Goal: Task Accomplishment & Management: Use online tool/utility

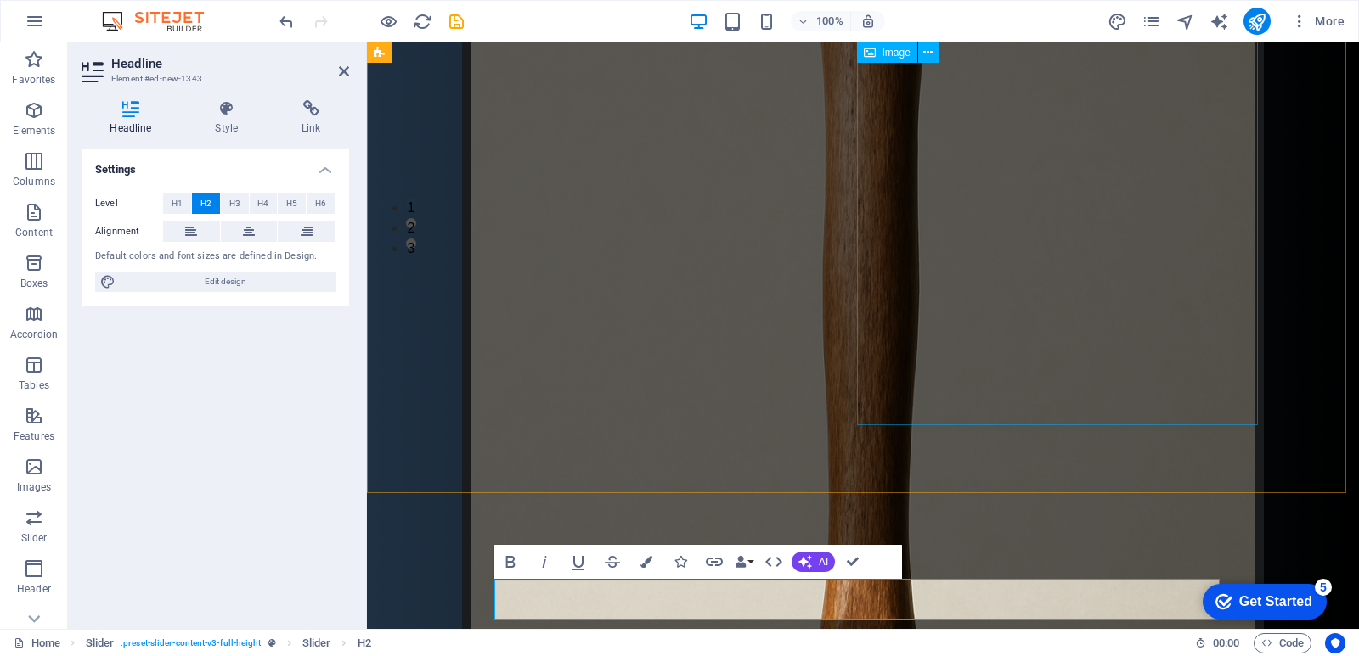
scroll to position [447, 0]
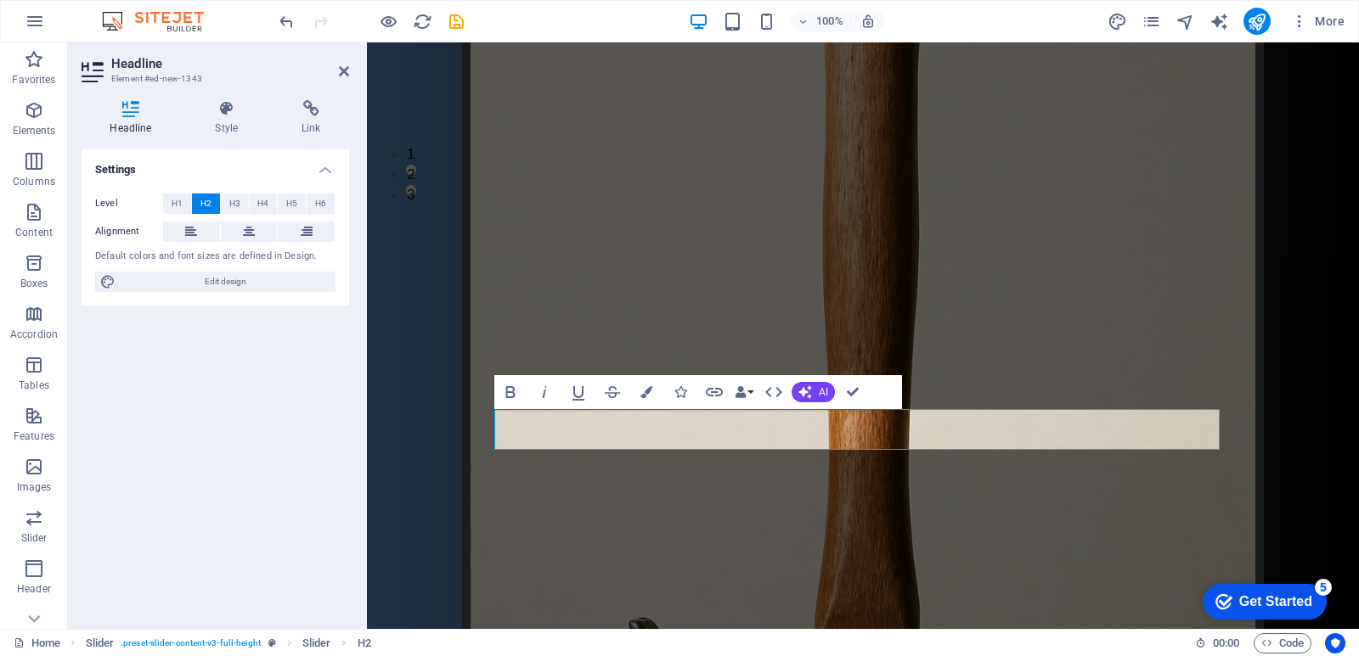
drag, startPoint x: 625, startPoint y: 437, endPoint x: 374, endPoint y: 483, distance: 255.5
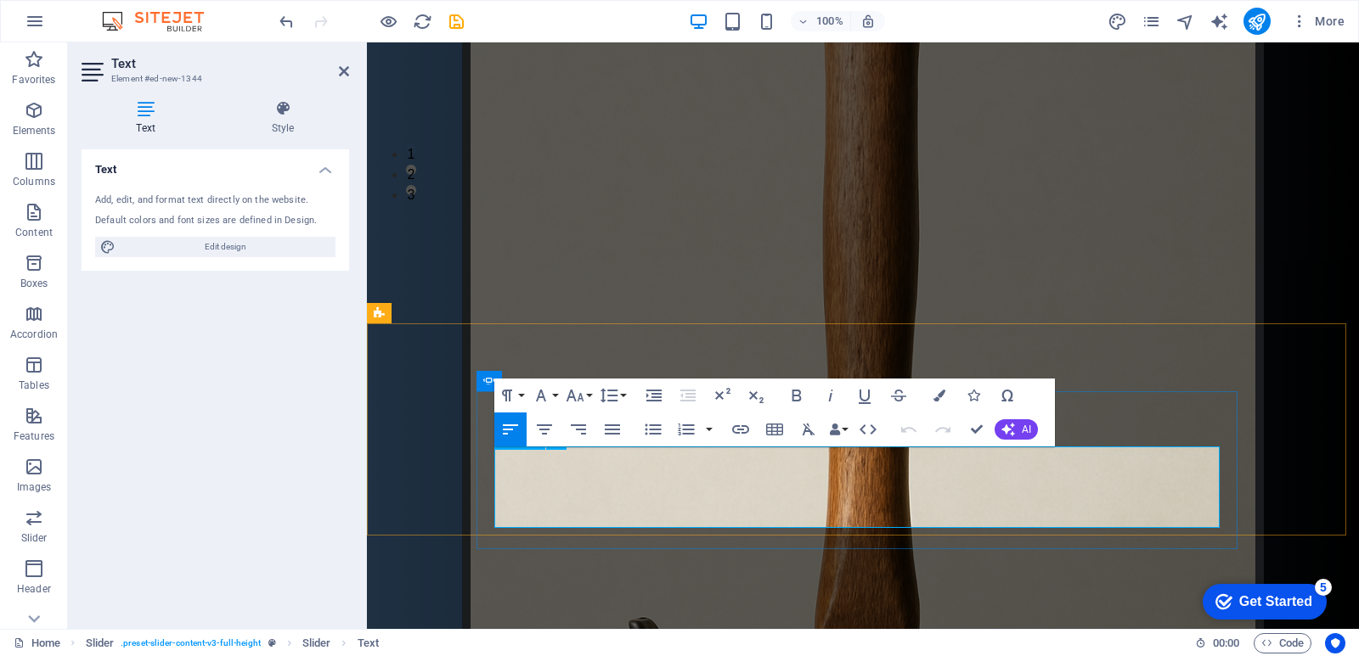
scroll to position [0, 0]
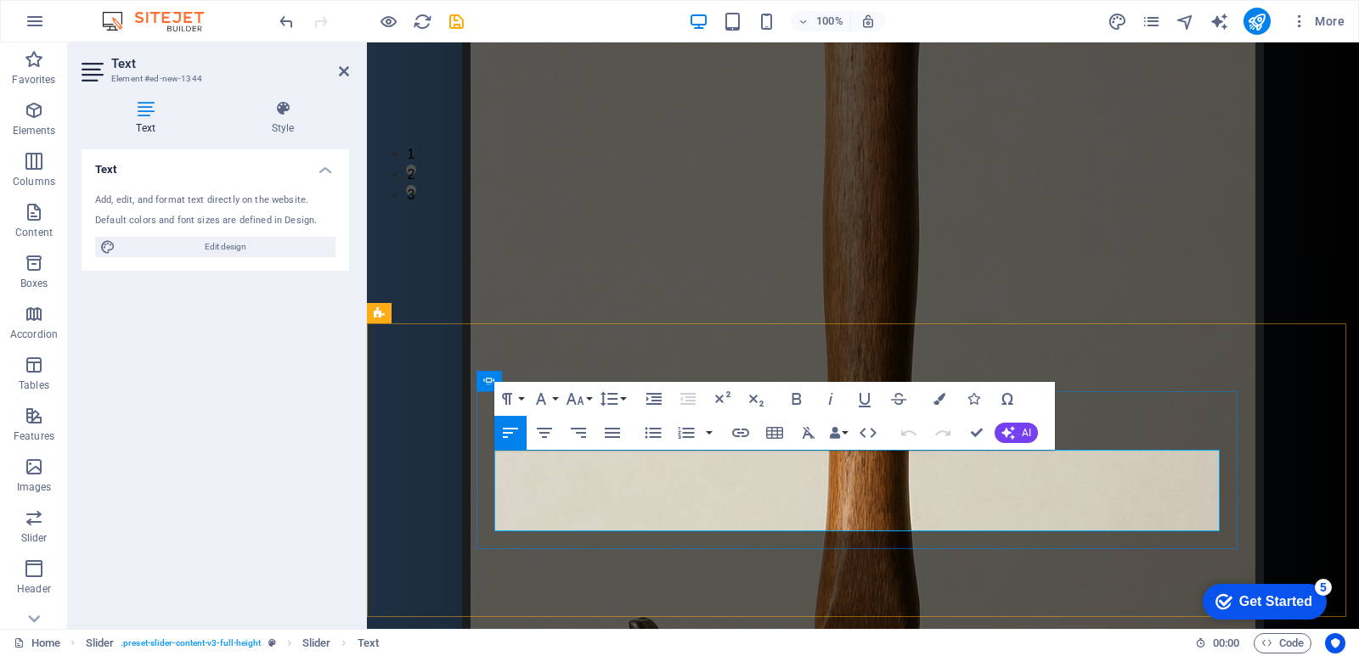
drag, startPoint x: 496, startPoint y: 464, endPoint x: 868, endPoint y: 515, distance: 375.5
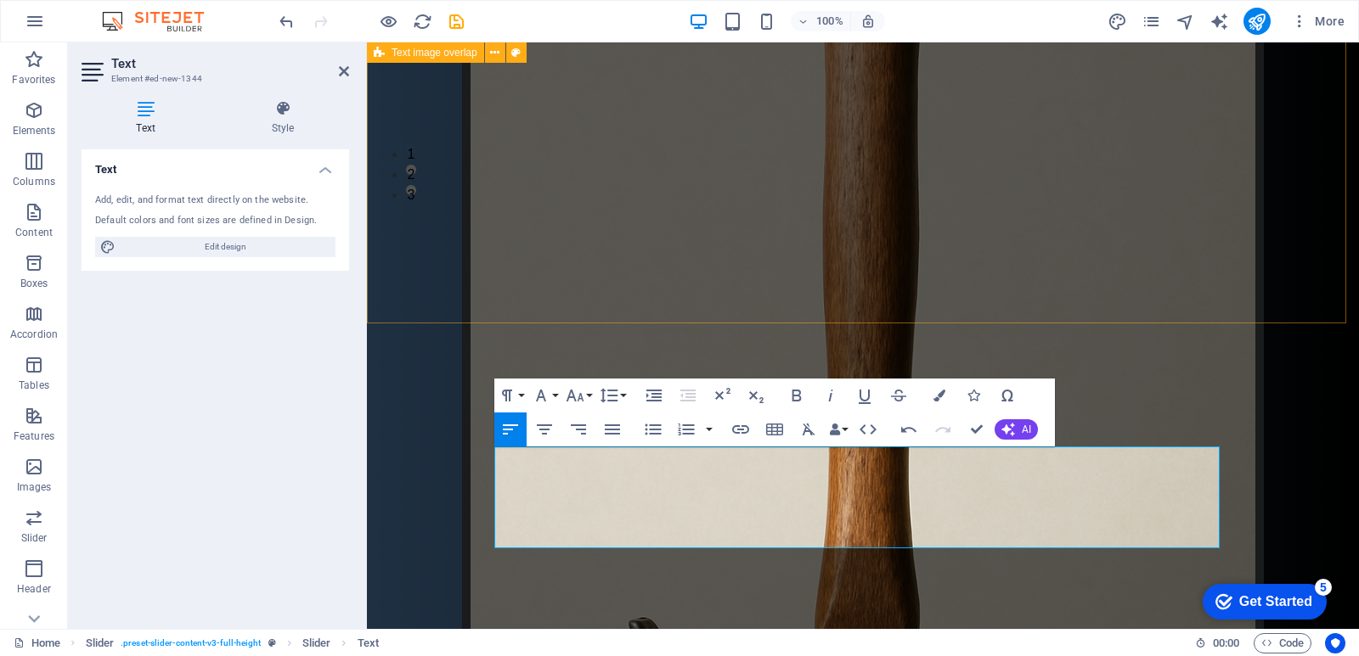
click at [821, 194] on div "дратути эт мой сайт! здравствуйте участники сервера мухосранск сегодня вы узнае…" at bounding box center [863, 348] width 992 height 1506
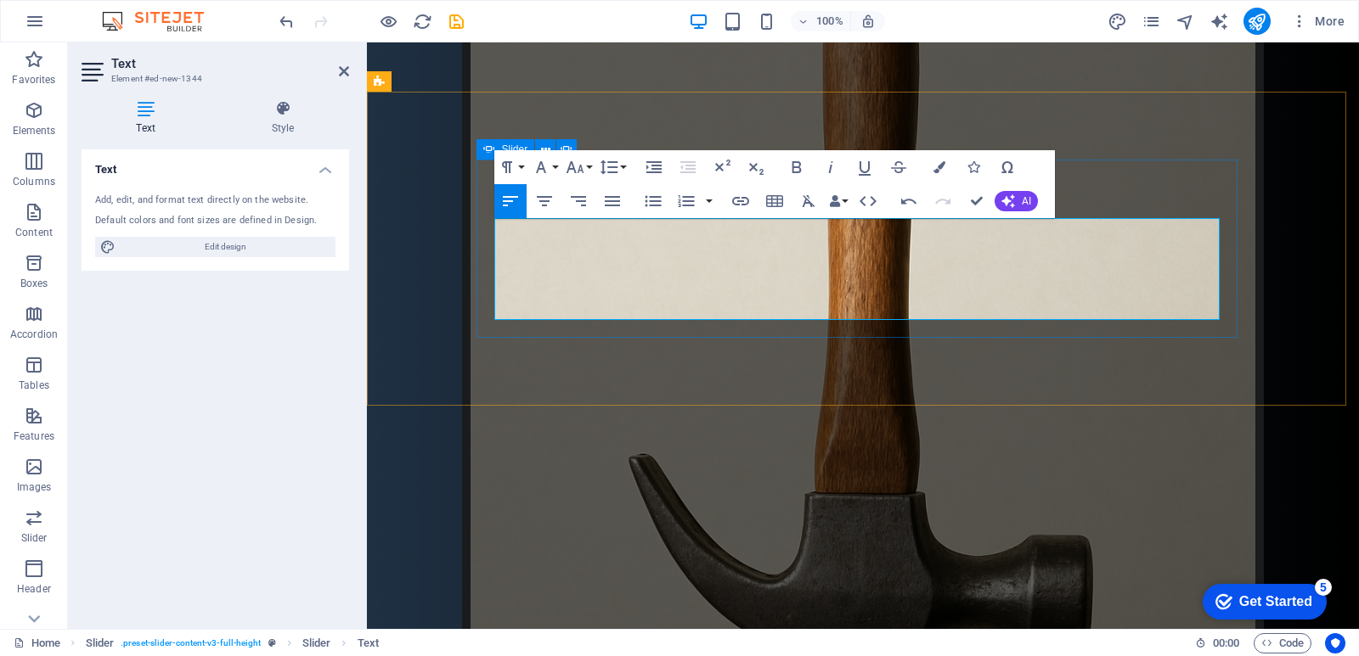
scroll to position [679, 0]
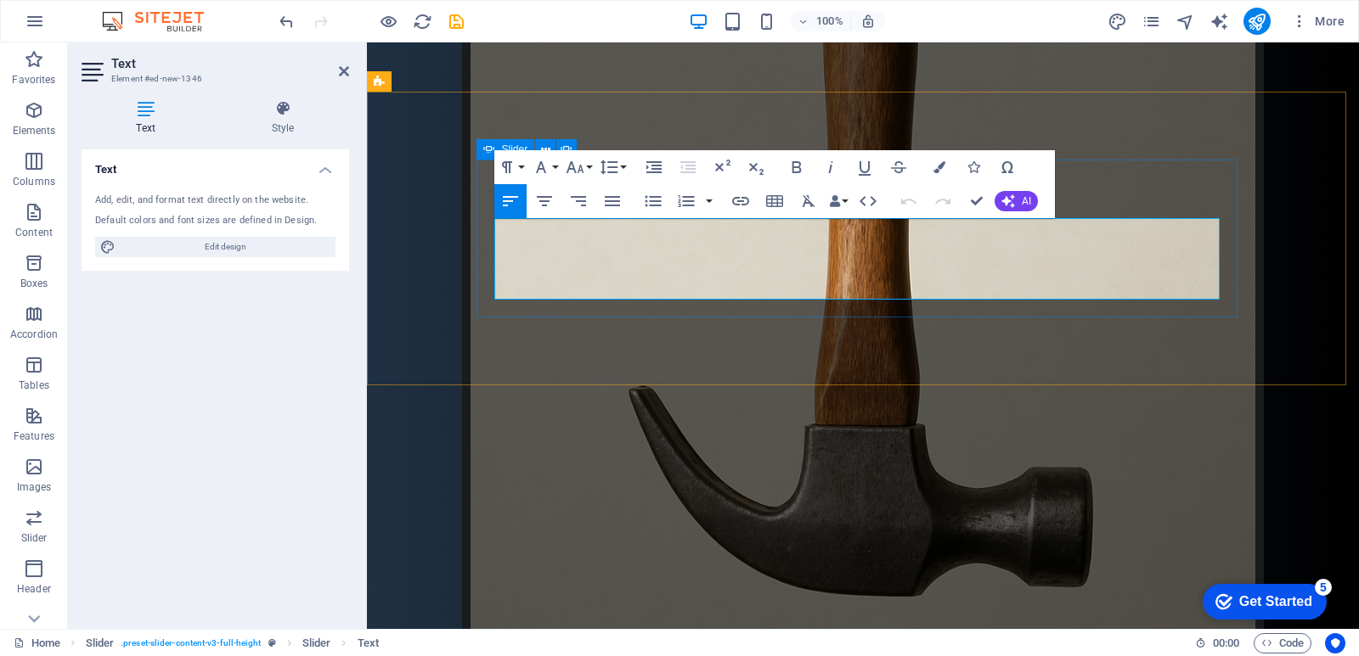
click at [263, 89] on div "Text Style Text Add, edit, and format text directly on the website. Default col…" at bounding box center [215, 358] width 295 height 543
drag, startPoint x: 470, startPoint y: 114, endPoint x: 770, endPoint y: 114, distance: 299.7
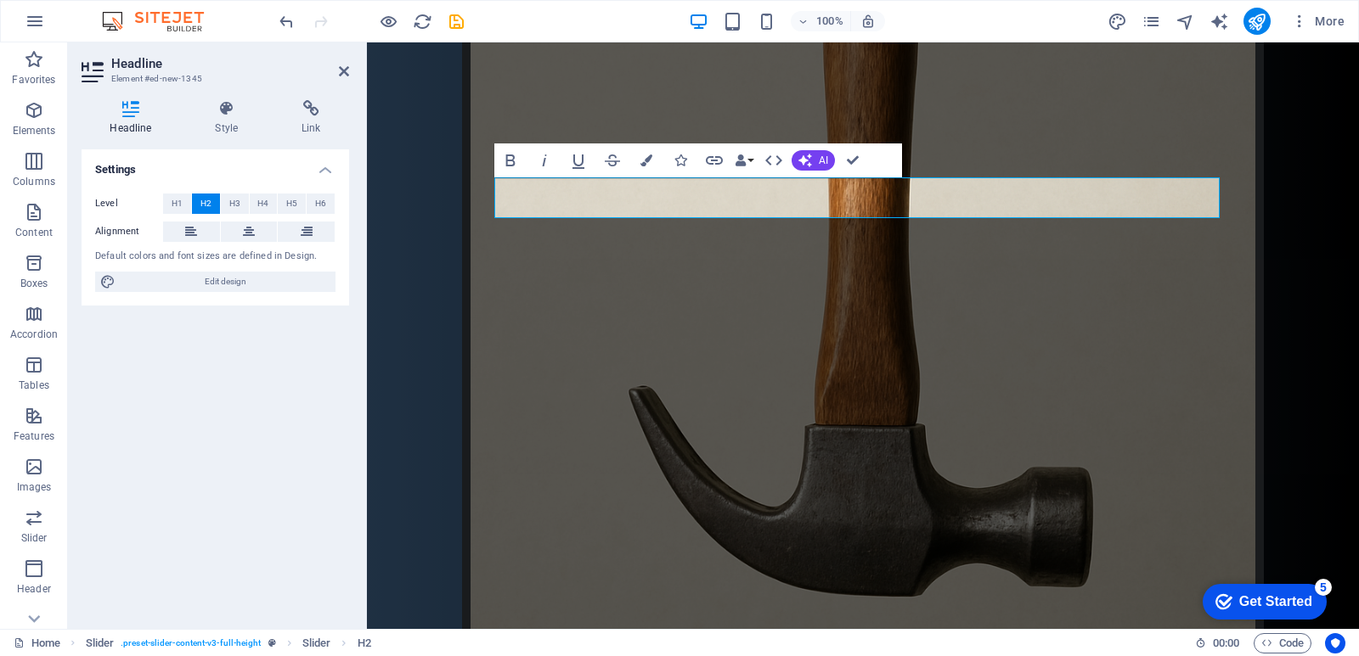
drag, startPoint x: 594, startPoint y: 199, endPoint x: 724, endPoint y: 268, distance: 147.4
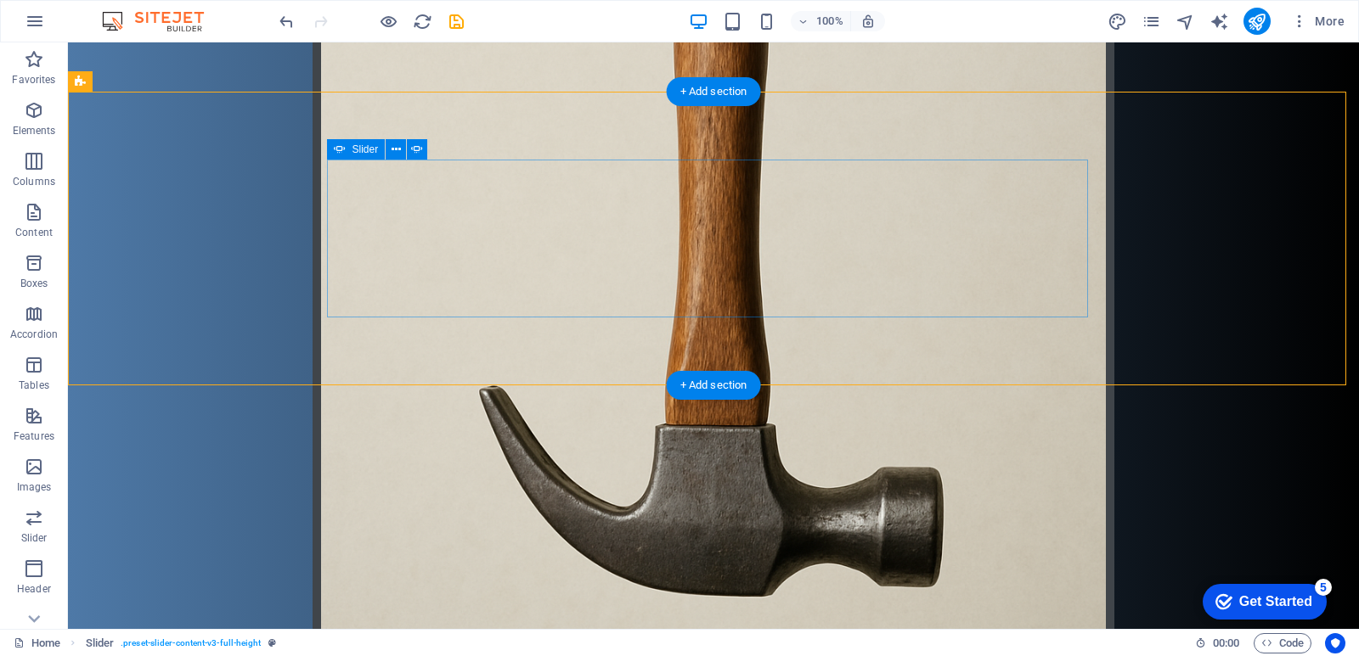
select select "px"
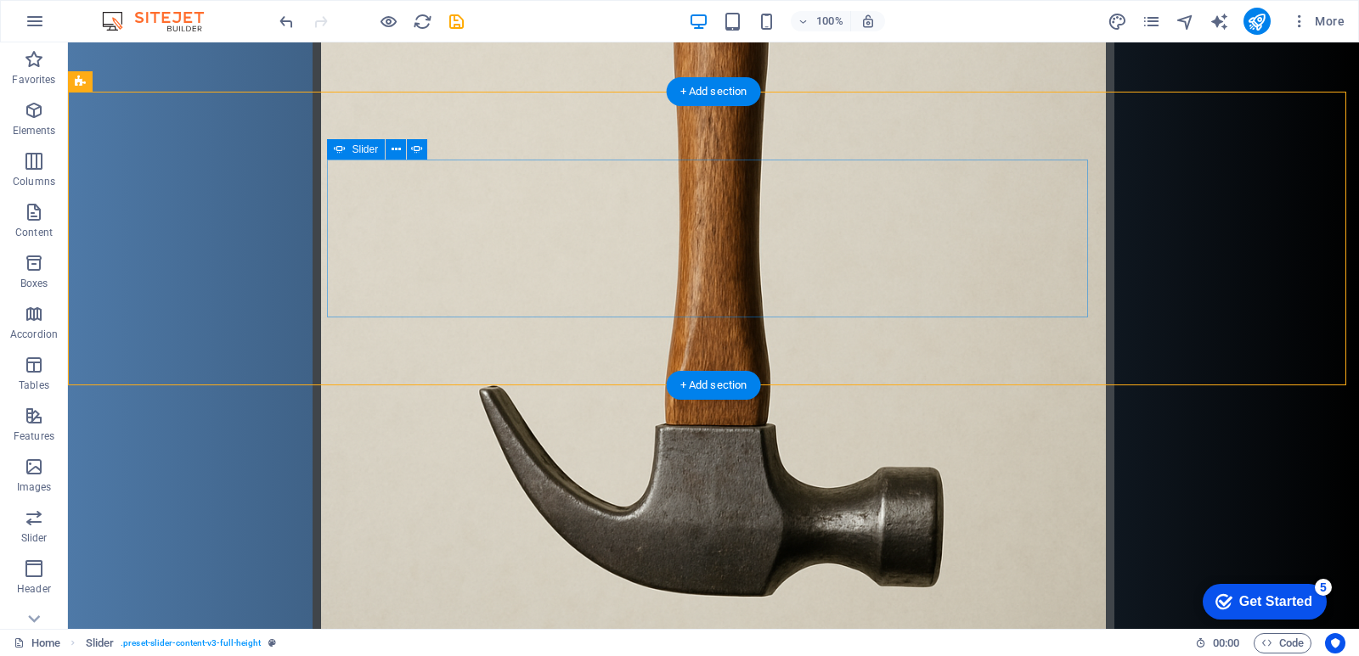
select select "px"
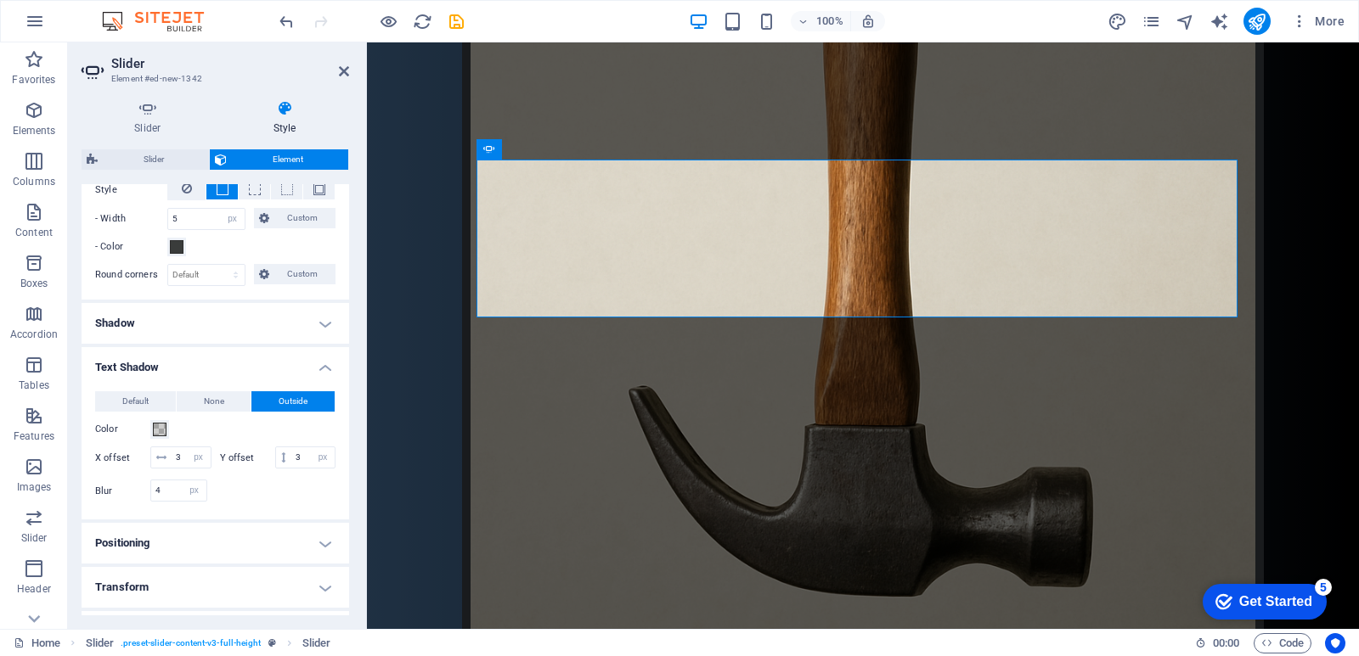
scroll to position [565, 0]
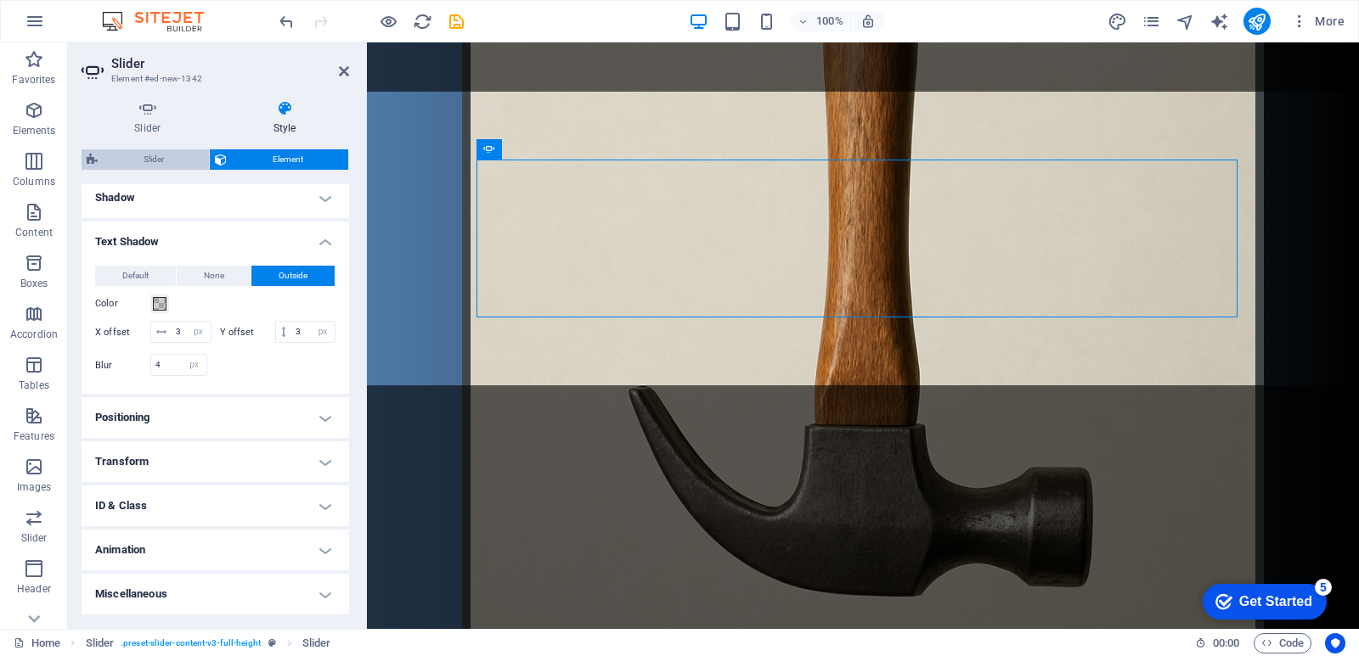
click at [154, 157] on span "Slider" at bounding box center [153, 159] width 101 height 20
select select "rem"
select select "px"
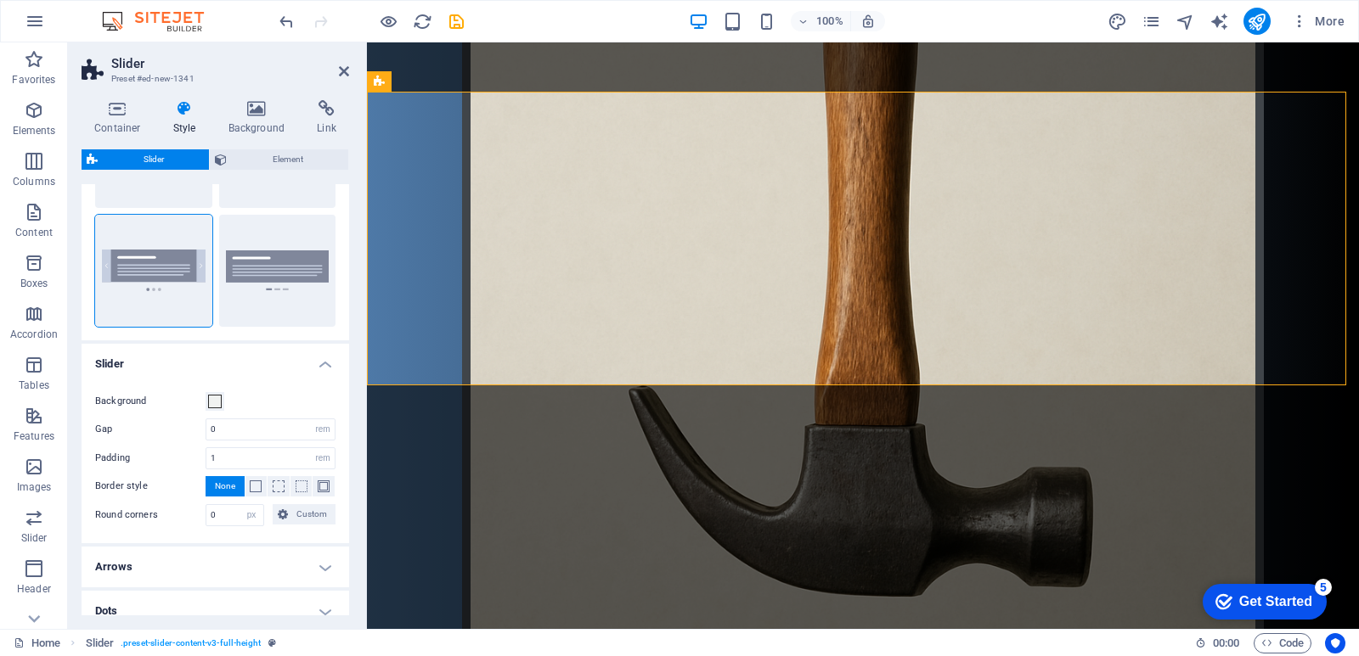
scroll to position [217, 0]
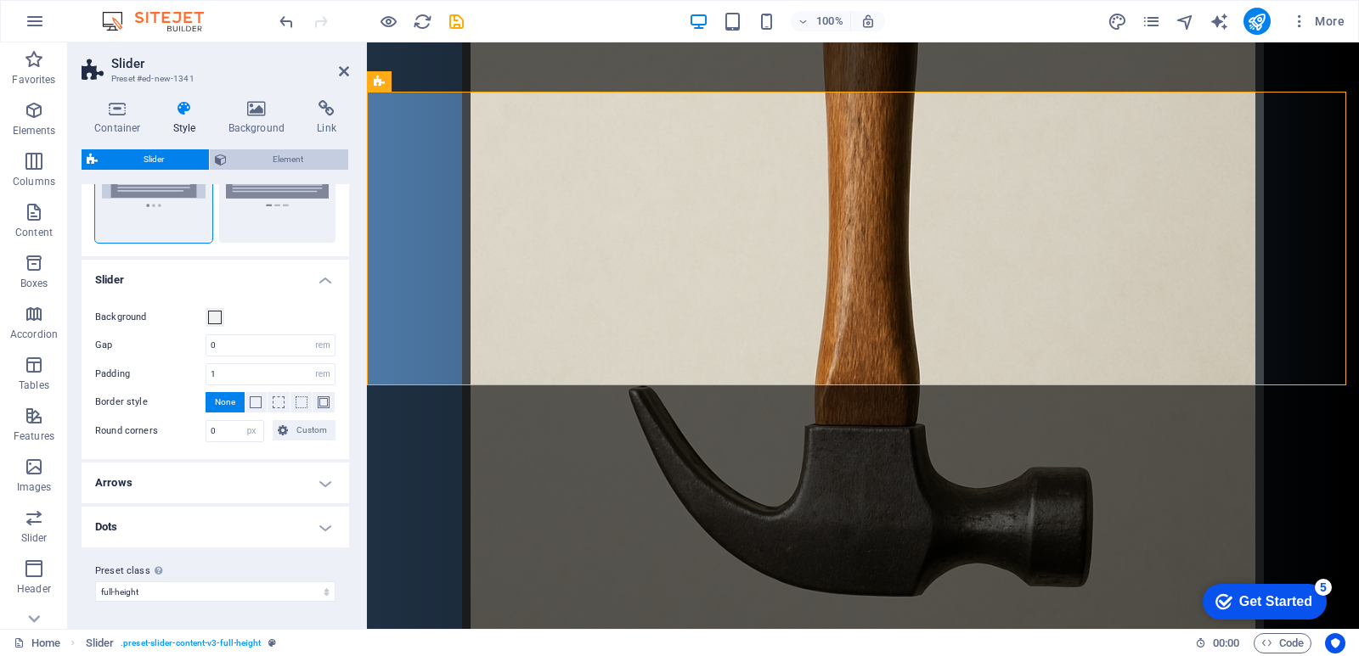
click at [281, 152] on span "Element" at bounding box center [287, 159] width 111 height 20
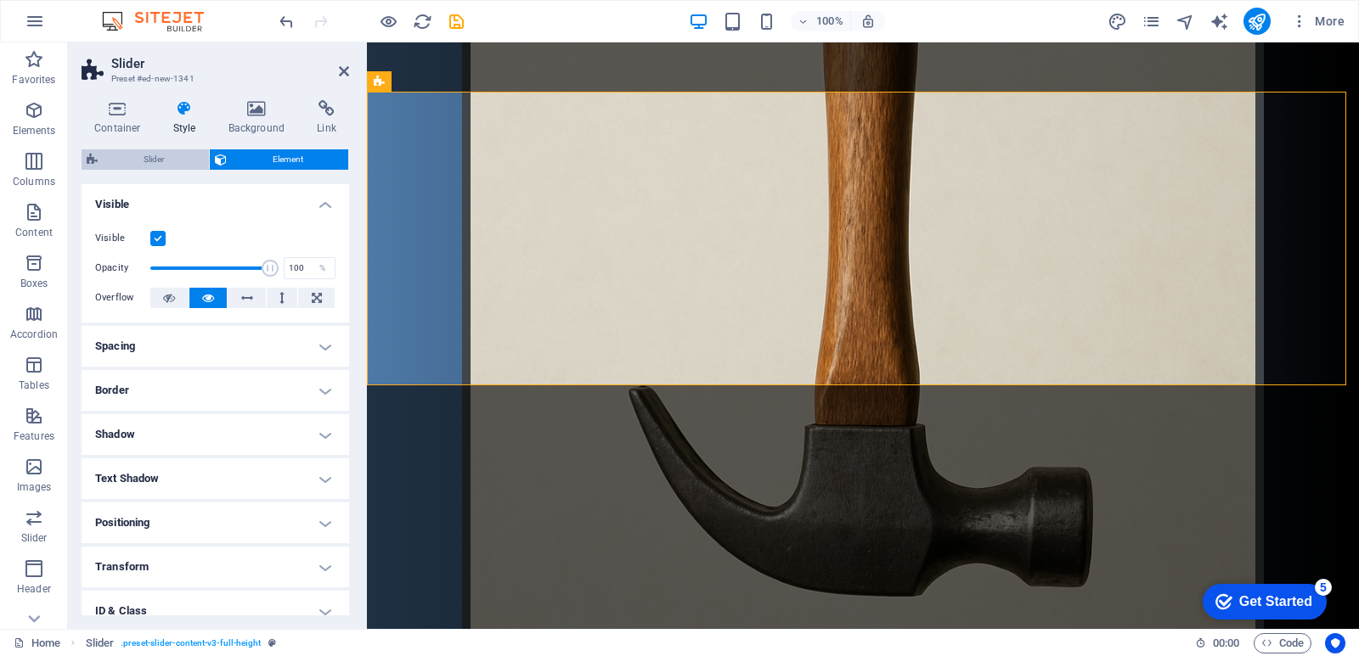
click at [163, 159] on span "Slider" at bounding box center [153, 159] width 101 height 20
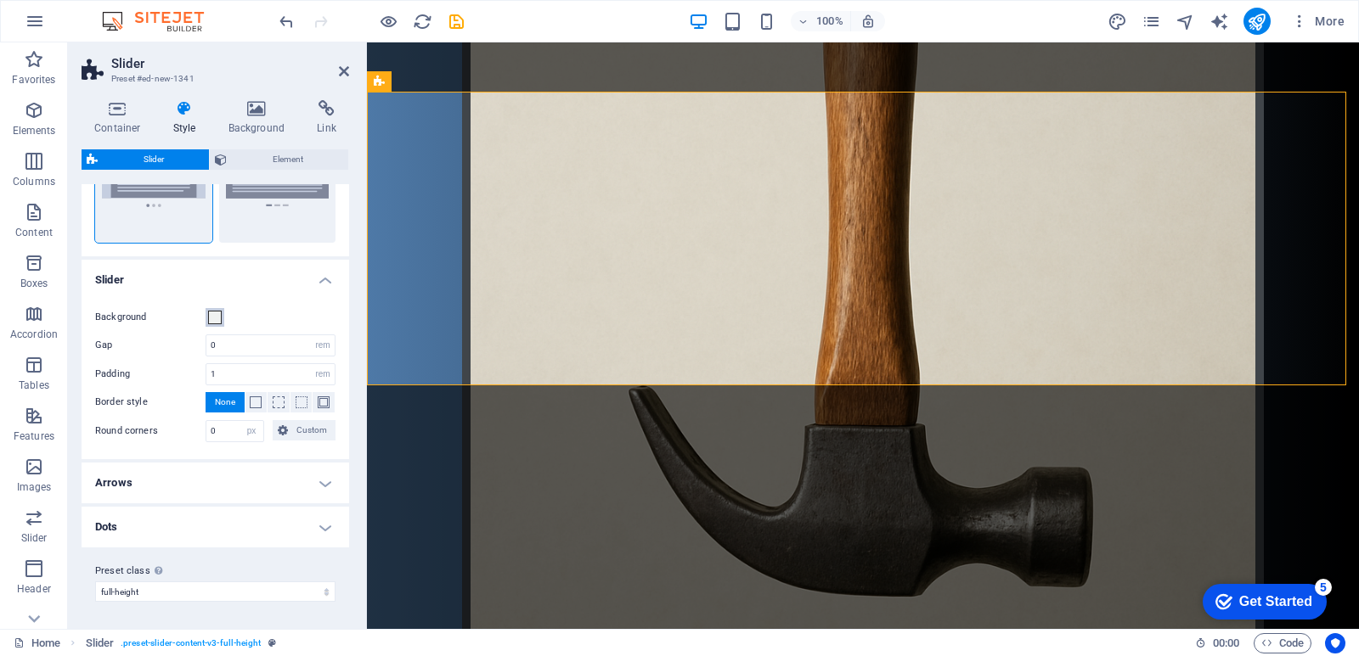
click at [220, 316] on span at bounding box center [215, 318] width 14 height 14
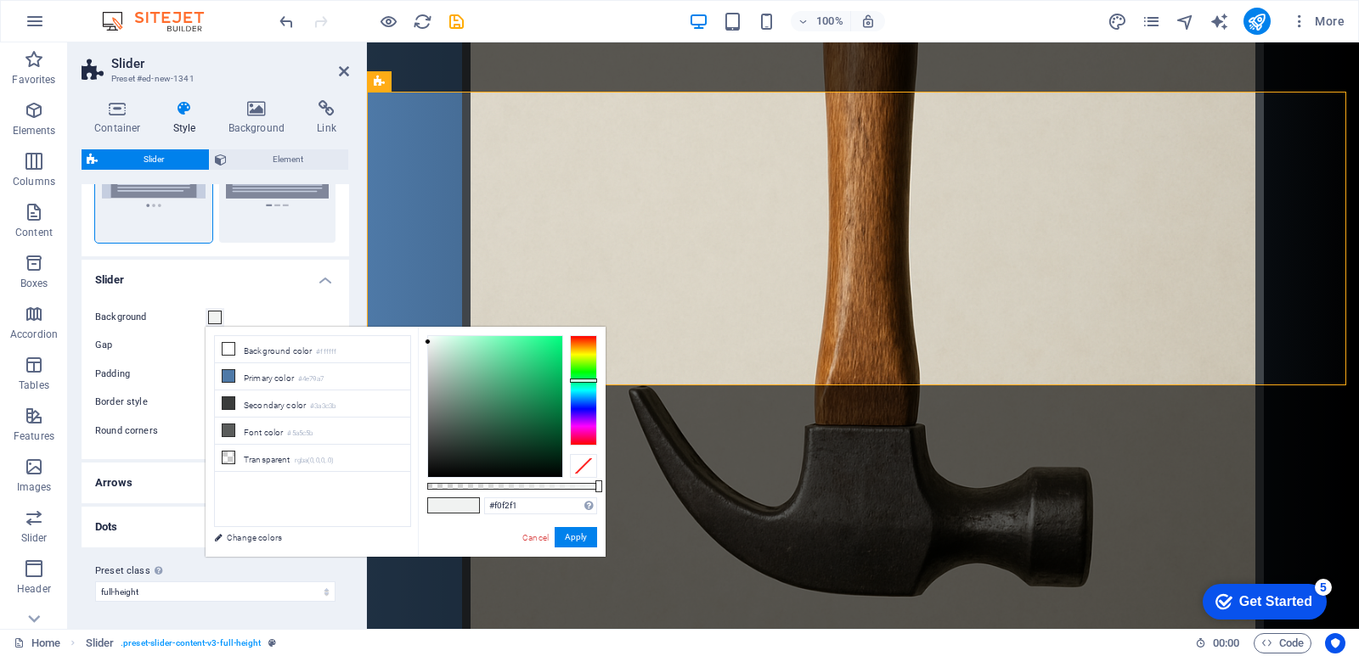
click at [220, 316] on span at bounding box center [215, 318] width 14 height 14
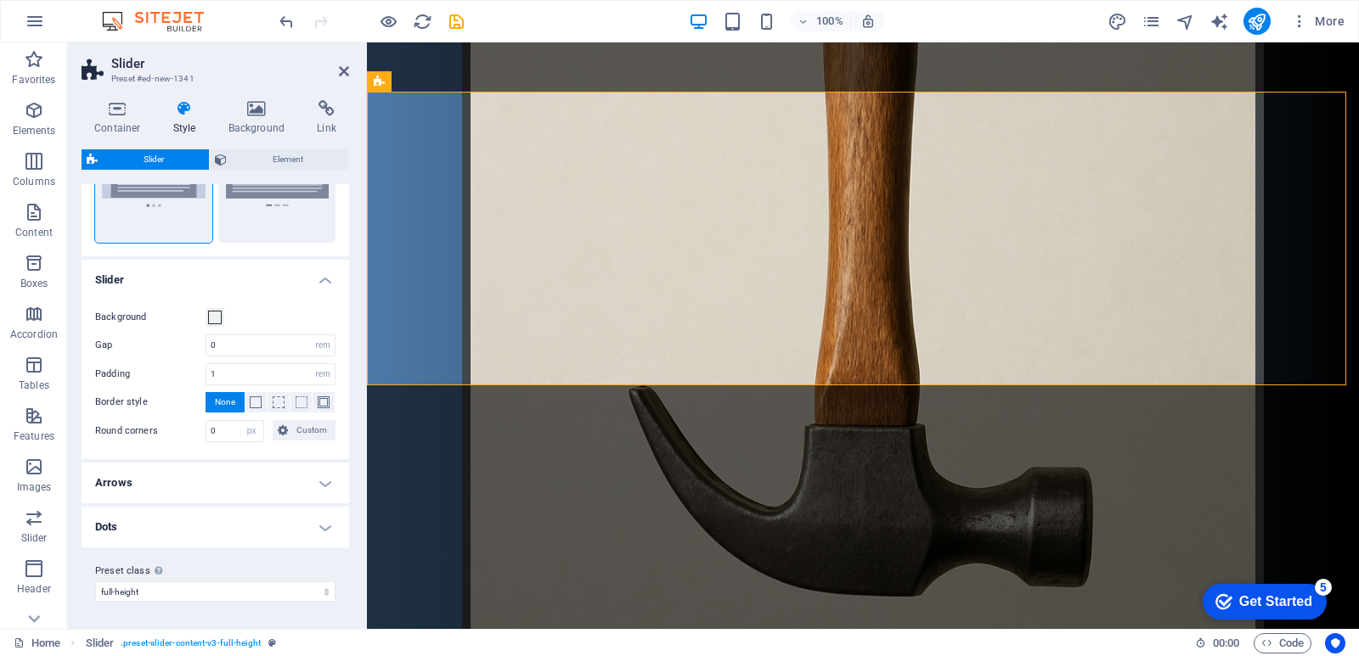
click at [272, 475] on h4 "Arrows" at bounding box center [215, 483] width 267 height 41
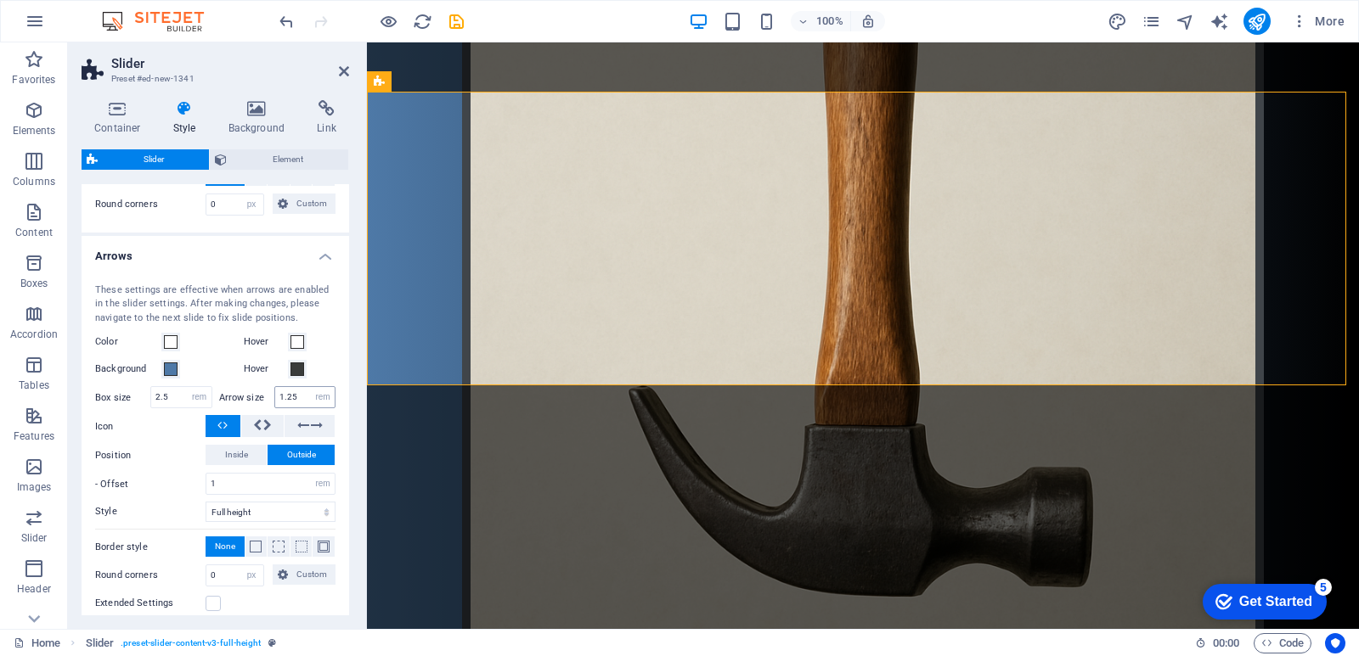
scroll to position [471, 0]
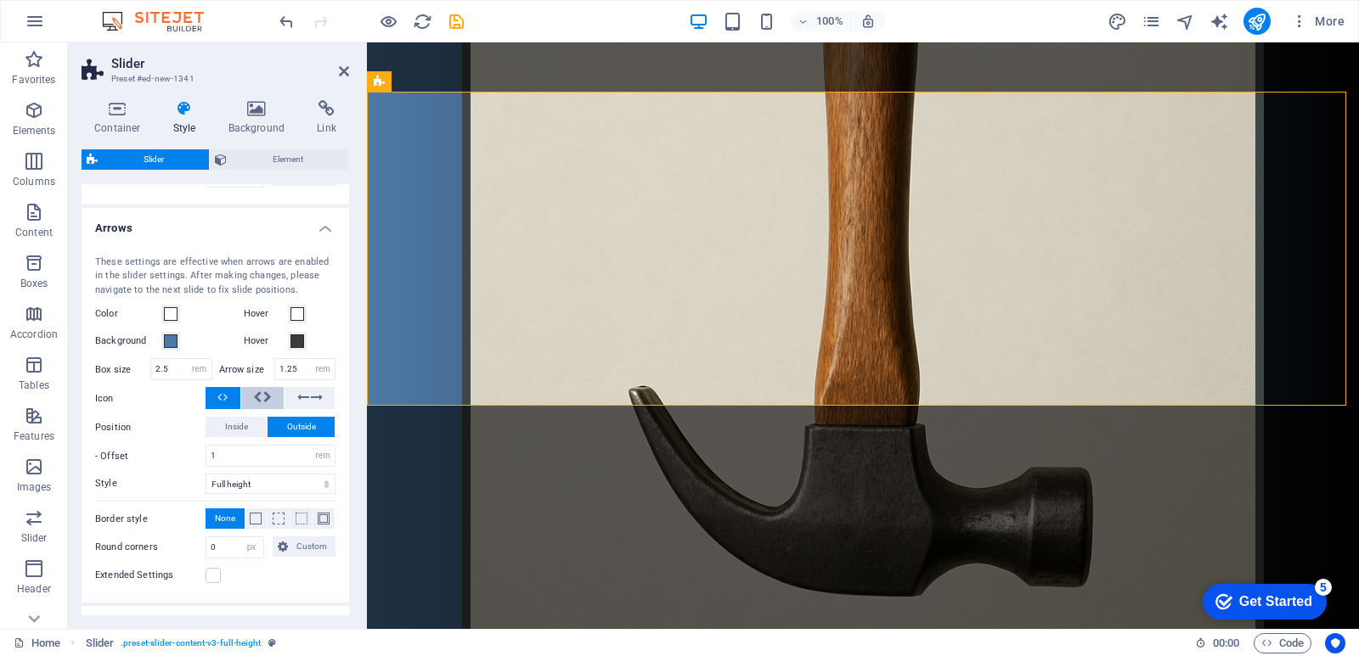
click at [269, 391] on icon at bounding box center [267, 397] width 8 height 20
click at [318, 398] on icon at bounding box center [317, 397] width 12 height 20
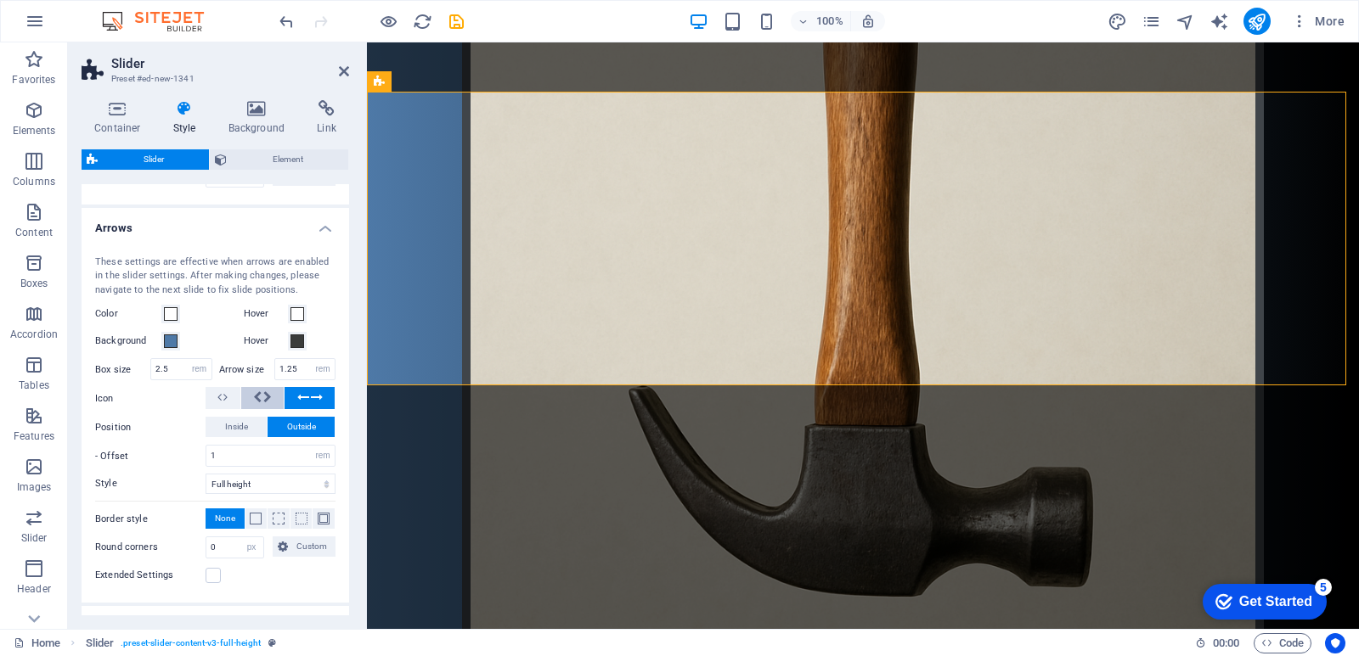
click at [272, 397] on button at bounding box center [262, 398] width 43 height 22
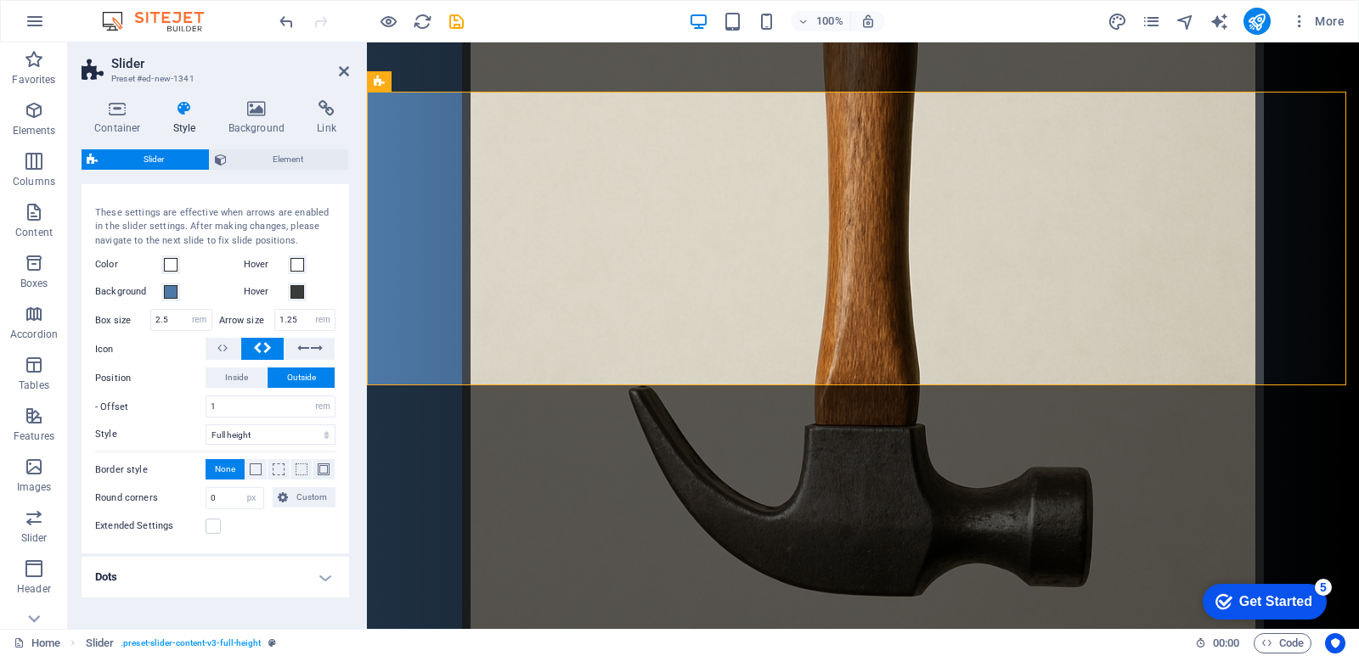
scroll to position [571, 0]
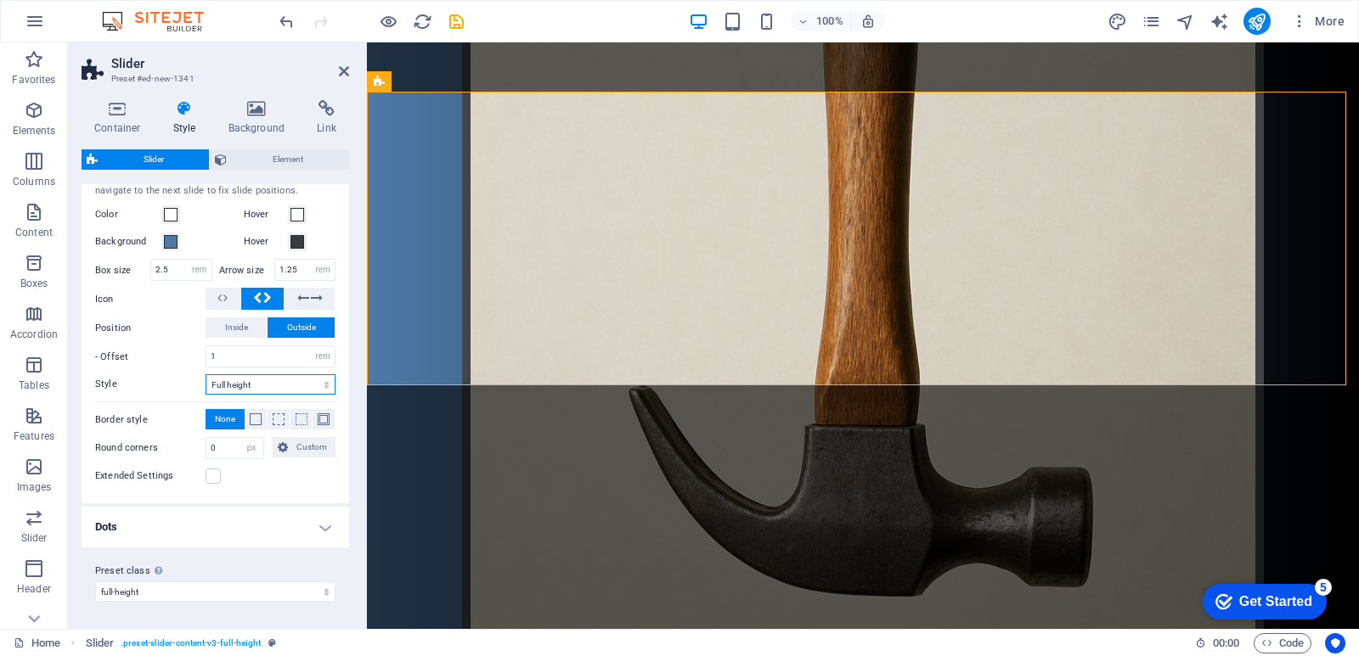
click at [265, 385] on select "Centered Top Bottom Diagonal Full height Full width" at bounding box center [270, 384] width 130 height 20
click at [205, 374] on select "Centered Top Bottom Diagonal Full height Full width" at bounding box center [270, 384] width 130 height 20
click at [255, 368] on div "1 px rem % vh vw" at bounding box center [270, 357] width 130 height 22
click at [251, 382] on select "Centered Top Bottom Diagonal Full height Full width" at bounding box center [270, 384] width 130 height 20
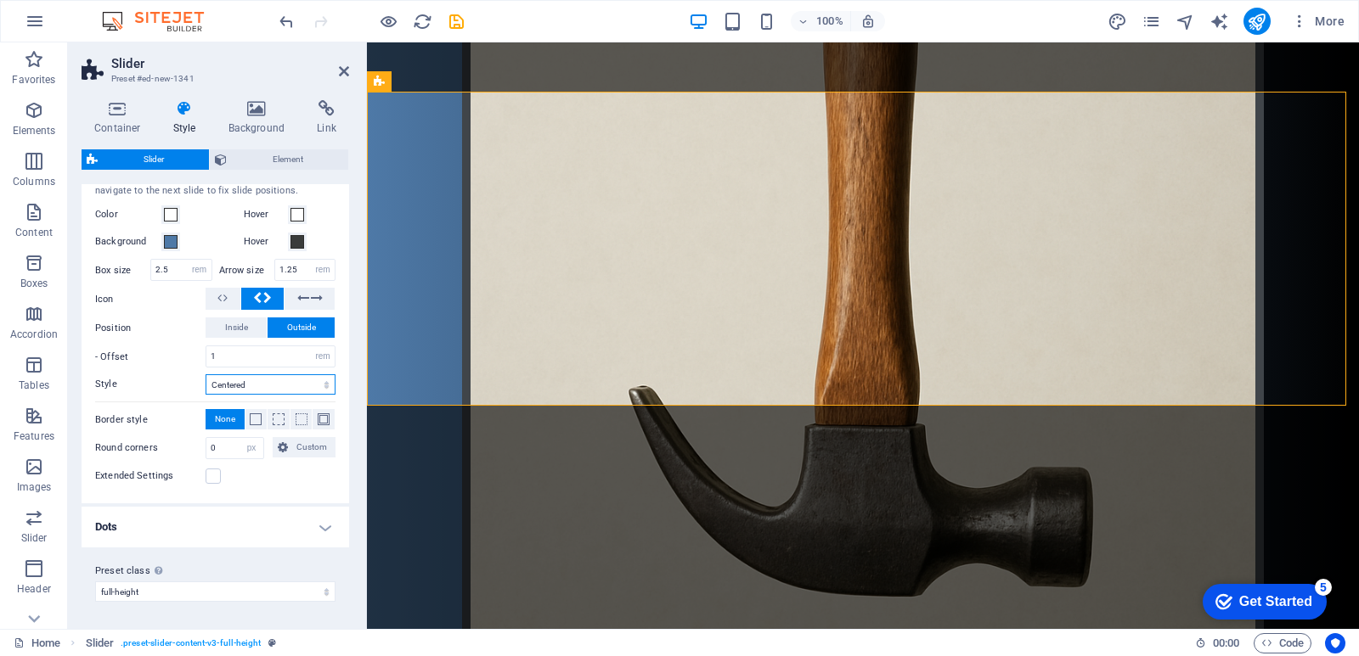
click at [205, 374] on select "Centered Top Bottom Diagonal Full height Full width" at bounding box center [270, 384] width 130 height 20
click at [245, 386] on select "Centered Top Bottom Diagonal Full height Full width" at bounding box center [270, 384] width 130 height 20
click at [205, 374] on select "Centered Top Bottom Diagonal Full height Full width" at bounding box center [270, 384] width 130 height 20
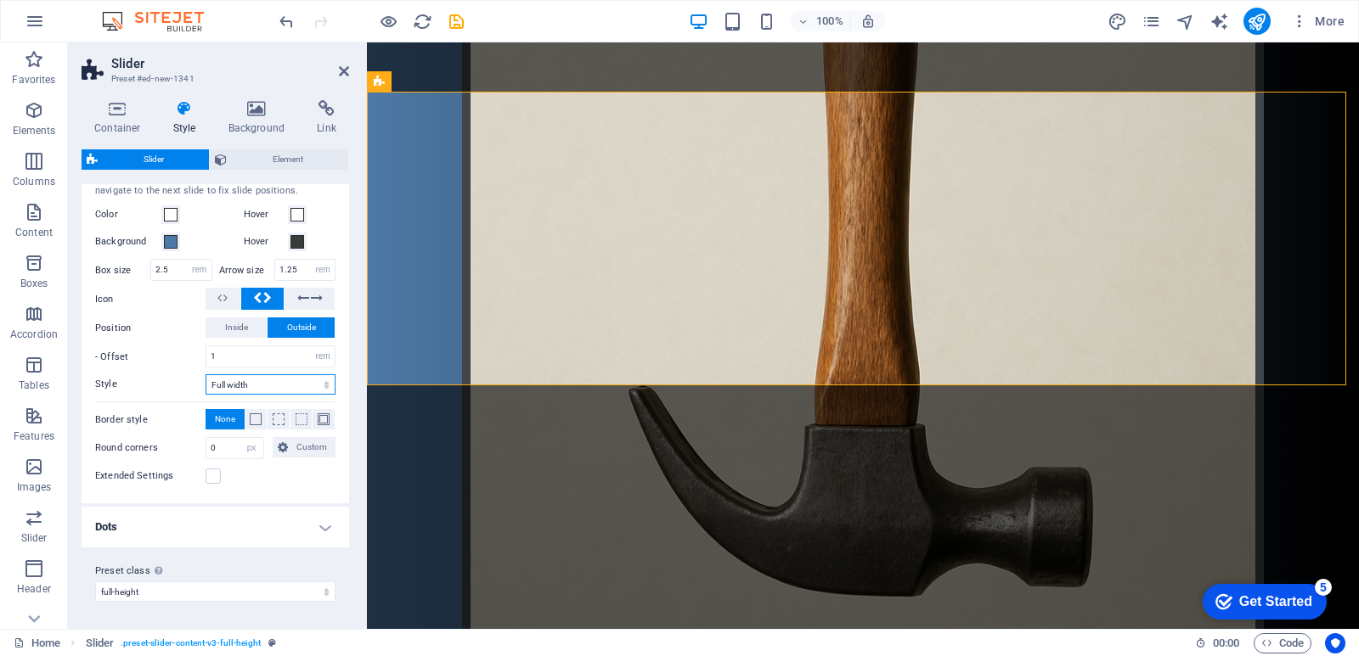
click at [258, 388] on select "Centered Top Bottom Diagonal Full height Full width" at bounding box center [270, 384] width 130 height 20
select select "full-height"
click at [205, 374] on select "Centered Top Bottom Diagonal Full height Full width" at bounding box center [270, 384] width 130 height 20
click at [267, 118] on h4 "Background" at bounding box center [260, 118] width 89 height 36
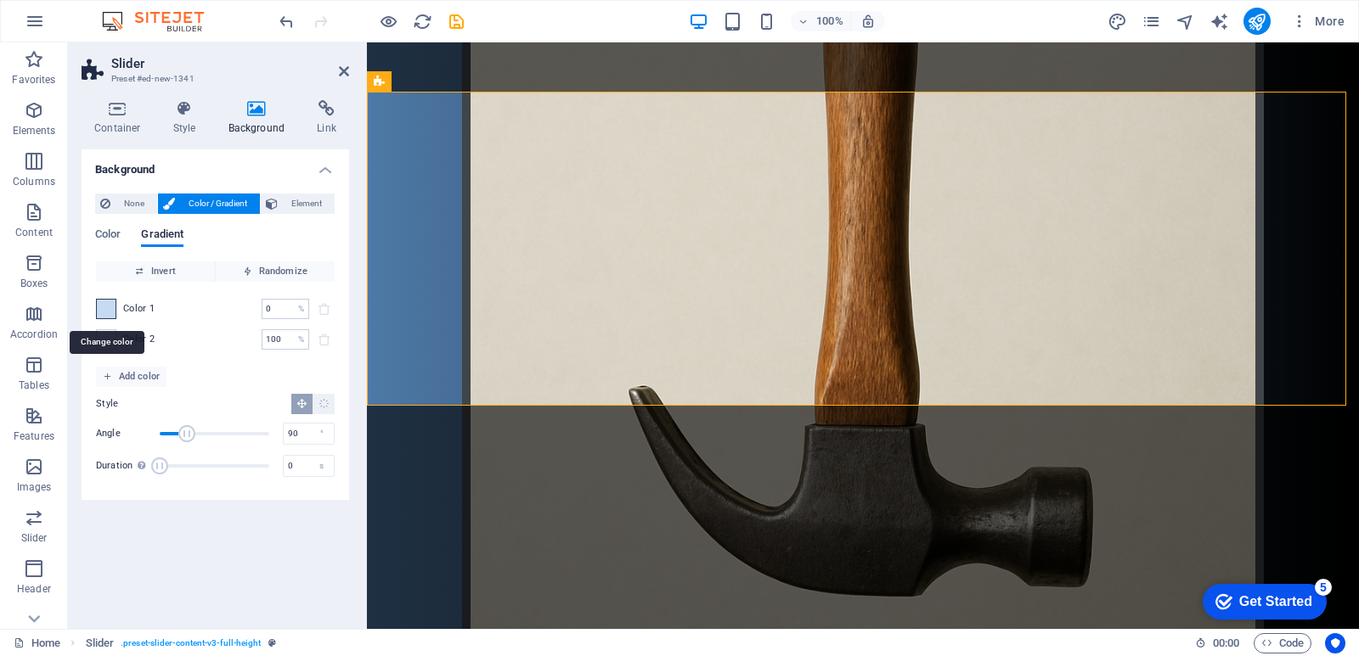
click at [108, 312] on span at bounding box center [106, 309] width 19 height 19
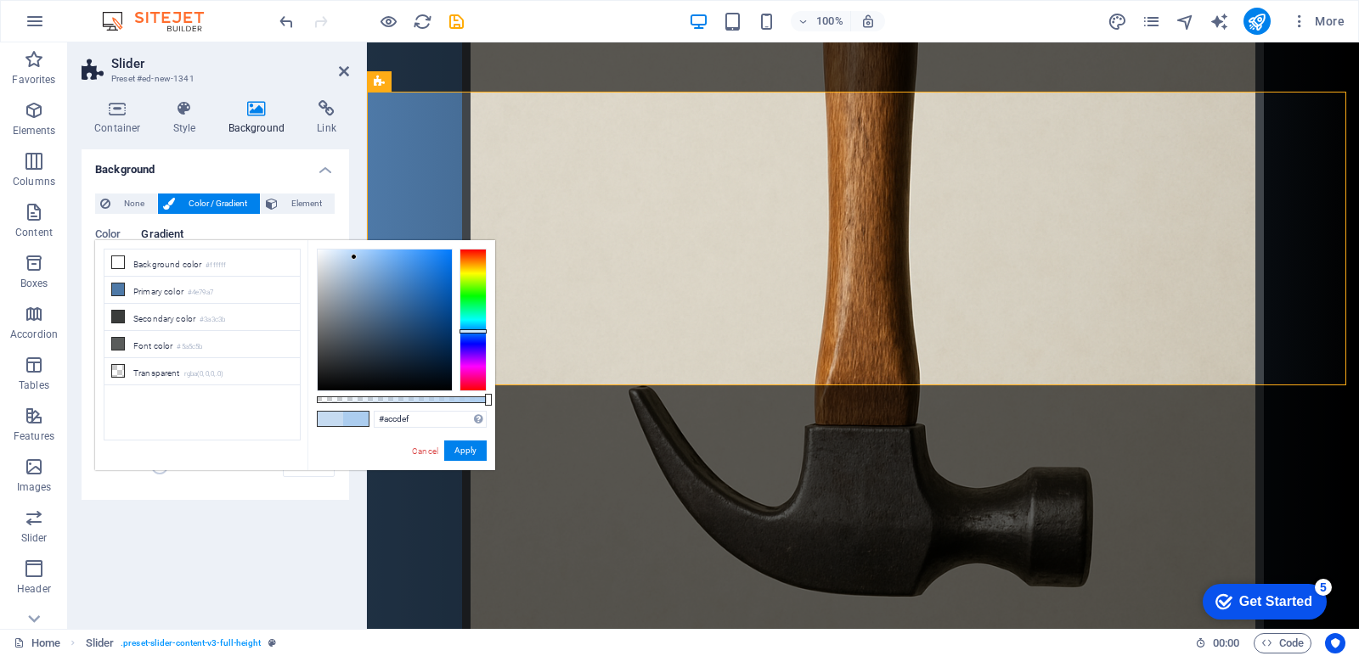
type input "#b8daff"
click at [354, 243] on div "#b8daff Supported formats #0852ed rgb(8, 82, 237) rgba(8, 82, 237, 90%) hsv(221…" at bounding box center [401, 478] width 188 height 476
click at [470, 443] on button "Apply" at bounding box center [465, 451] width 42 height 20
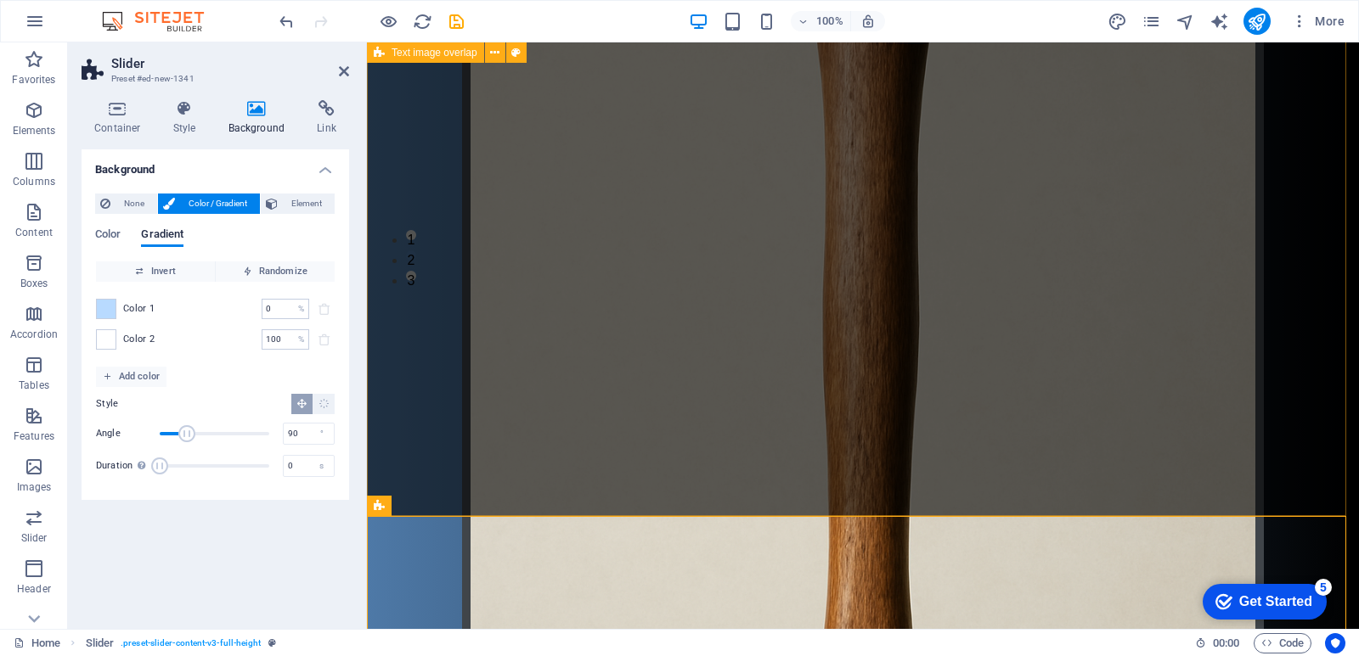
scroll to position [425, 0]
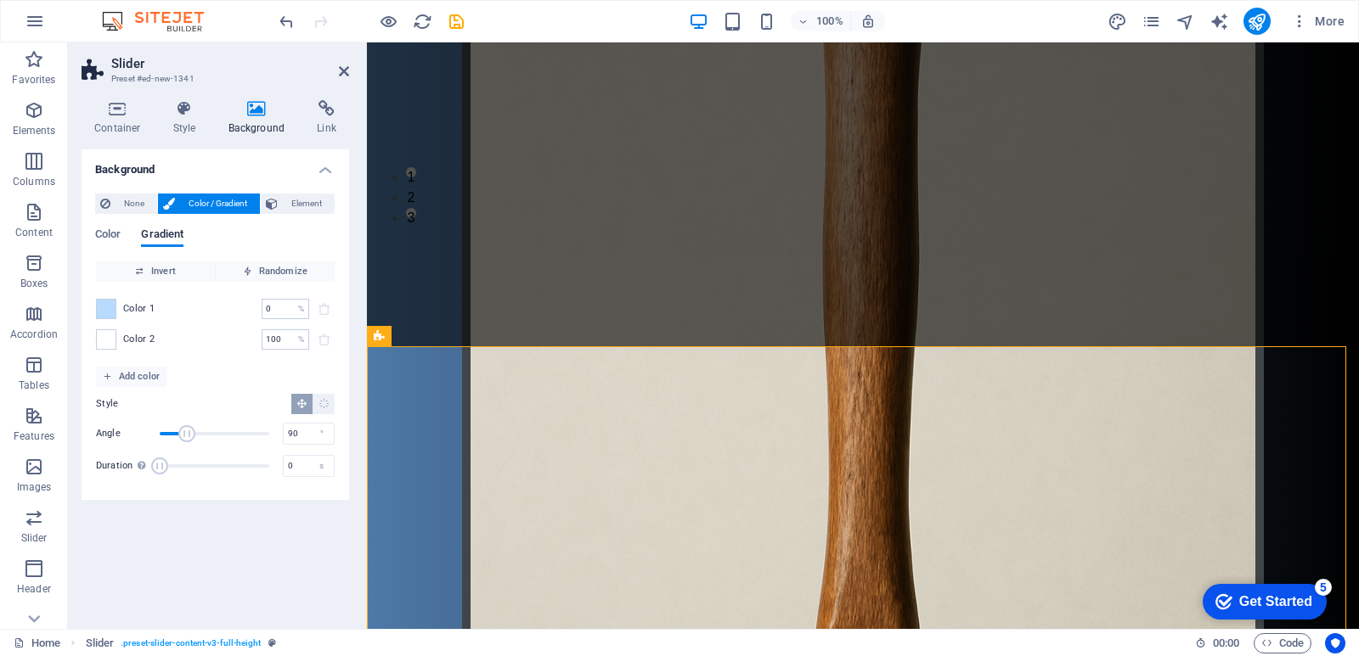
click at [285, 515] on div "Background None Color / Gradient Element Stretch background to full-width Color…" at bounding box center [215, 382] width 267 height 466
click at [164, 276] on span "Invert" at bounding box center [155, 272] width 105 height 20
click at [541, 212] on div "дратути эт мой сайт! здравствуйте участники сервера мухосранск сегодня вы узнае…" at bounding box center [863, 371] width 992 height 1506
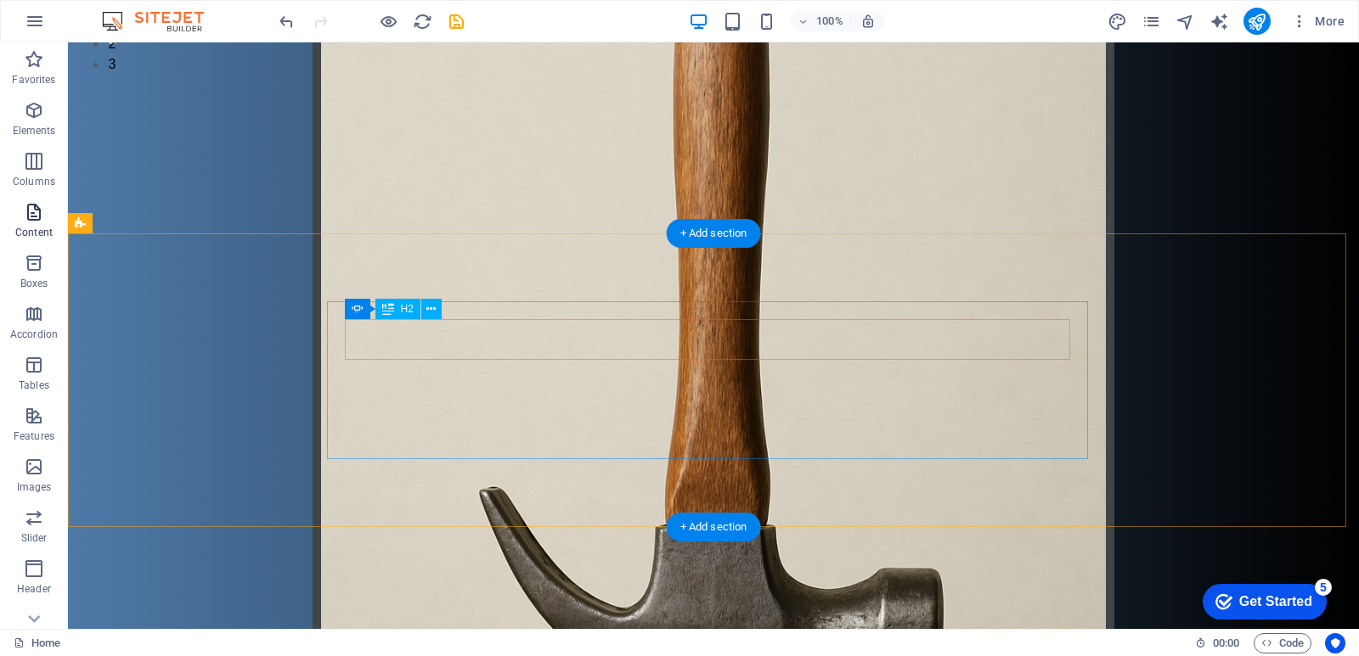
scroll to position [532, 0]
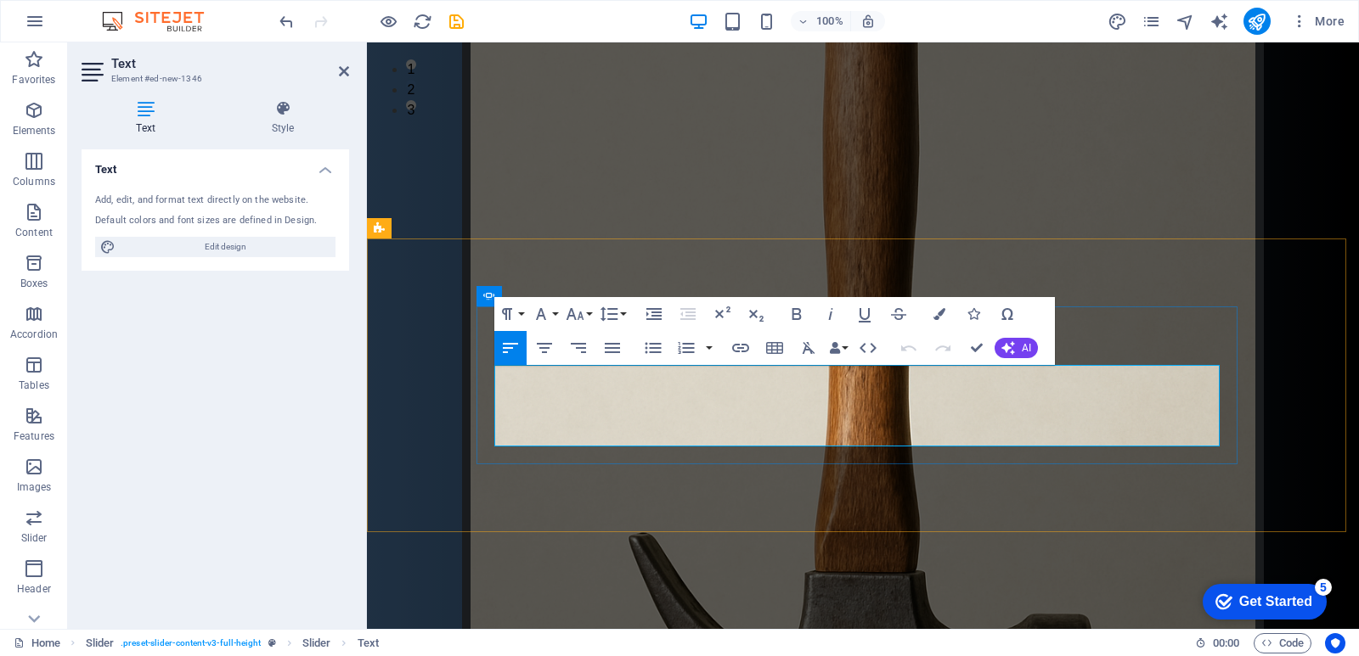
drag, startPoint x: 496, startPoint y: 379, endPoint x: 756, endPoint y: 496, distance: 285.0
drag, startPoint x: 498, startPoint y: 375, endPoint x: 572, endPoint y: 408, distance: 81.0
drag, startPoint x: 496, startPoint y: 370, endPoint x: 762, endPoint y: 492, distance: 293.3
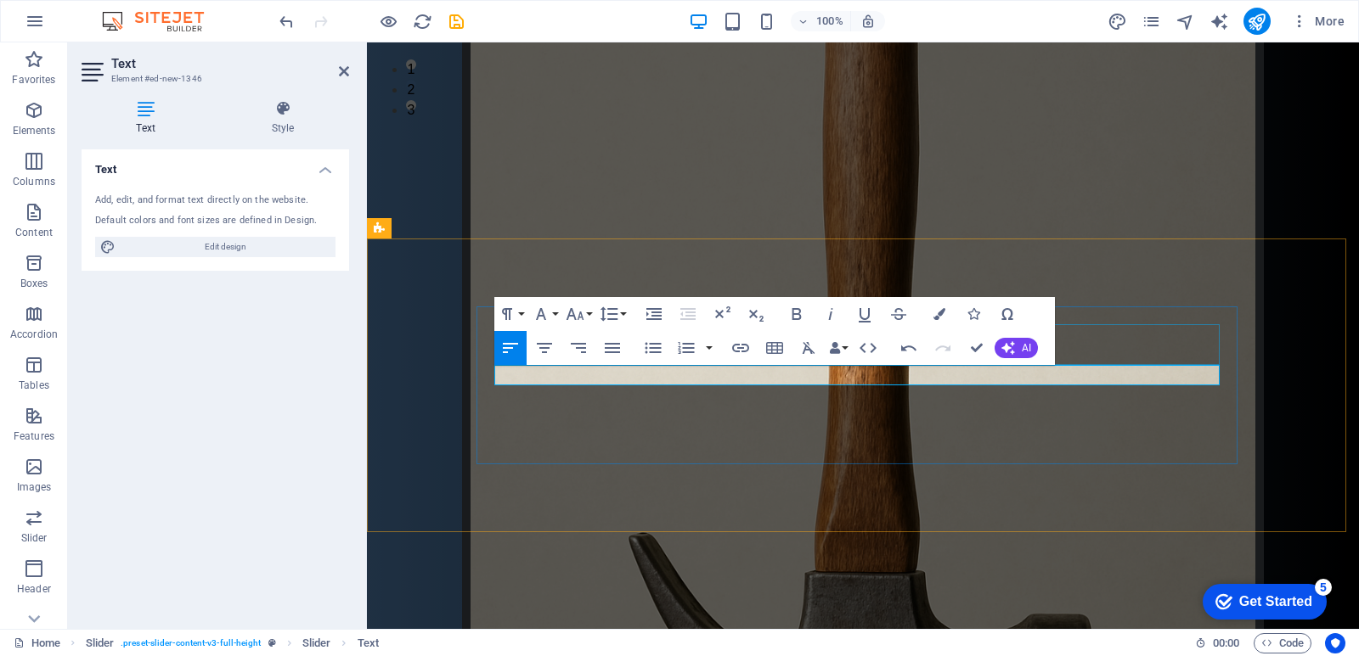
drag, startPoint x: 554, startPoint y: 368, endPoint x: 0, endPoint y: 41, distance: 644.1
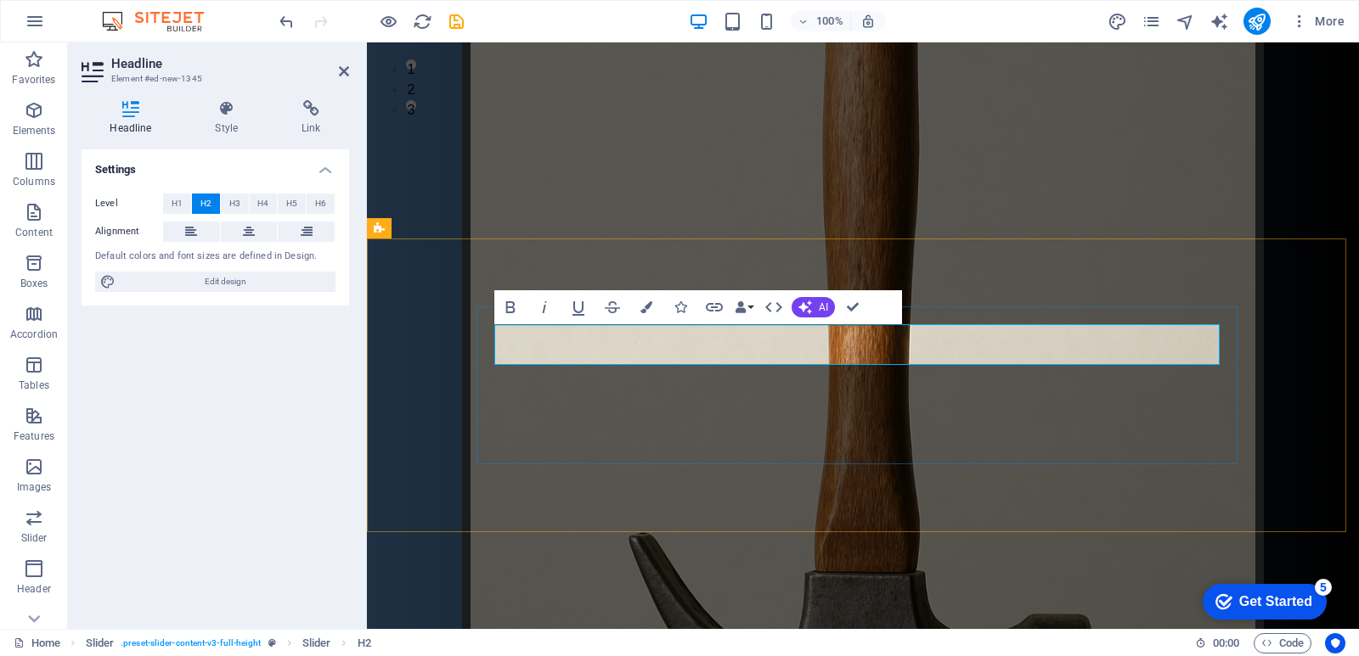
click at [943, 115] on figure at bounding box center [863, 352] width 802 height 1194
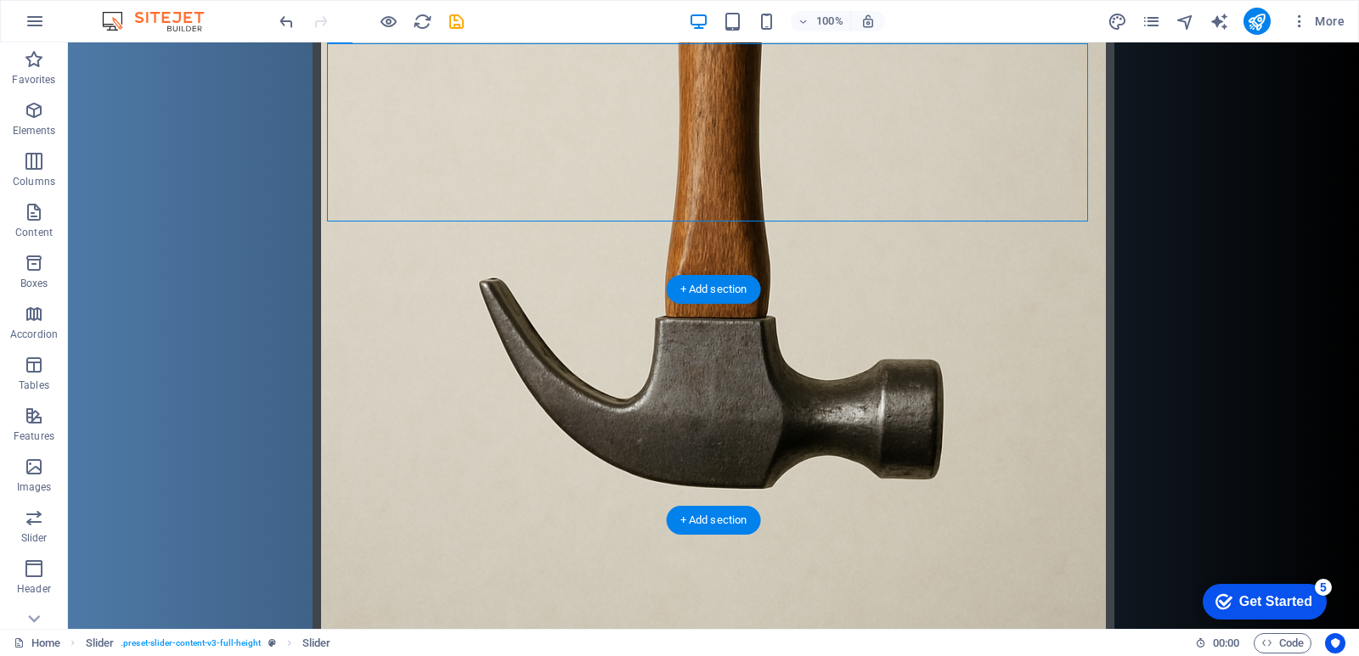
scroll to position [807, 0]
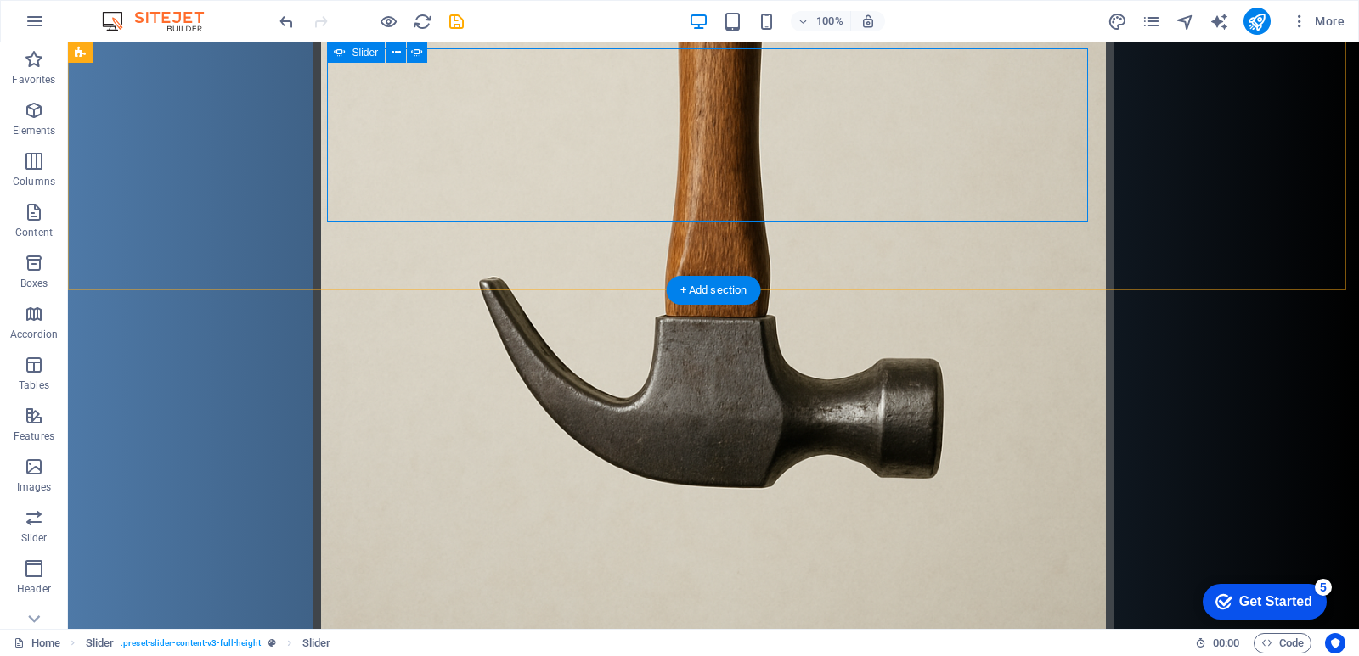
scroll to position [787, 0]
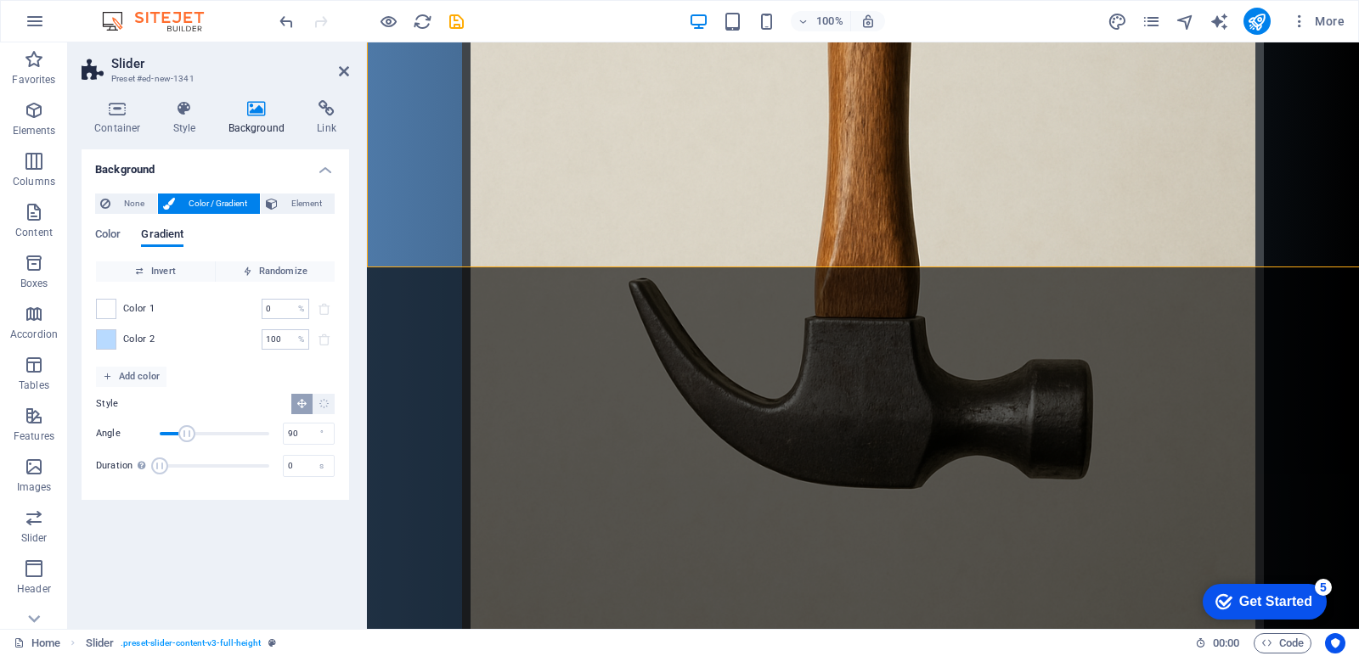
scroll to position [797, 0]
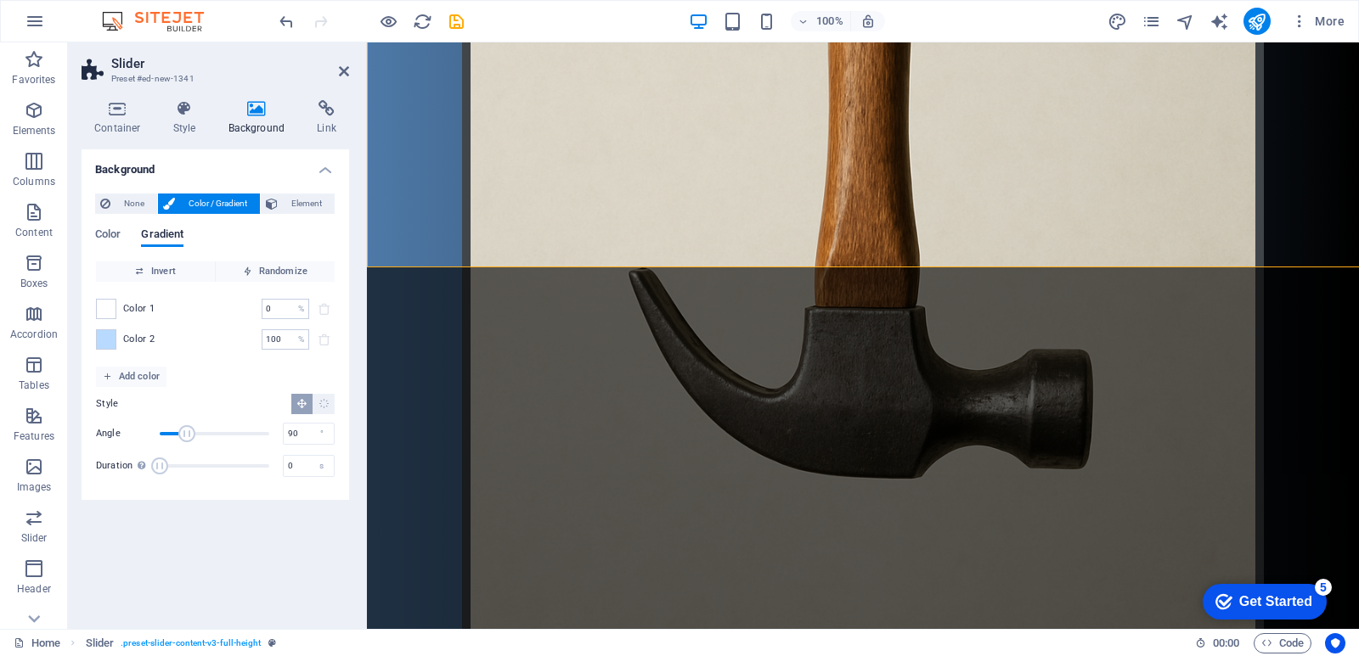
click at [296, 137] on div "Container Style Background Link Size Height Default px rem % vh vw Min. height …" at bounding box center [215, 357] width 267 height 515
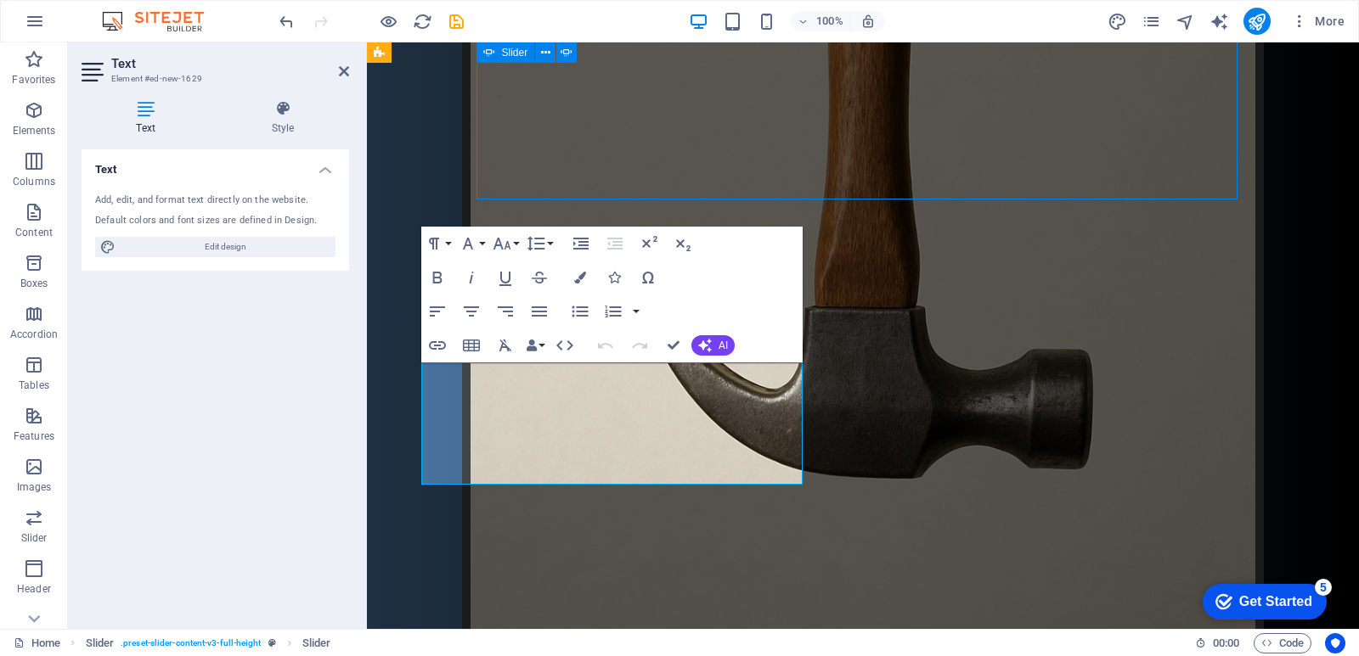
select select "px"
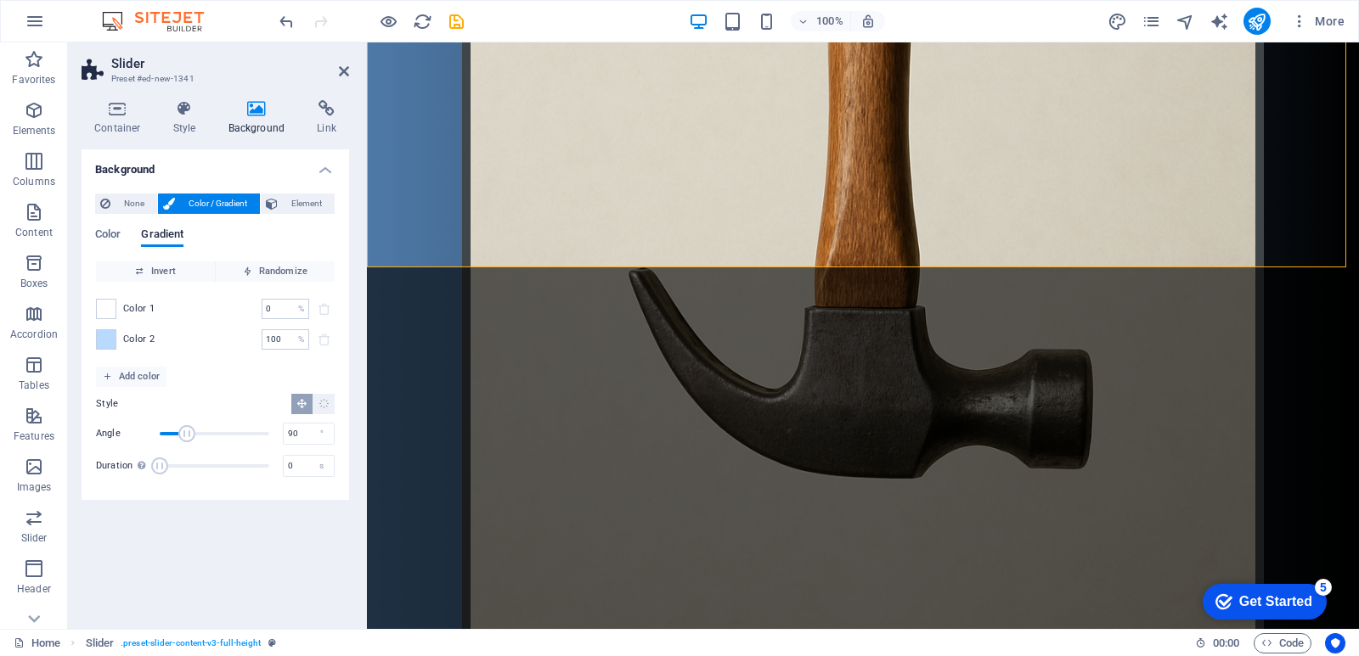
click at [292, 543] on div "Background None Color / Gradient Element Stretch background to full-width Color…" at bounding box center [215, 382] width 267 height 466
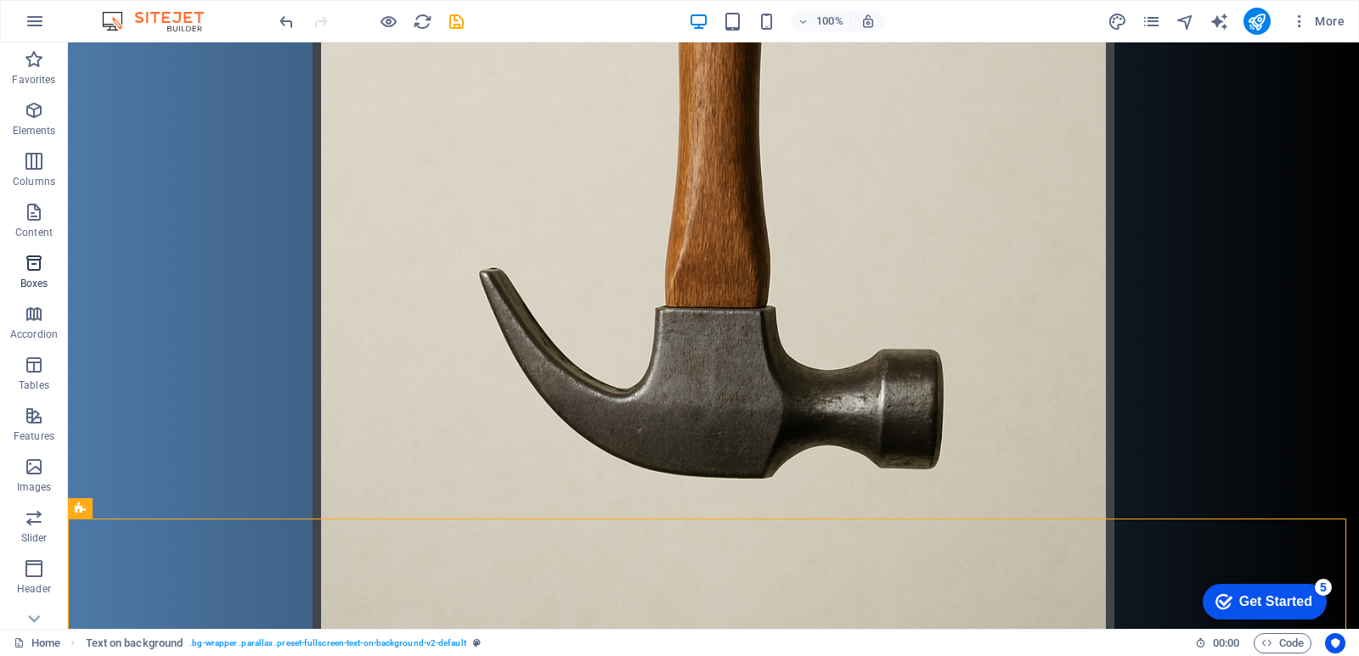
click at [30, 291] on span "Boxes" at bounding box center [34, 273] width 68 height 41
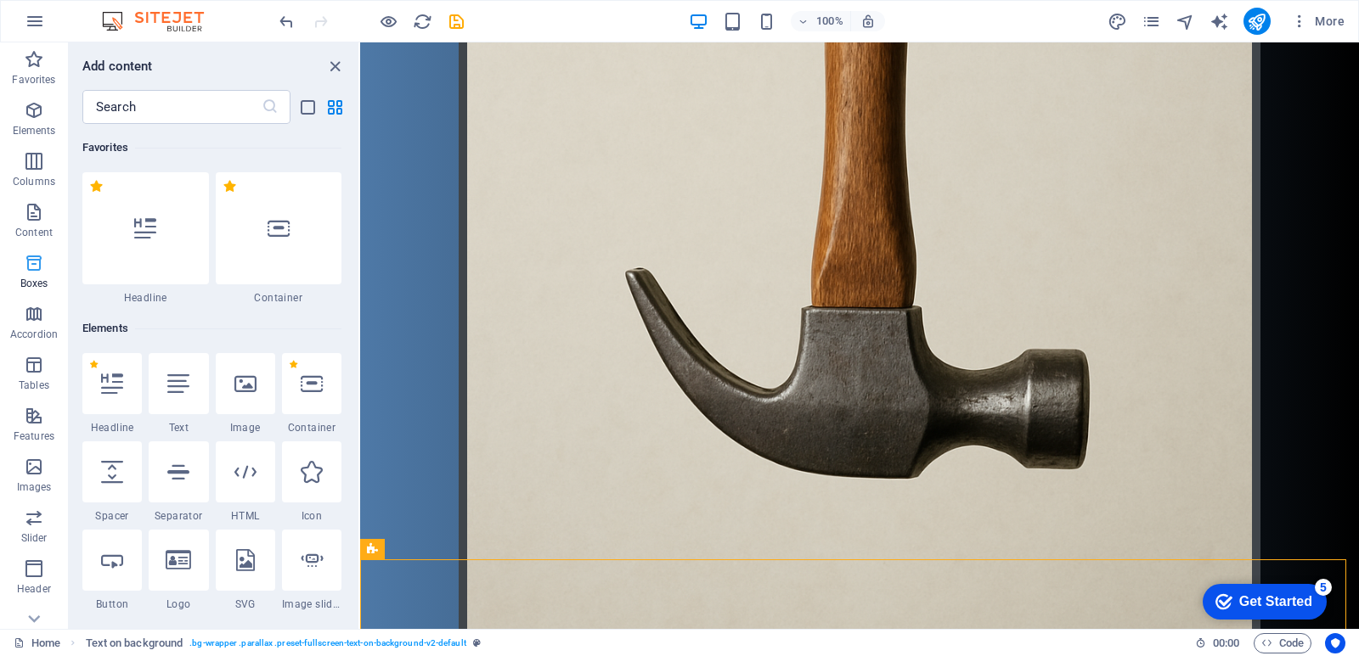
scroll to position [13, 0]
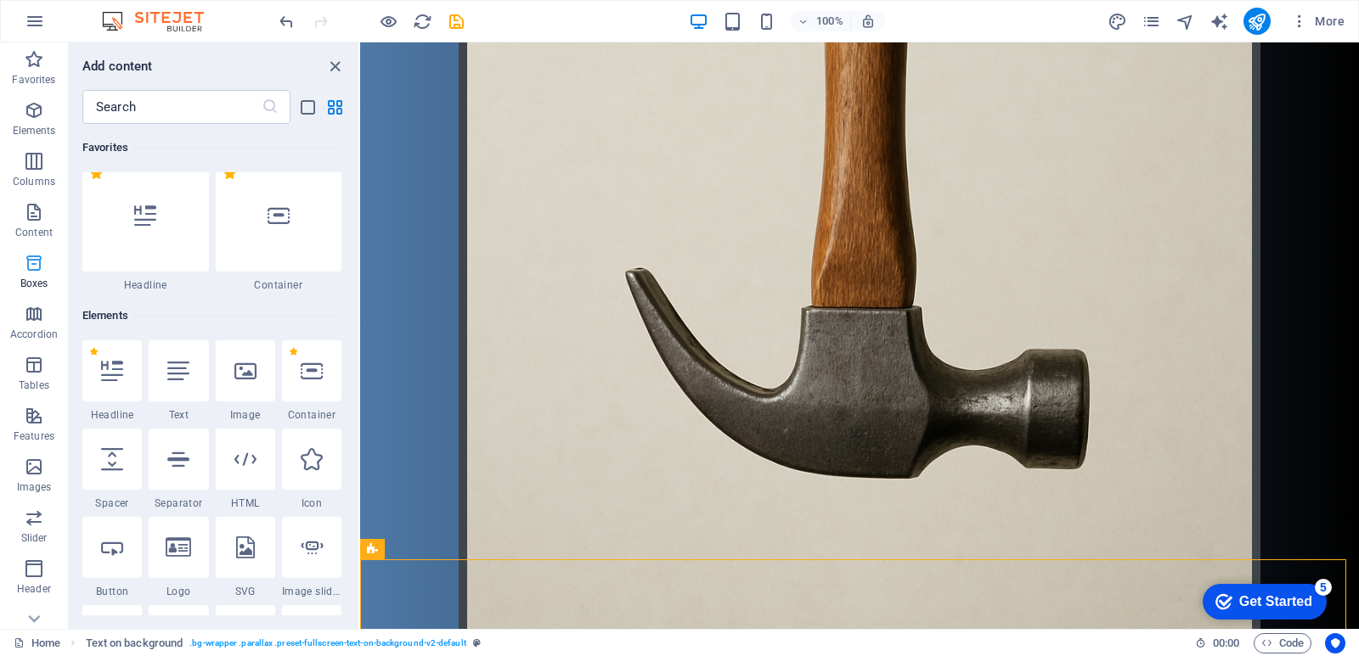
click at [45, 269] on span "Boxes" at bounding box center [34, 273] width 68 height 41
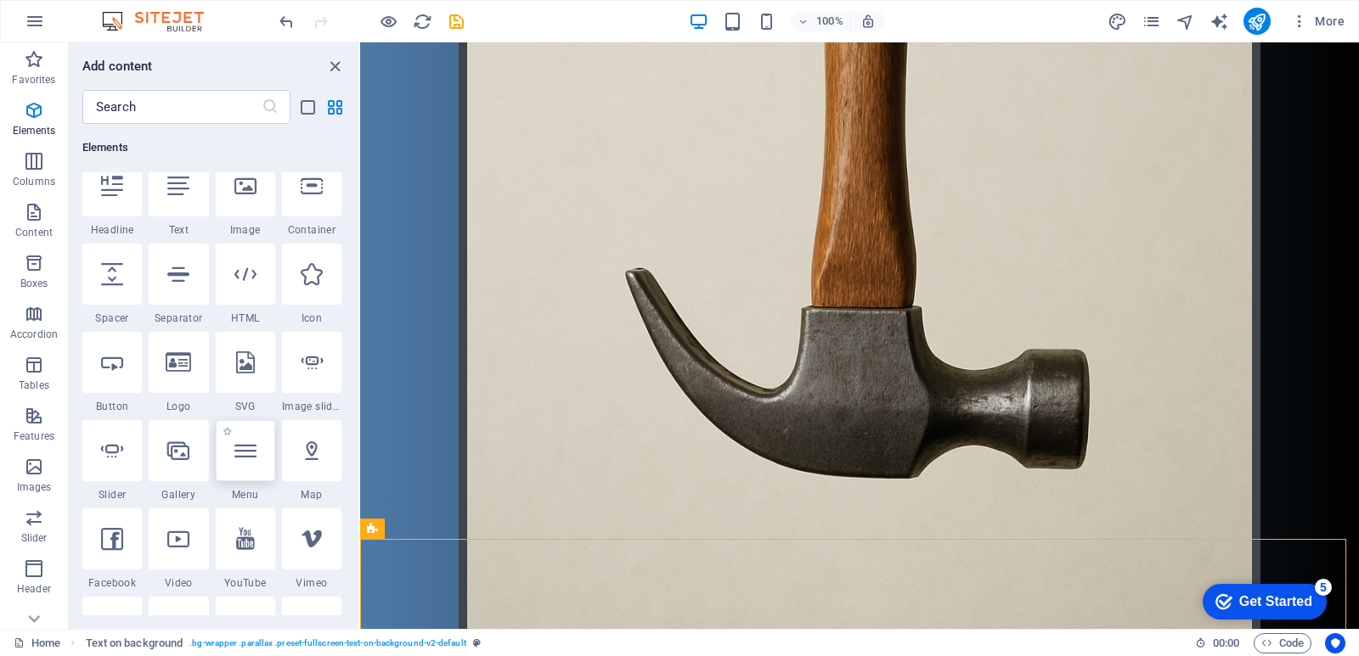
scroll to position [183, 0]
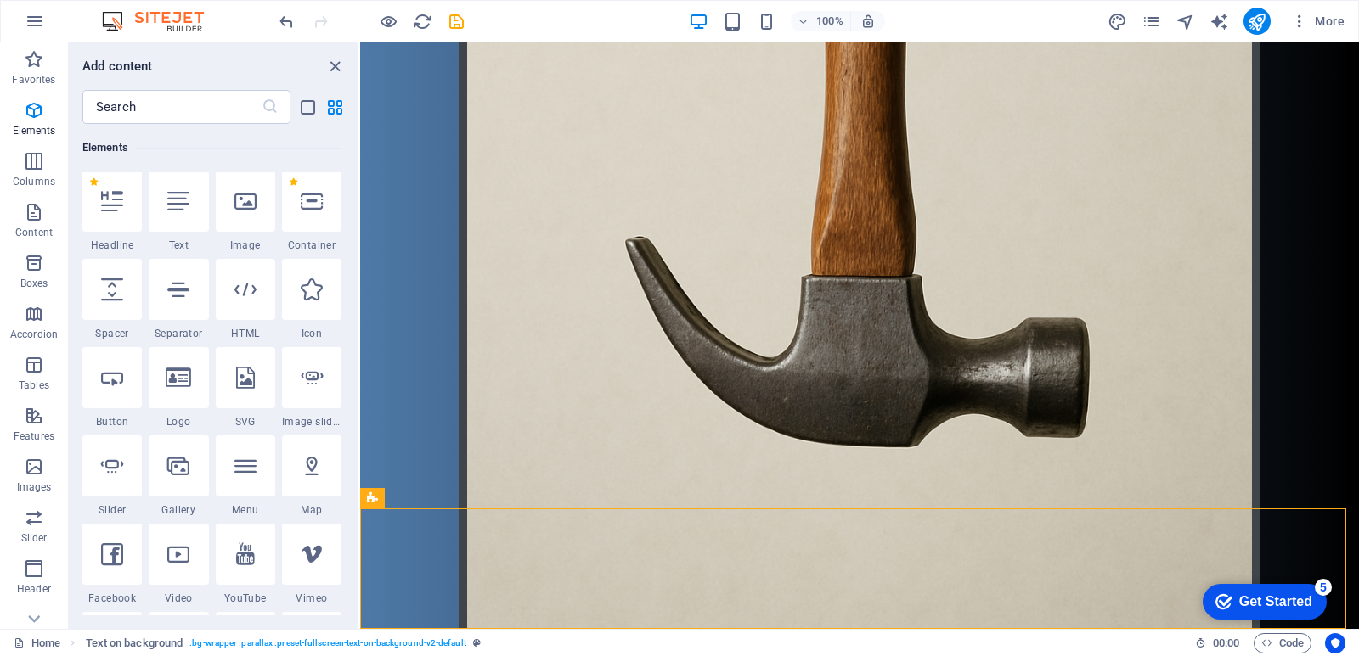
select select "px"
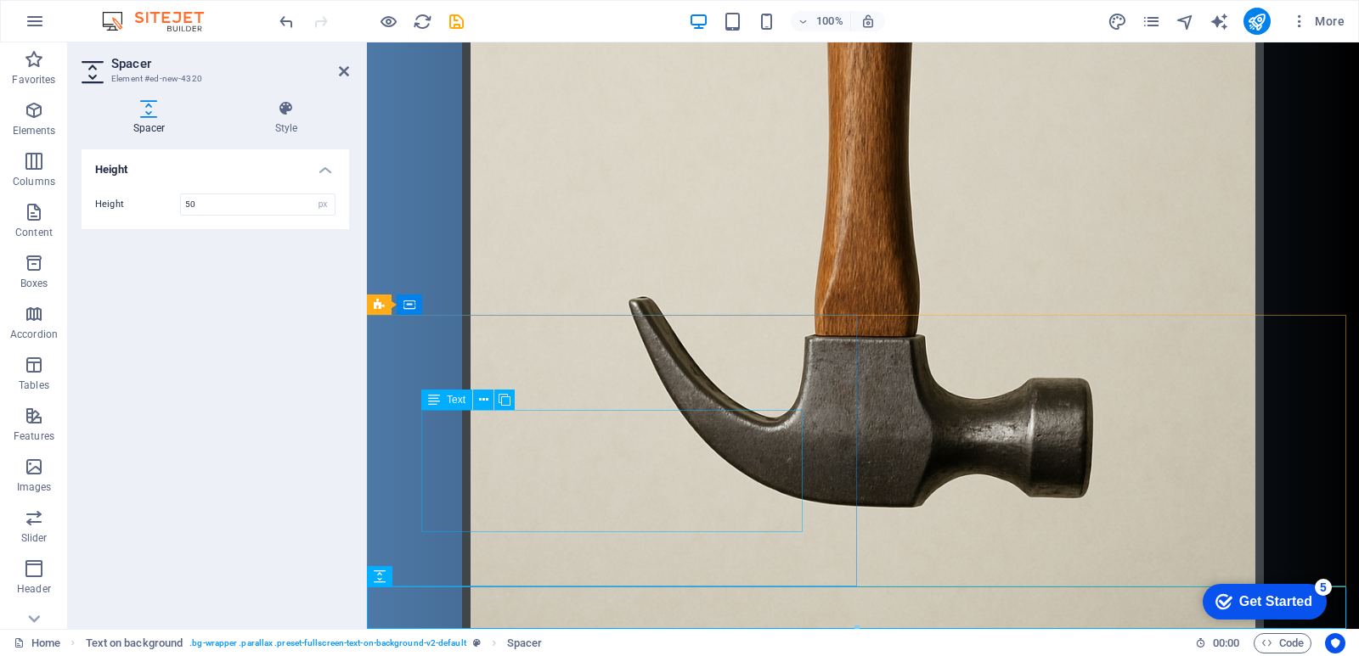
scroll to position [770, 0]
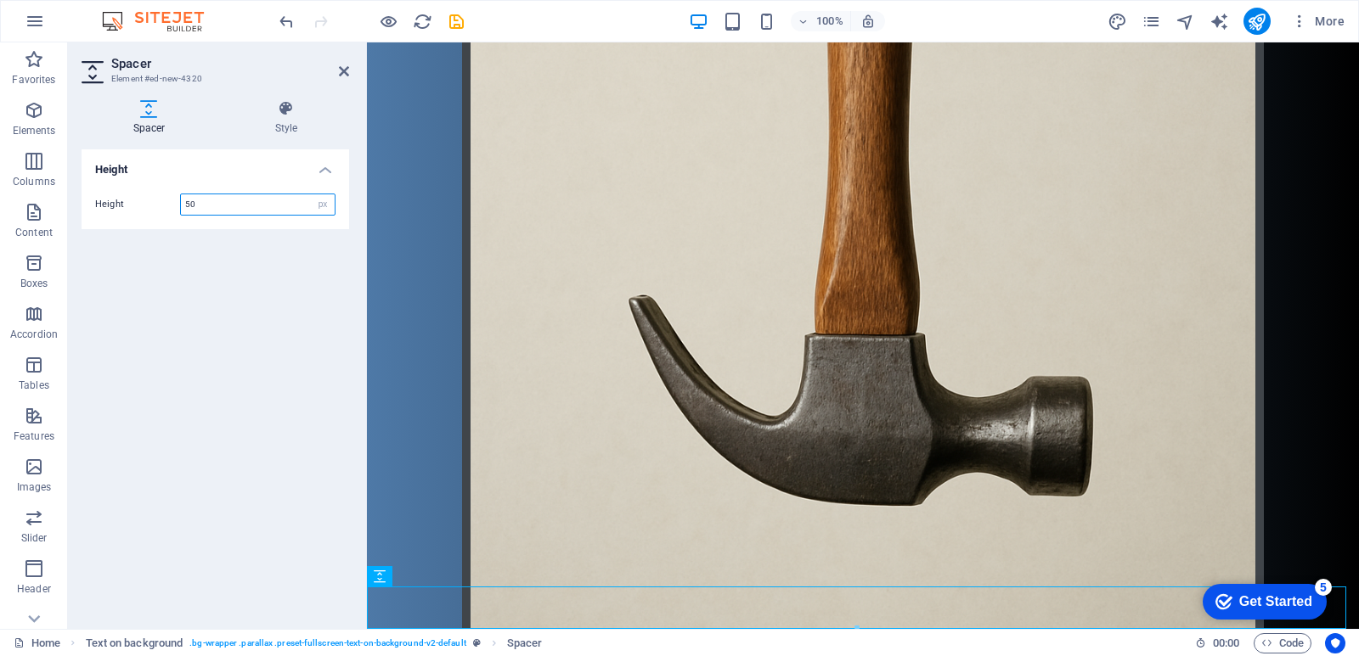
click at [242, 205] on input "50" at bounding box center [258, 204] width 154 height 20
type input "5"
type input "500"
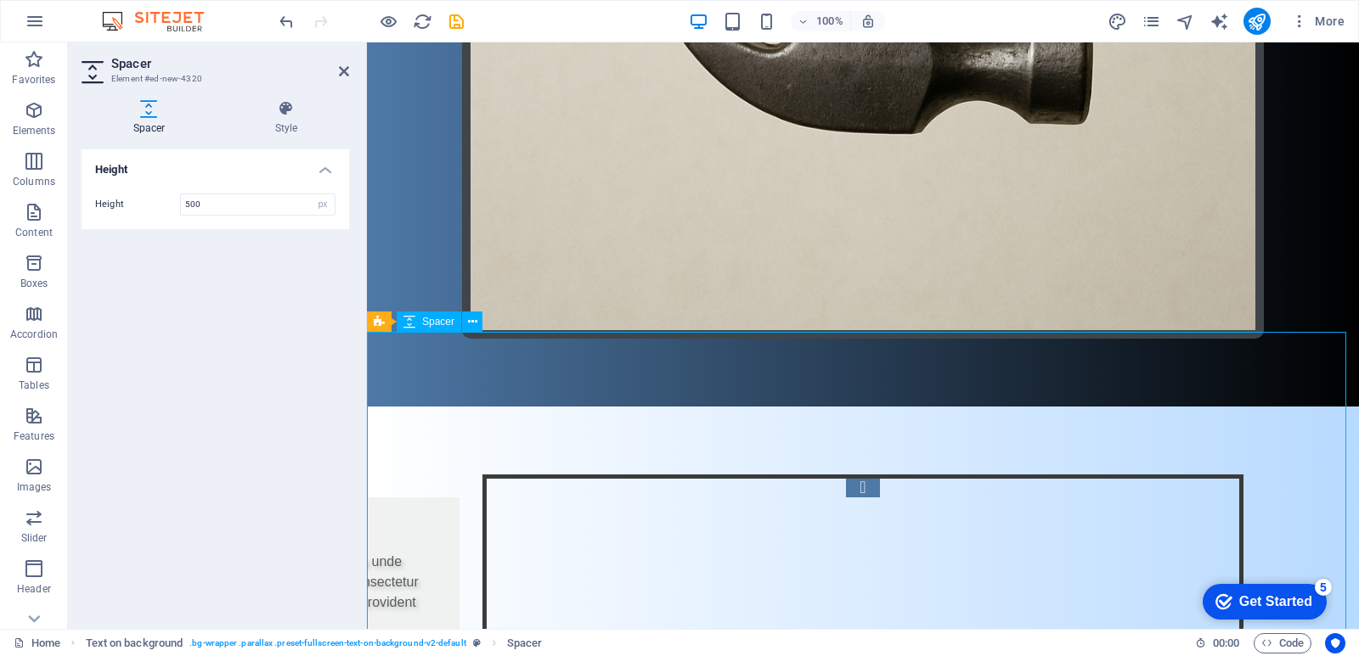
scroll to position [1152, 0]
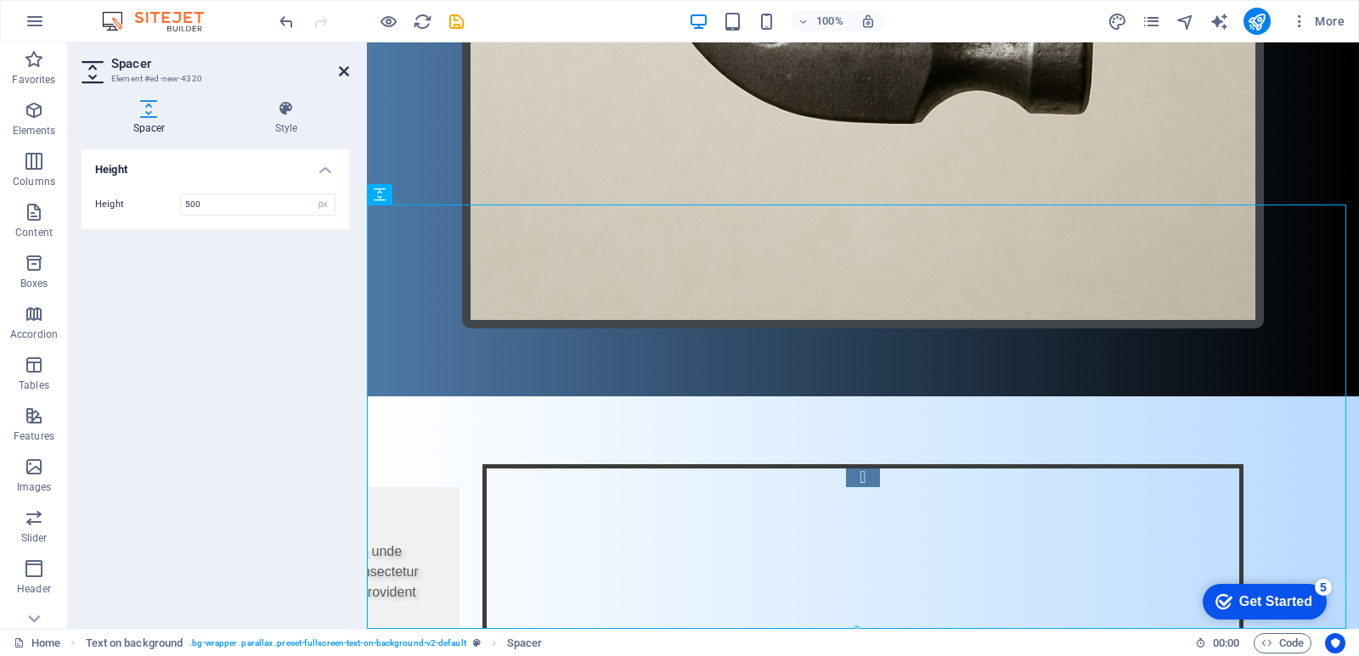
click at [341, 70] on icon at bounding box center [344, 72] width 10 height 14
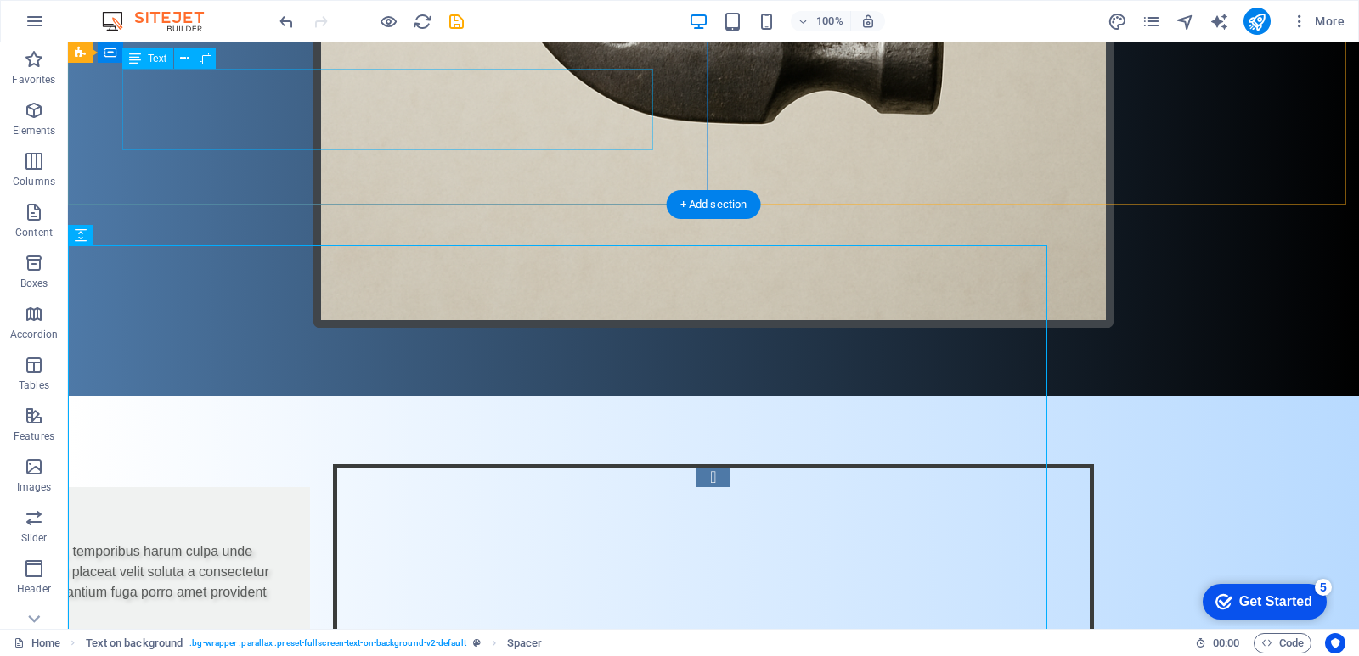
scroll to position [1111, 0]
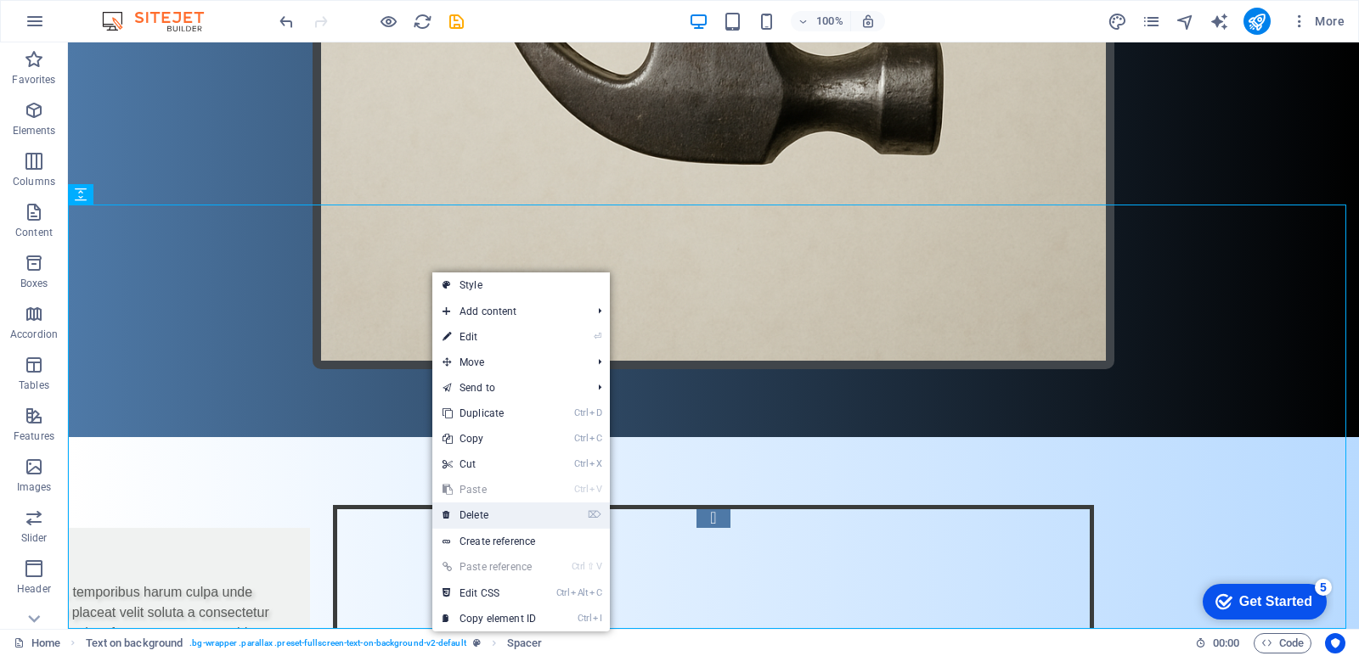
click at [478, 503] on link "⌦ Delete" at bounding box center [489, 515] width 114 height 25
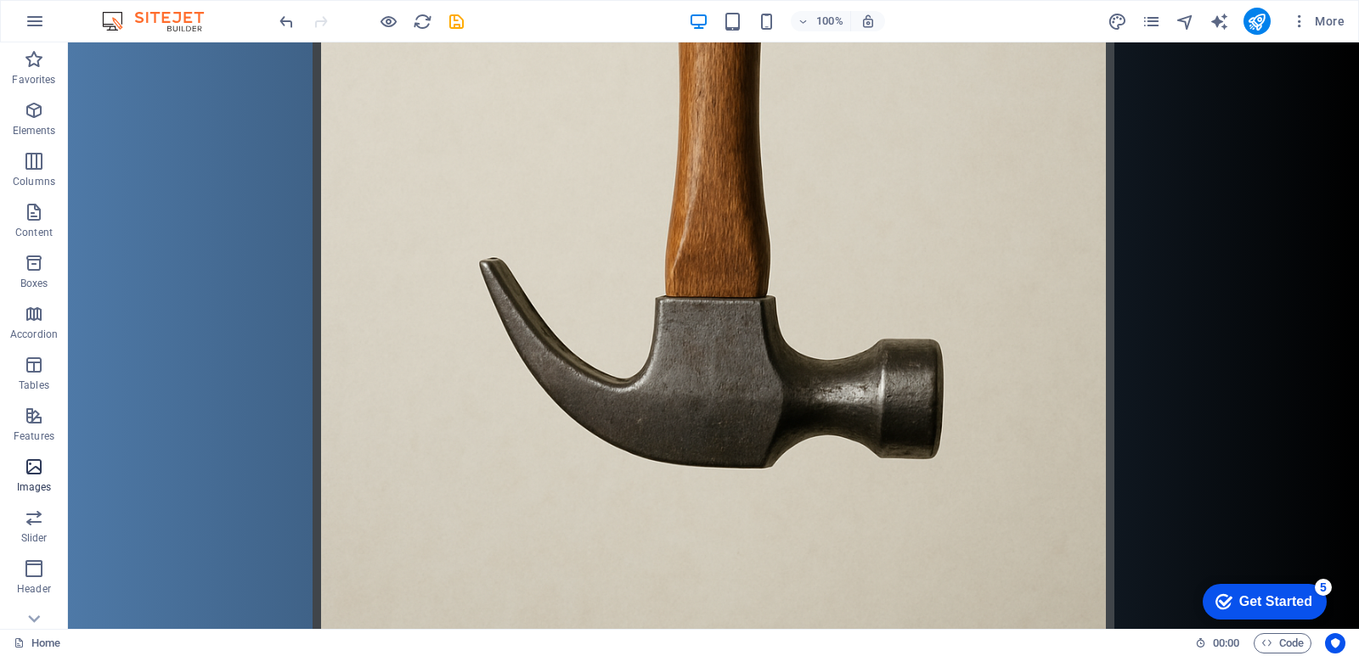
click at [30, 464] on icon "button" at bounding box center [34, 467] width 20 height 20
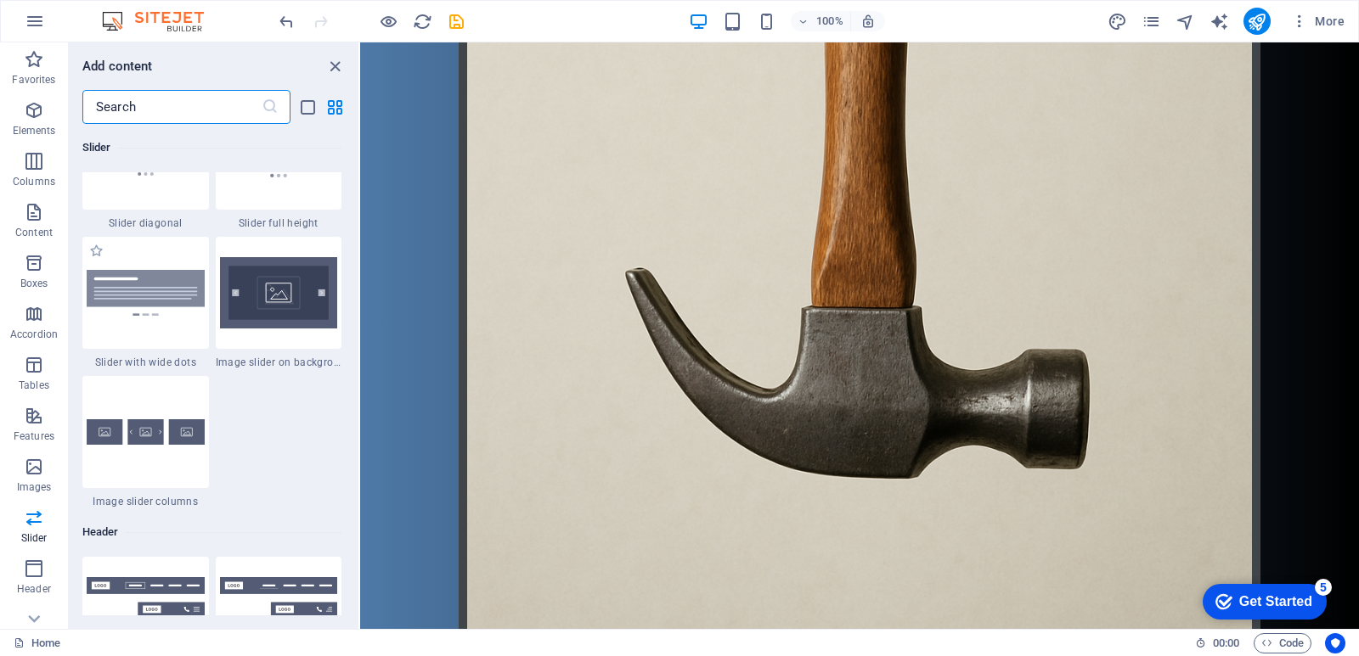
scroll to position [9713, 0]
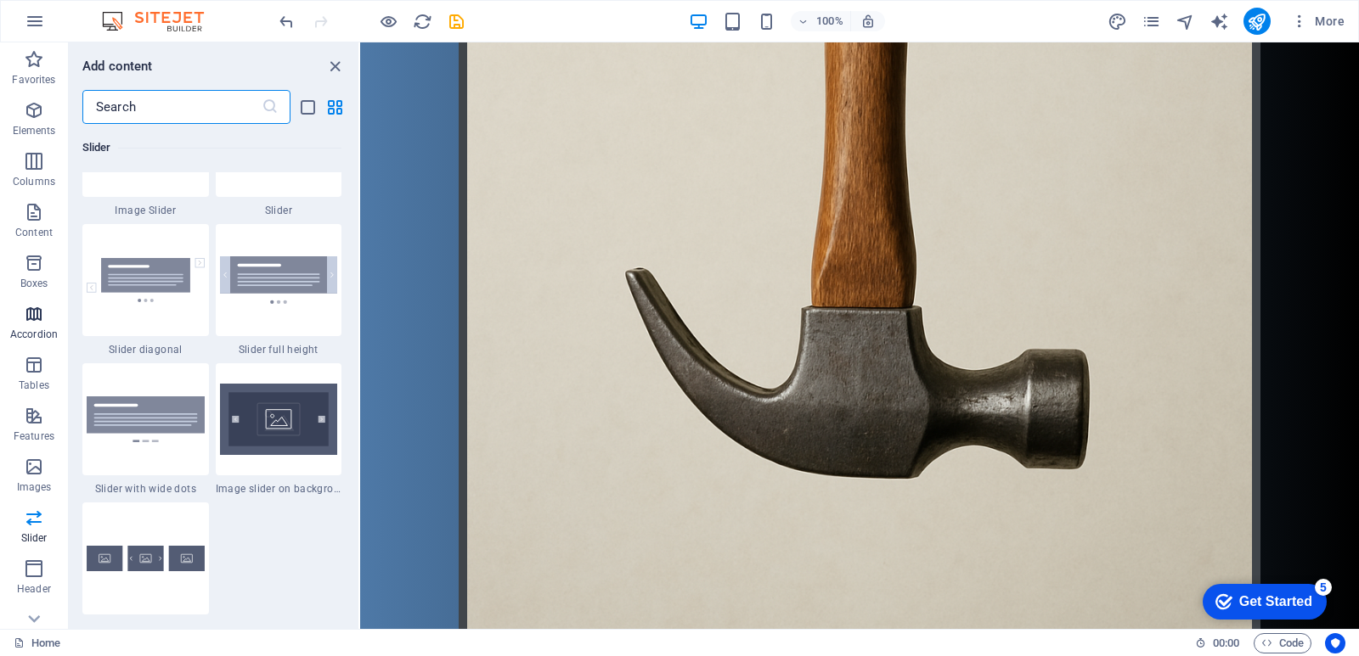
click at [23, 327] on span "Accordion" at bounding box center [34, 324] width 68 height 41
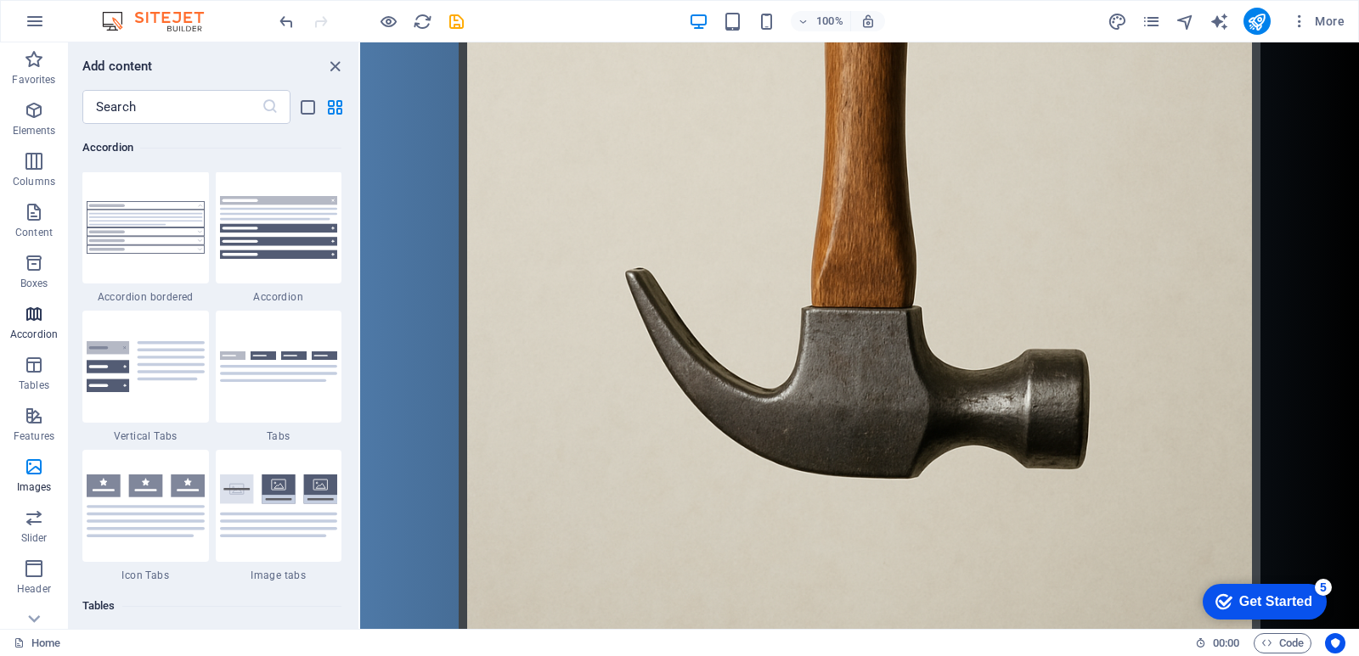
scroll to position [5421, 0]
click at [45, 361] on span "Tables" at bounding box center [34, 375] width 68 height 41
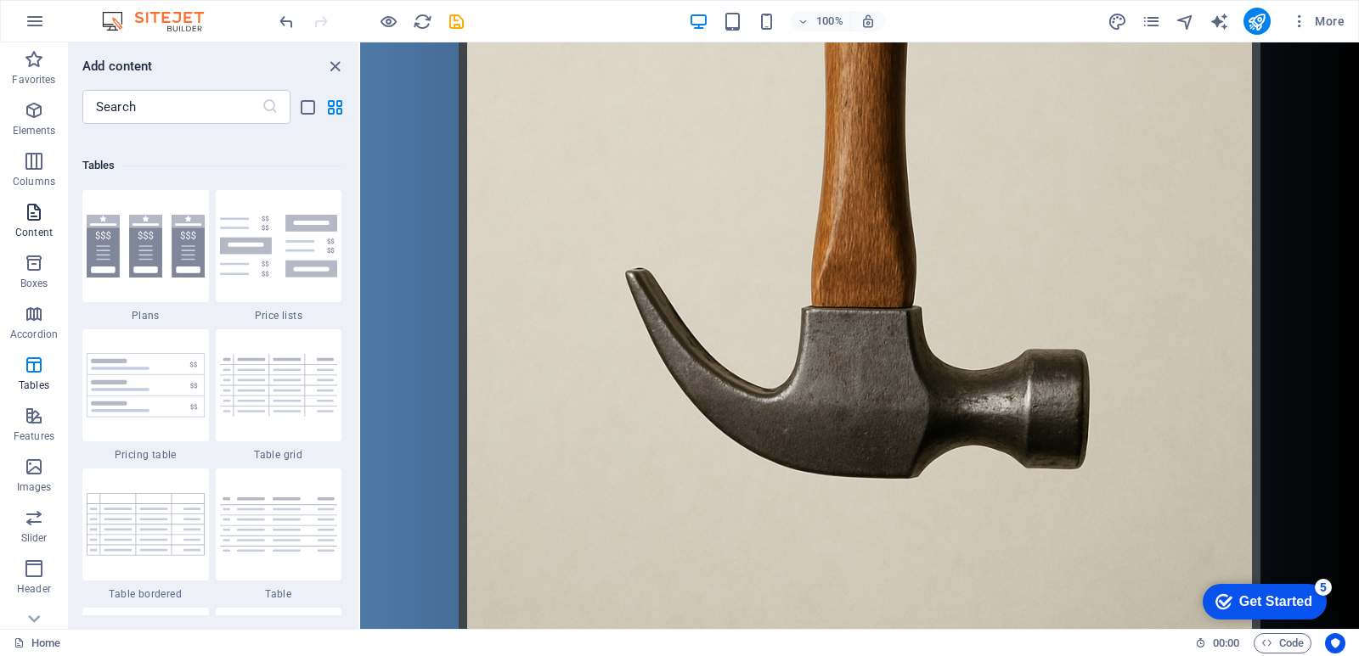
scroll to position [5881, 0]
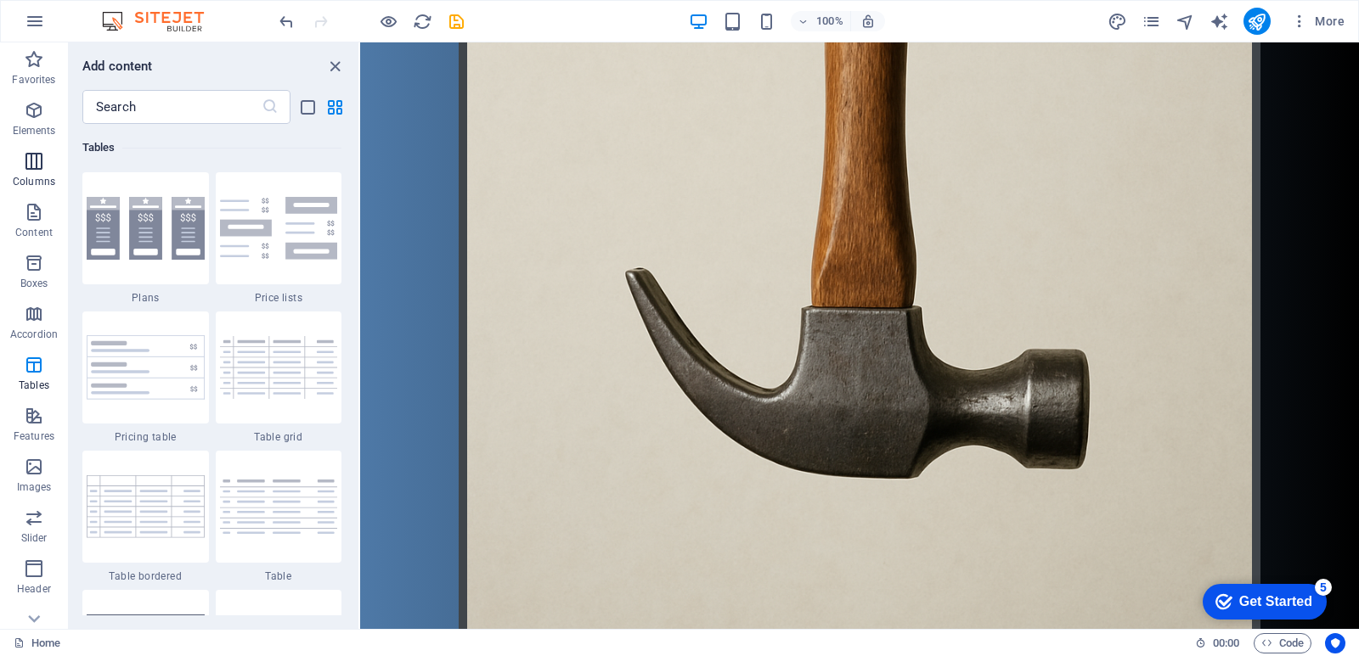
click at [21, 171] on span "Columns" at bounding box center [34, 171] width 68 height 41
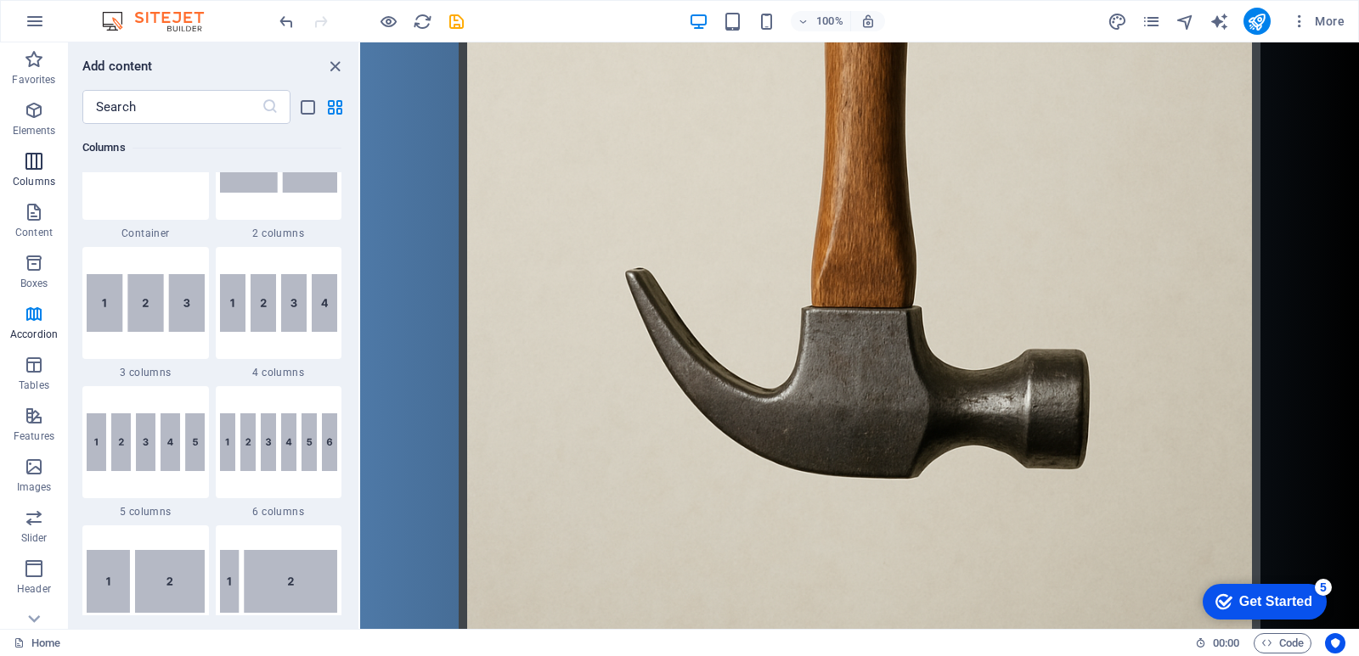
scroll to position [841, 0]
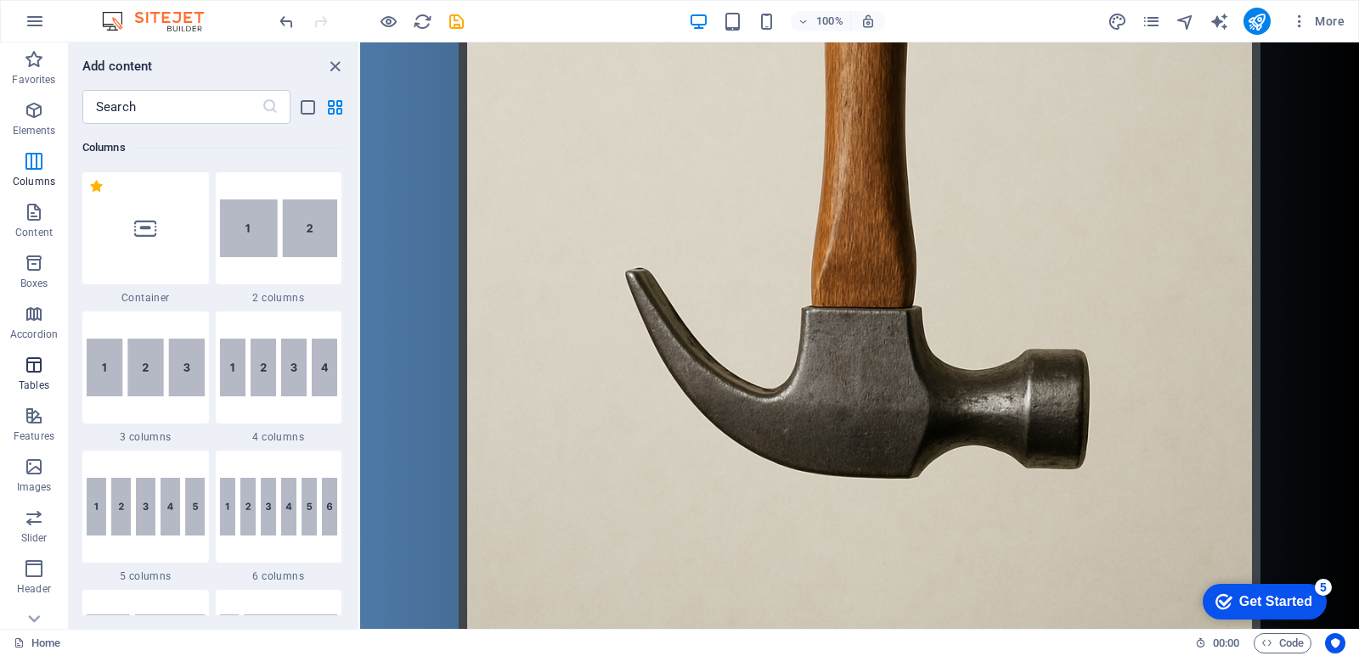
click at [25, 397] on button "Tables" at bounding box center [34, 373] width 68 height 51
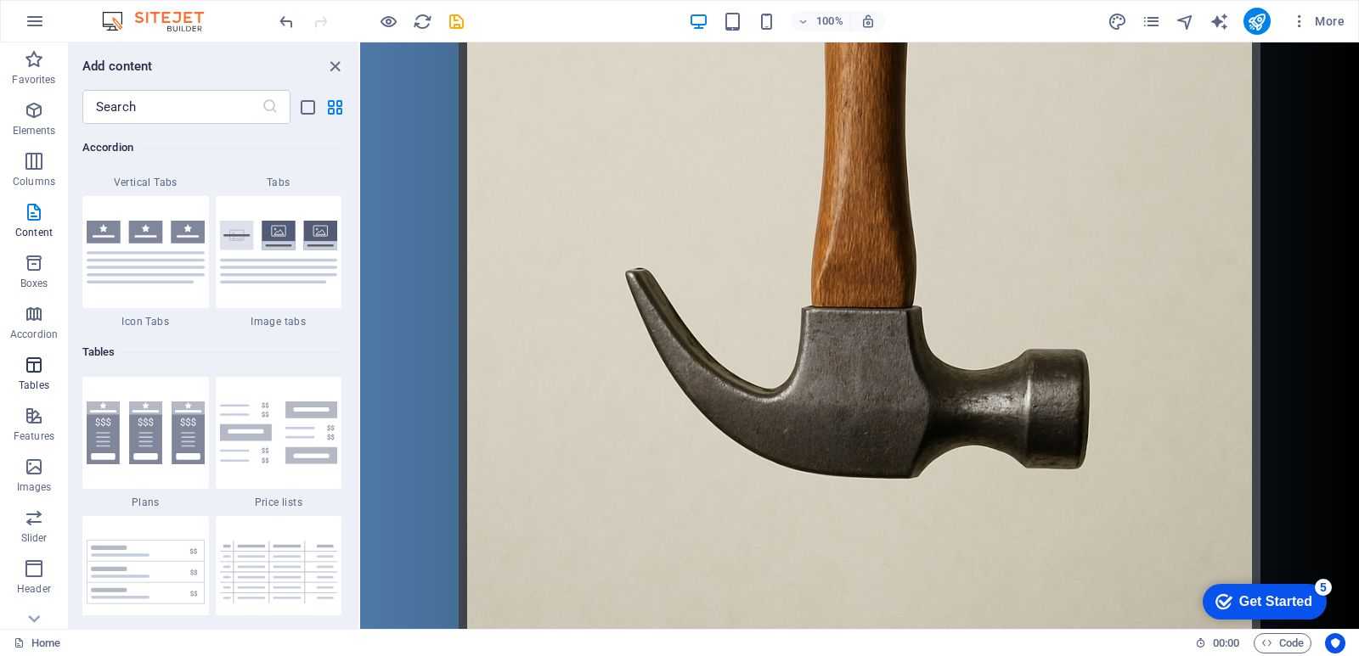
scroll to position [5881, 0]
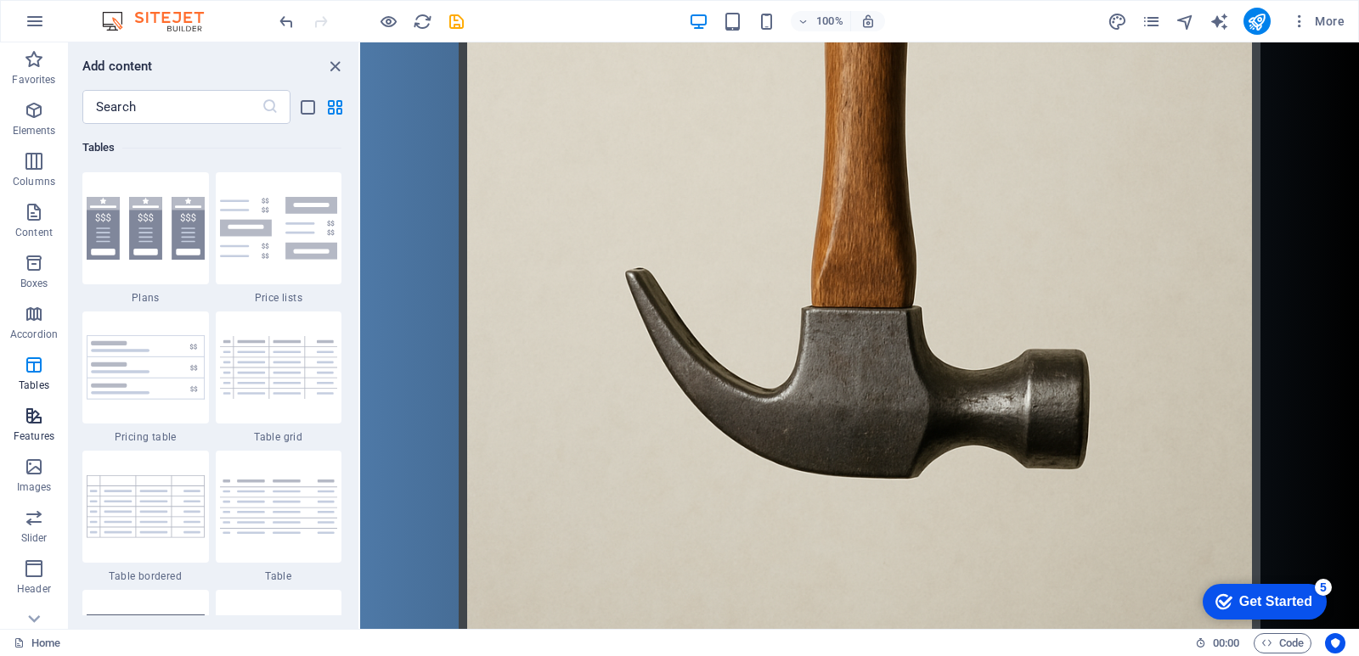
click at [43, 405] on button "Features" at bounding box center [34, 424] width 68 height 51
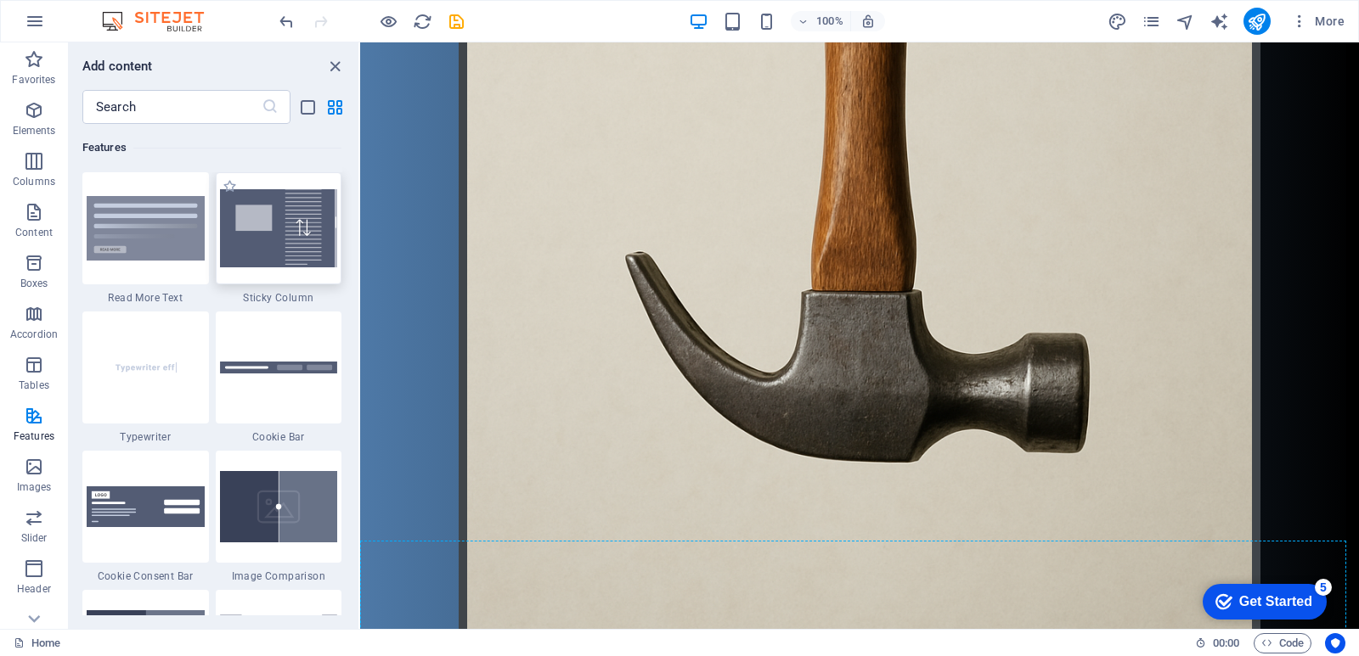
scroll to position [834, 0]
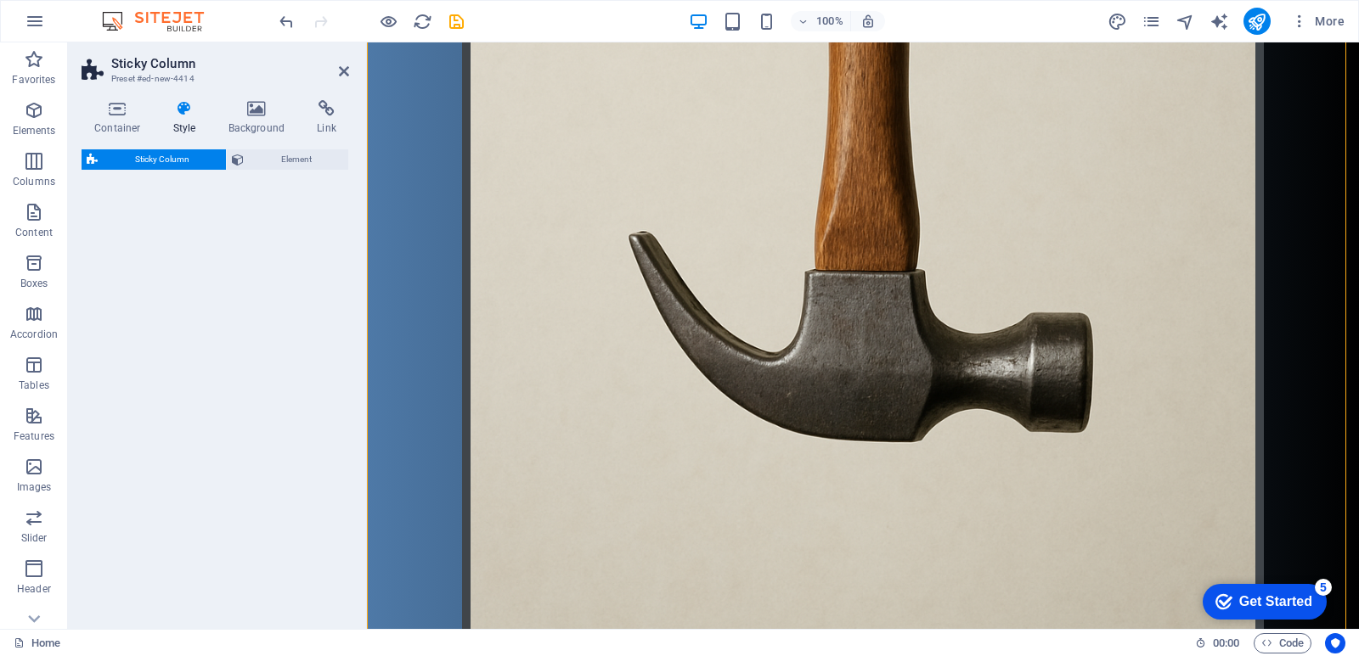
select select "%"
select select "rem"
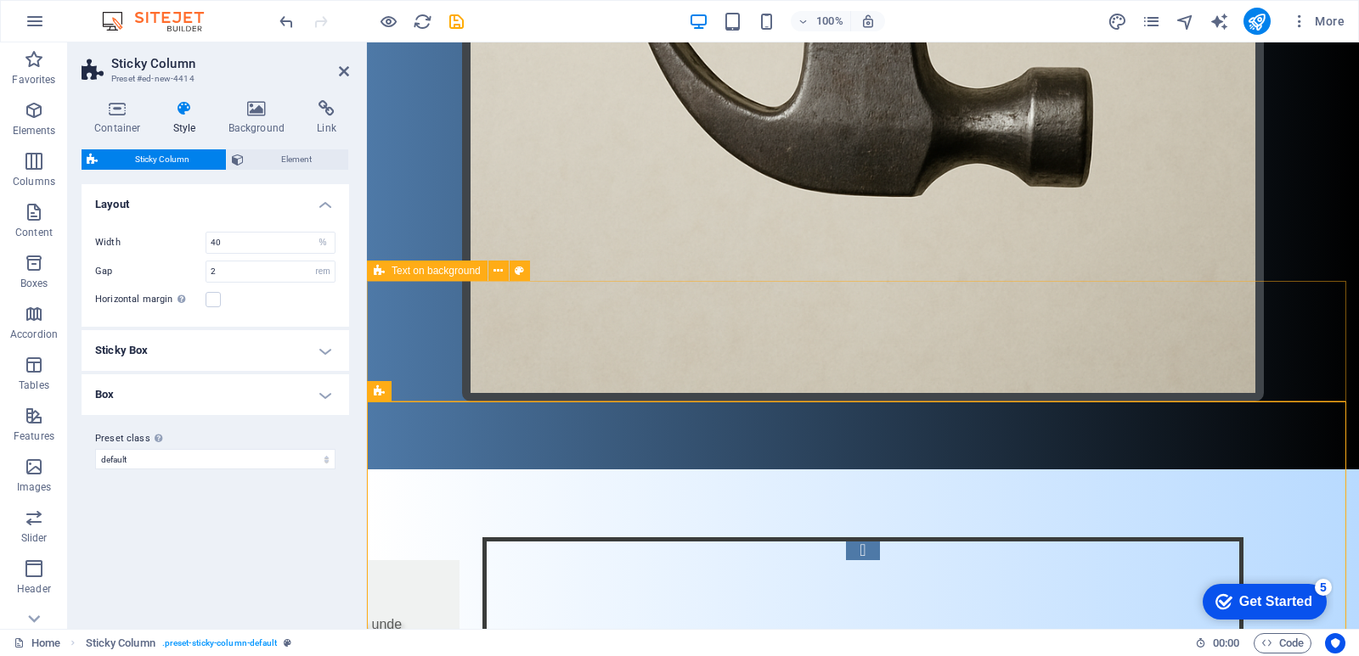
scroll to position [1076, 0]
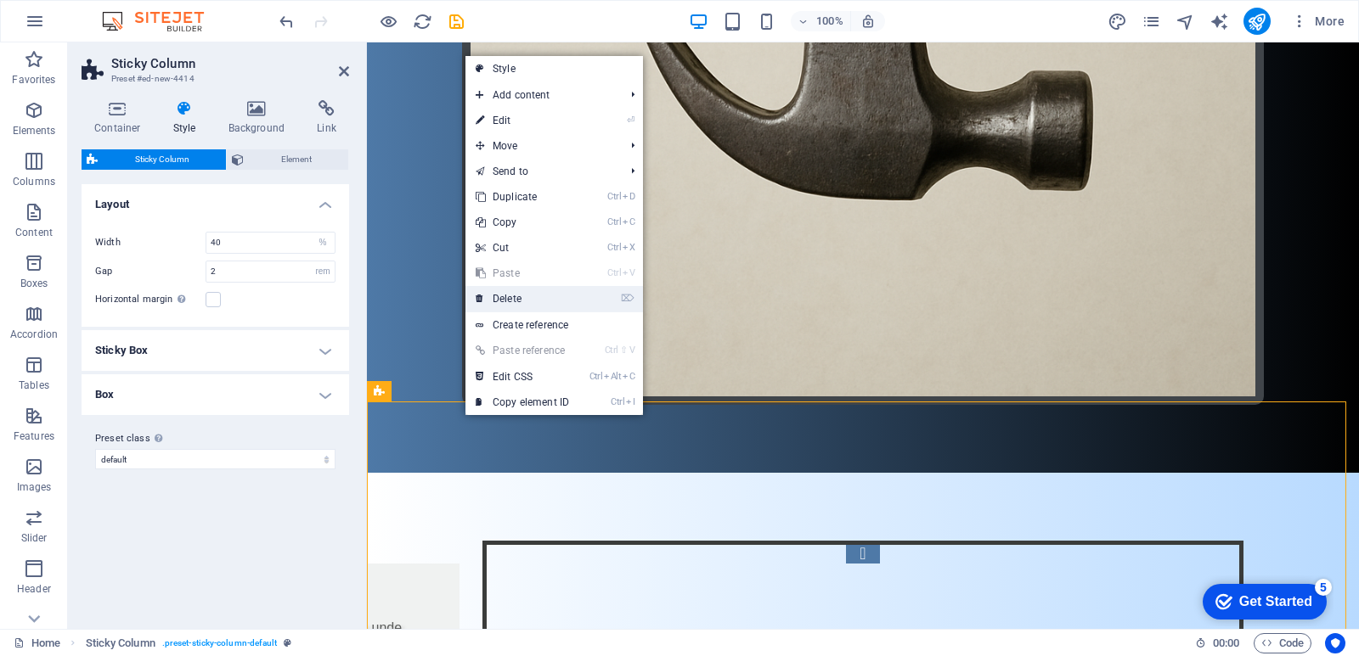
click at [498, 304] on link "⌦ Delete" at bounding box center [522, 298] width 114 height 25
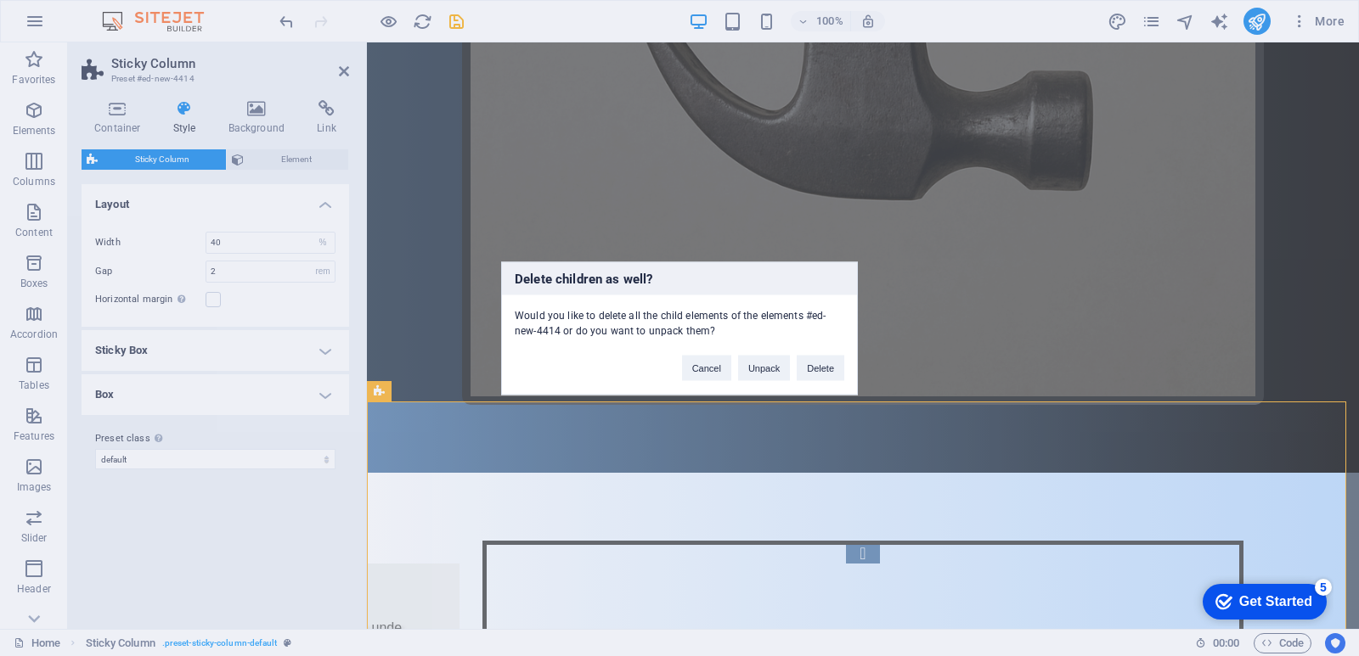
click at [835, 354] on div "Cancel Unpack Delete" at bounding box center [763, 359] width 188 height 43
click at [831, 363] on button "Delete" at bounding box center [820, 367] width 48 height 25
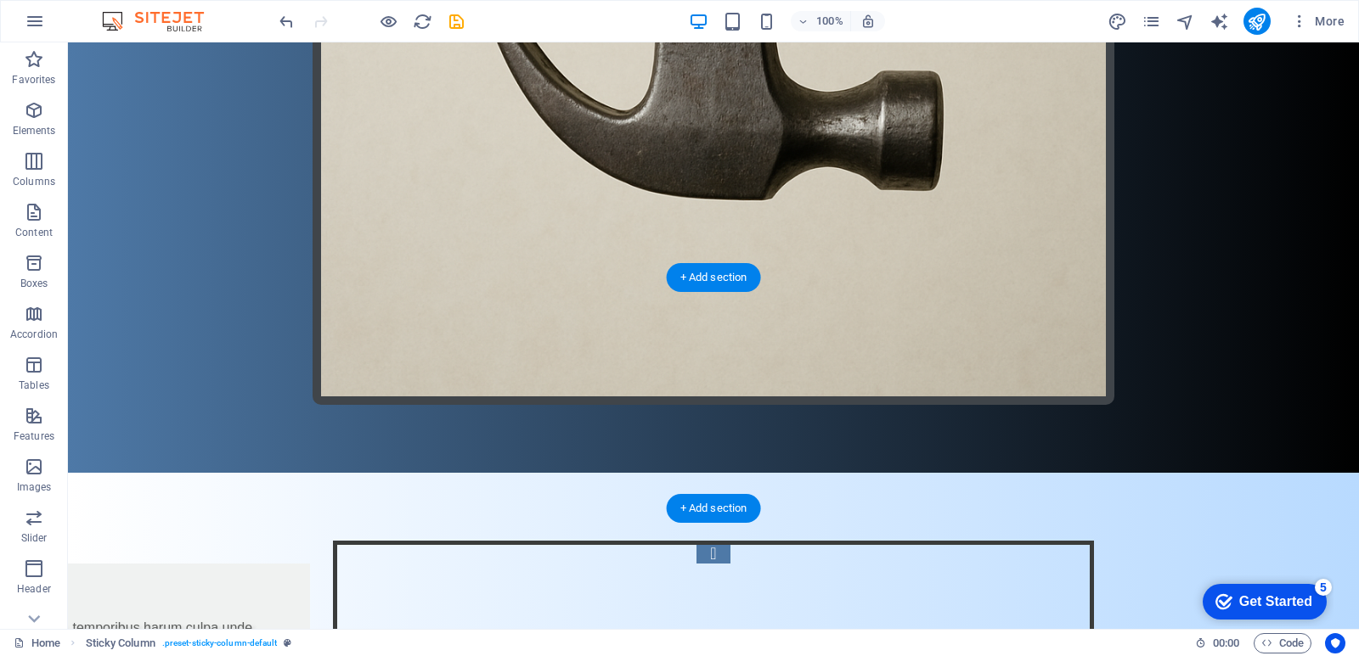
scroll to position [807, 0]
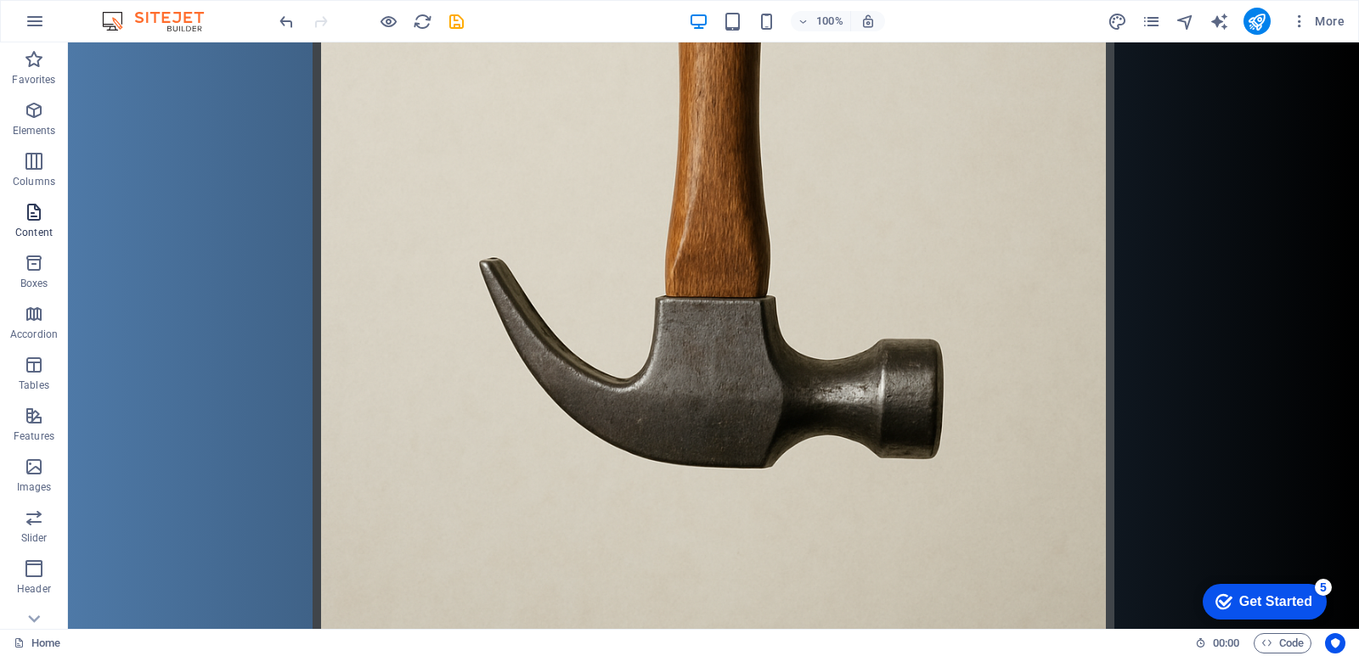
click at [44, 217] on icon "button" at bounding box center [34, 212] width 20 height 20
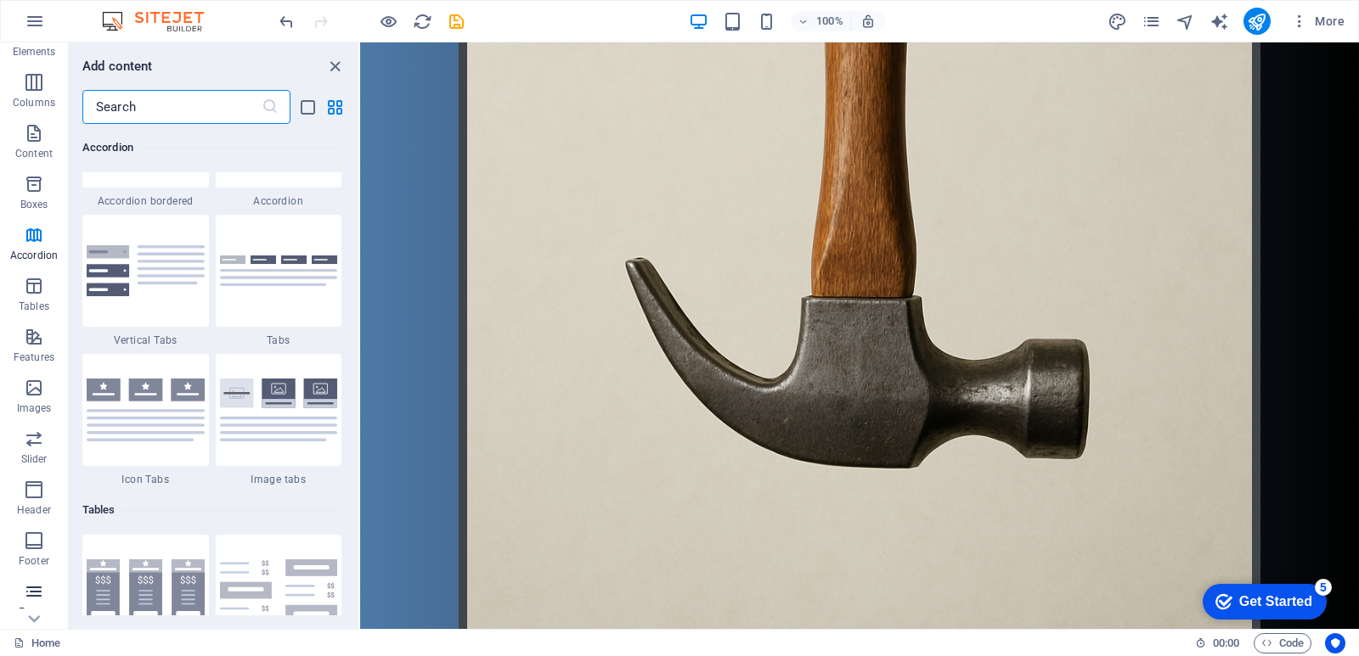
scroll to position [0, 0]
click at [30, 543] on icon "button" at bounding box center [34, 544] width 20 height 20
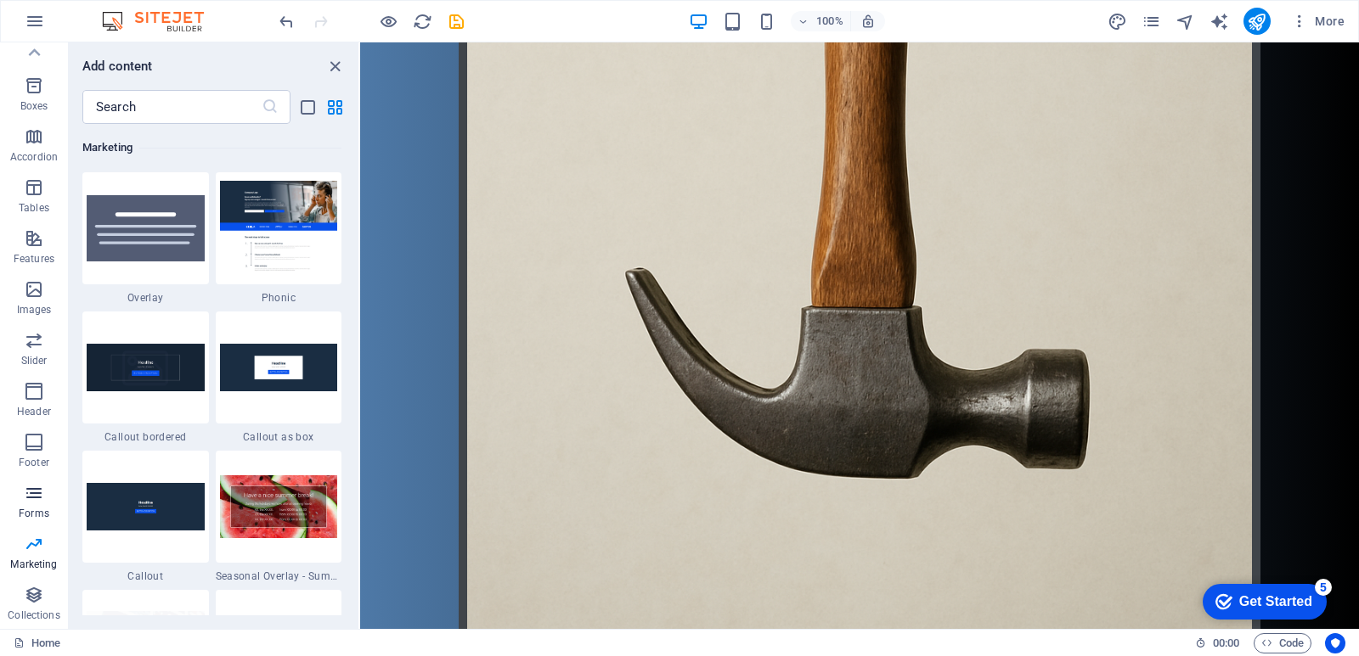
click at [42, 492] on icon "button" at bounding box center [34, 493] width 20 height 20
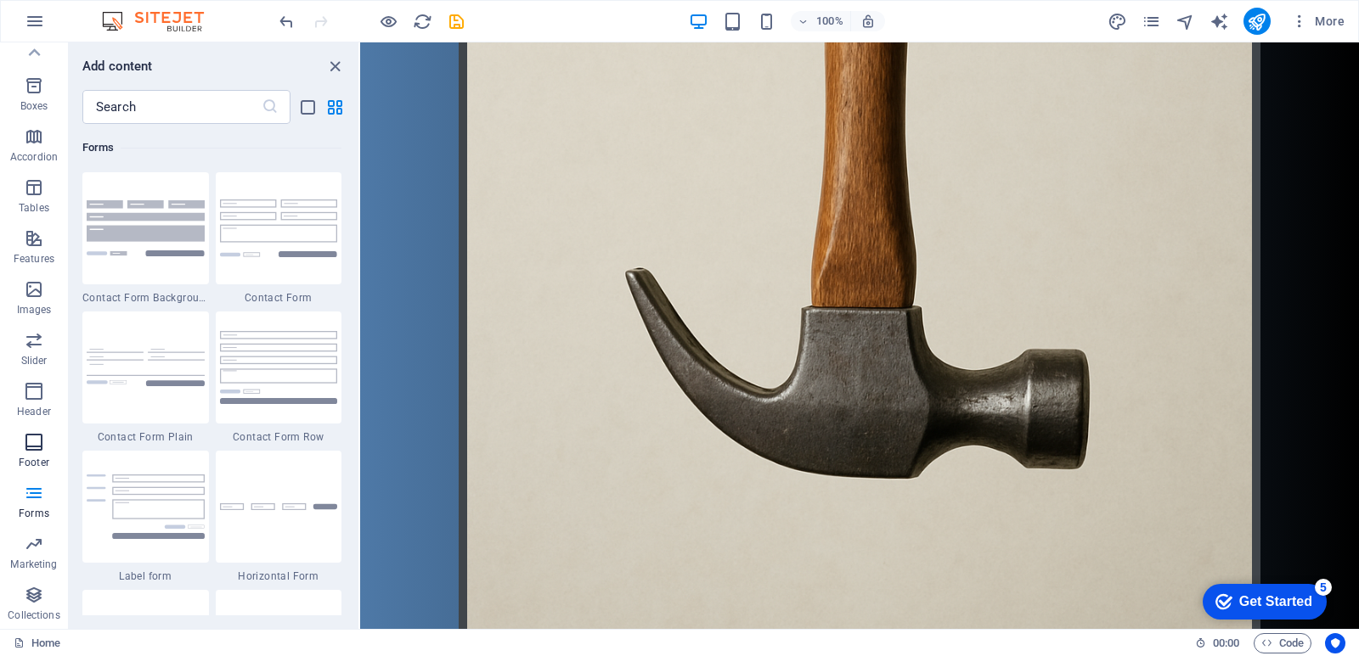
click at [34, 452] on icon "button" at bounding box center [34, 442] width 20 height 20
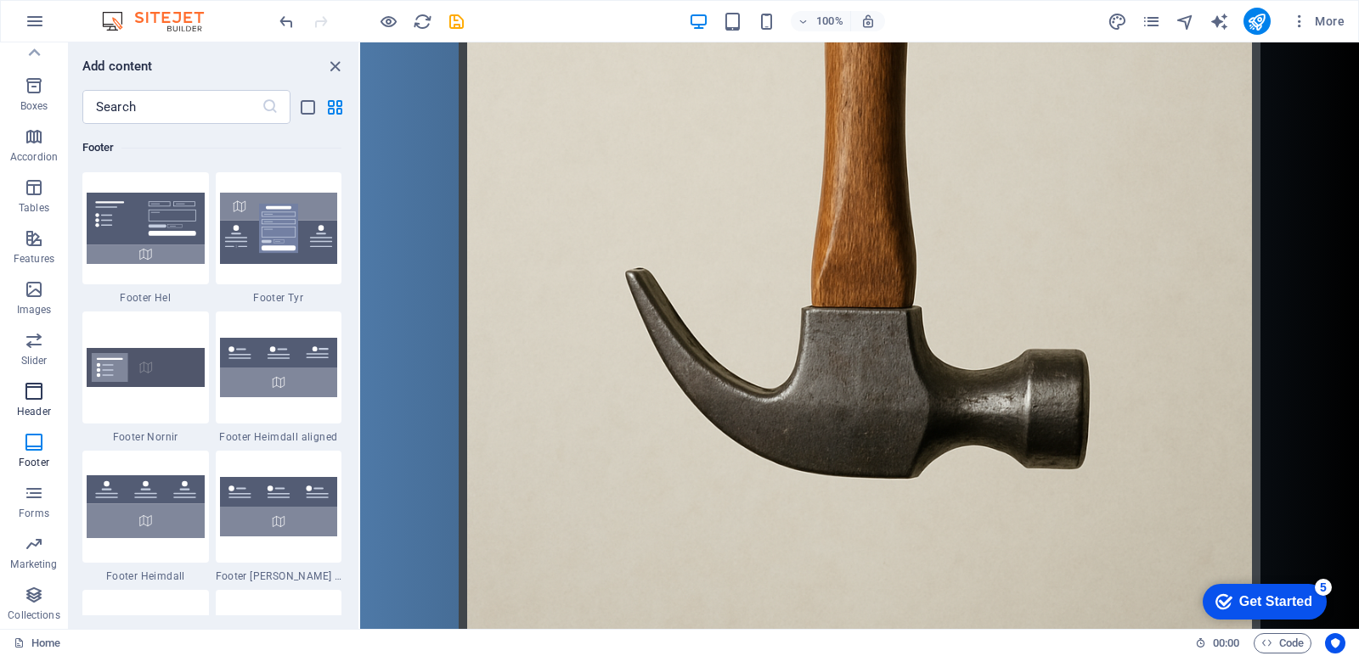
click at [23, 402] on span "Header" at bounding box center [34, 401] width 68 height 41
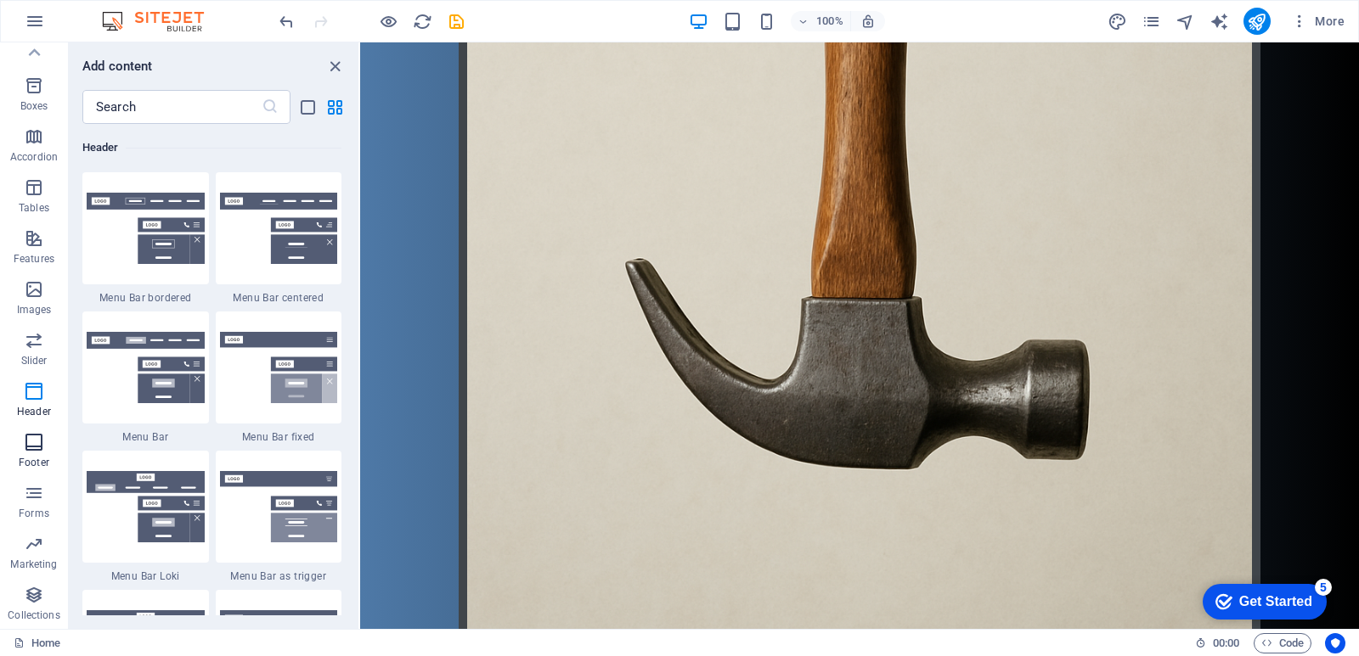
click at [48, 433] on span "Footer" at bounding box center [34, 452] width 68 height 41
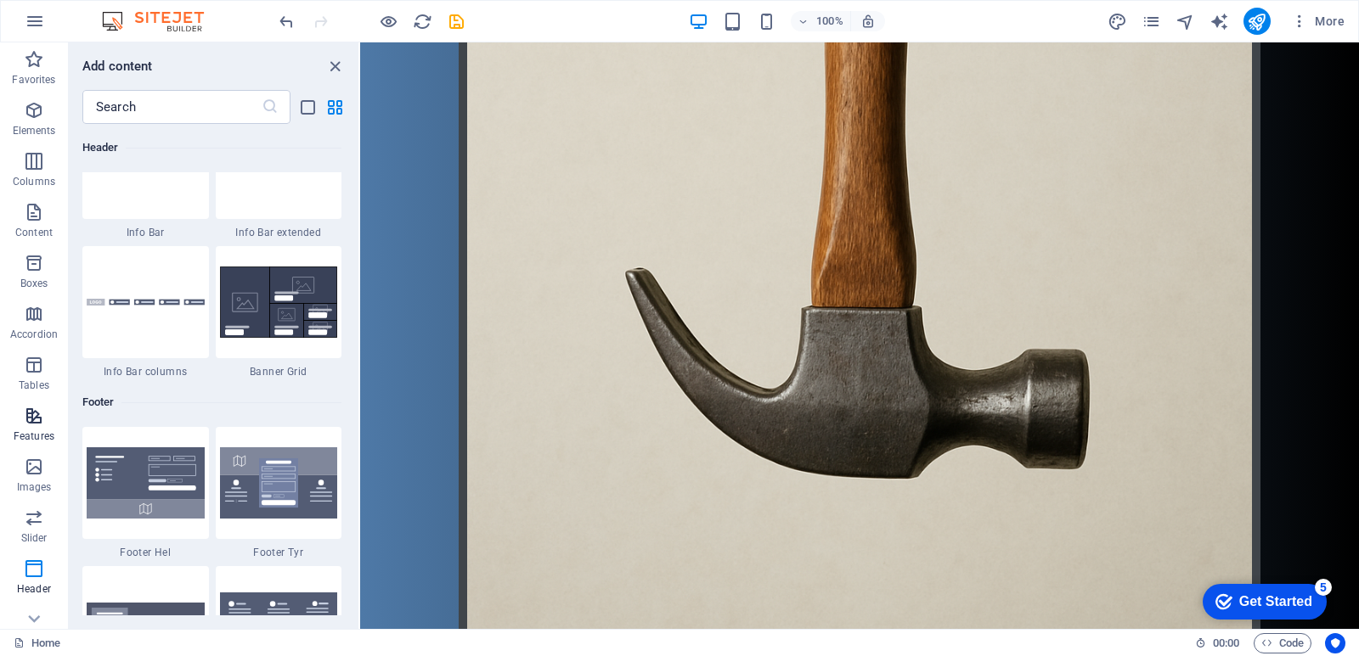
click at [38, 402] on button "Features" at bounding box center [34, 424] width 68 height 51
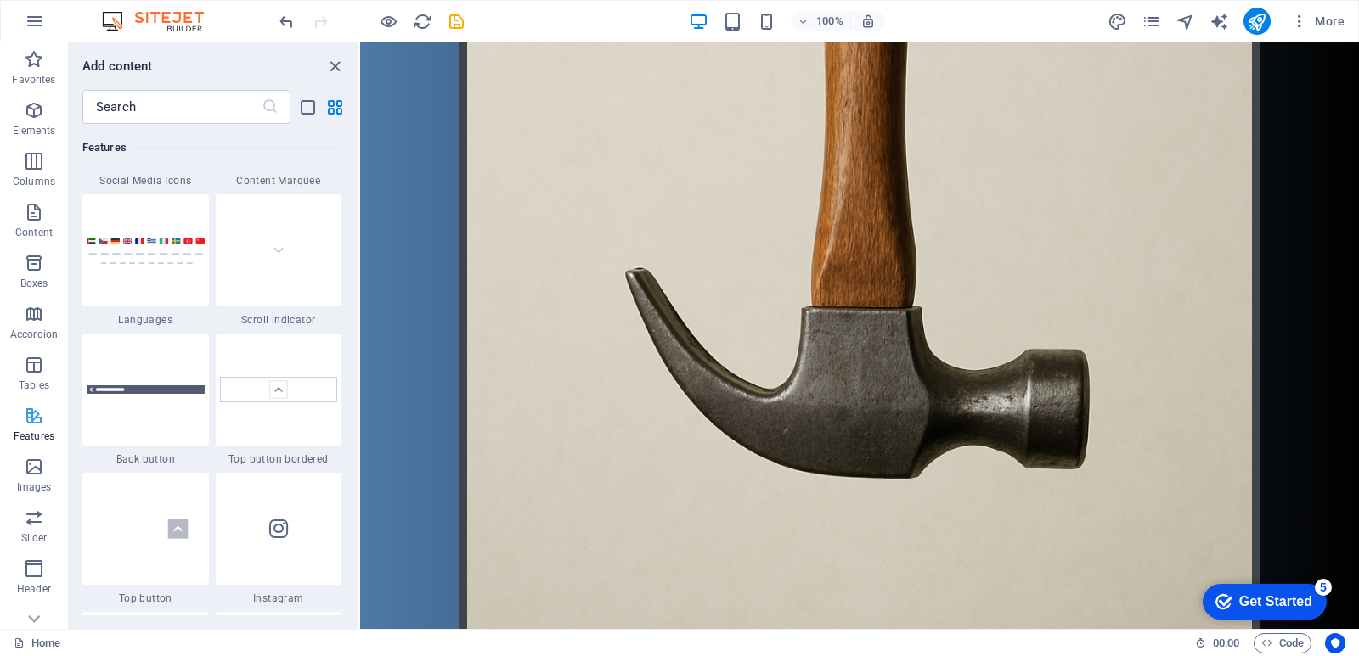
click at [41, 420] on icon "button" at bounding box center [34, 416] width 20 height 20
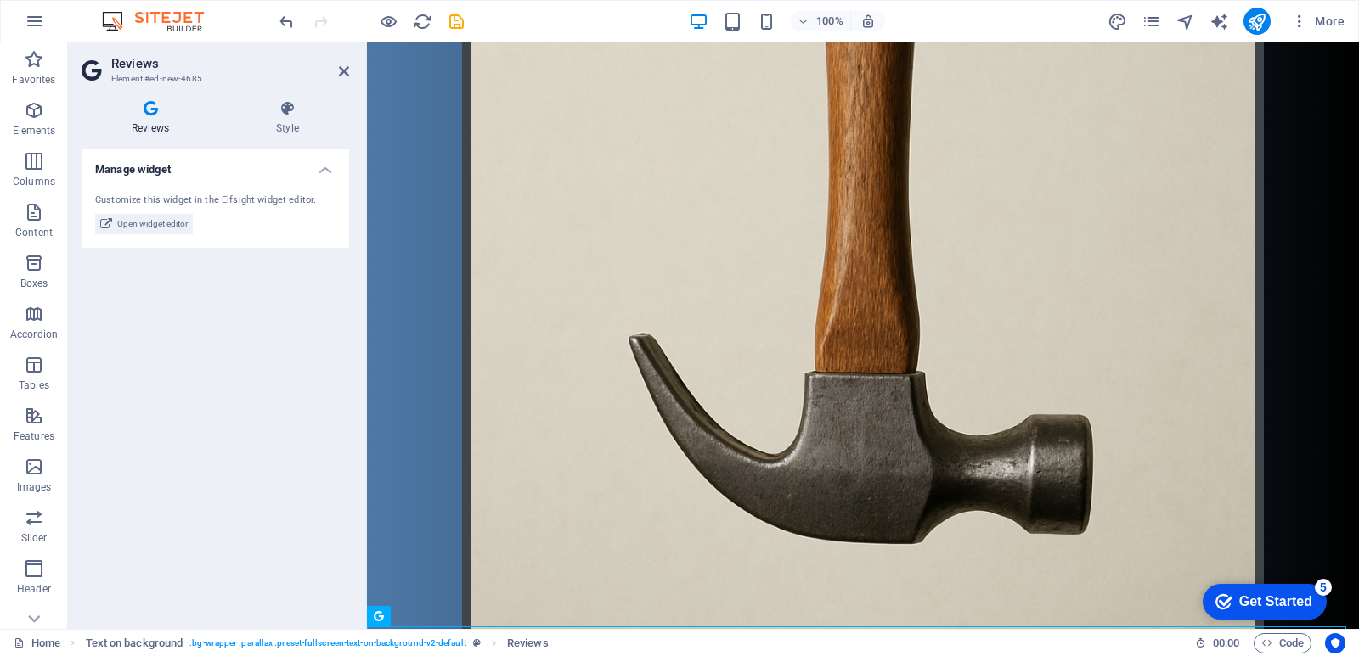
scroll to position [729, 0]
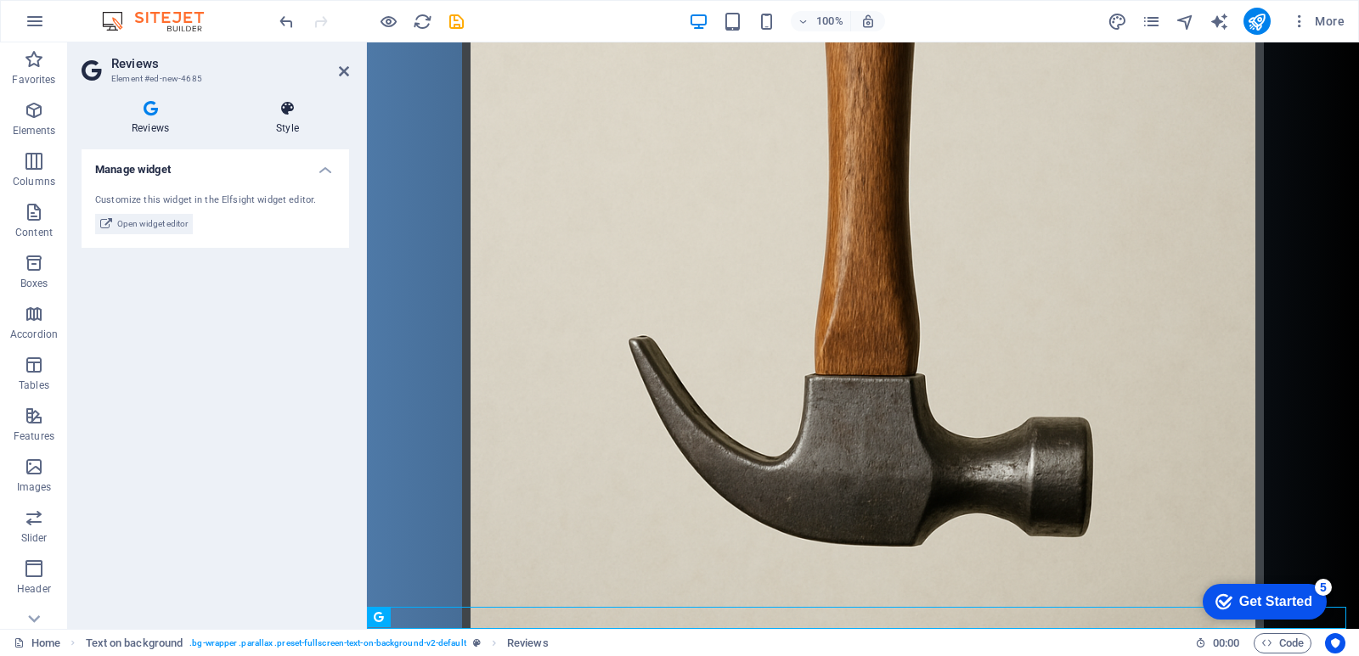
click at [302, 111] on icon at bounding box center [287, 108] width 123 height 17
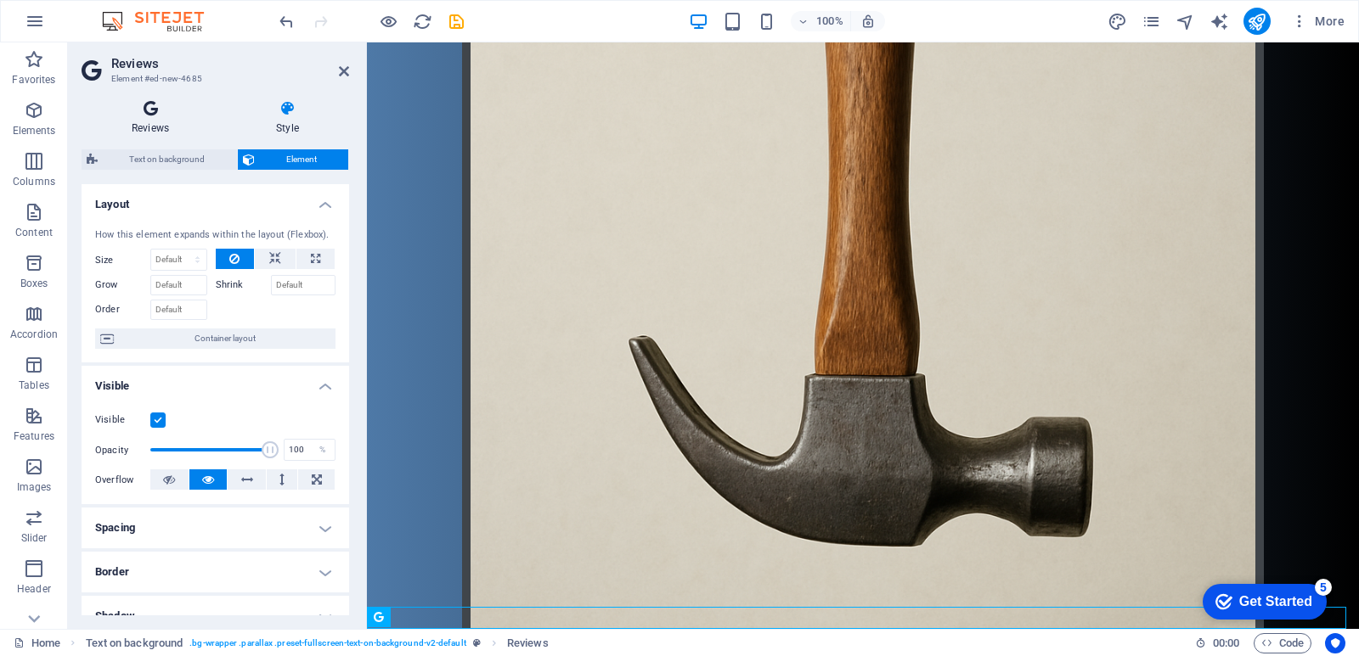
click at [172, 110] on icon at bounding box center [151, 108] width 138 height 17
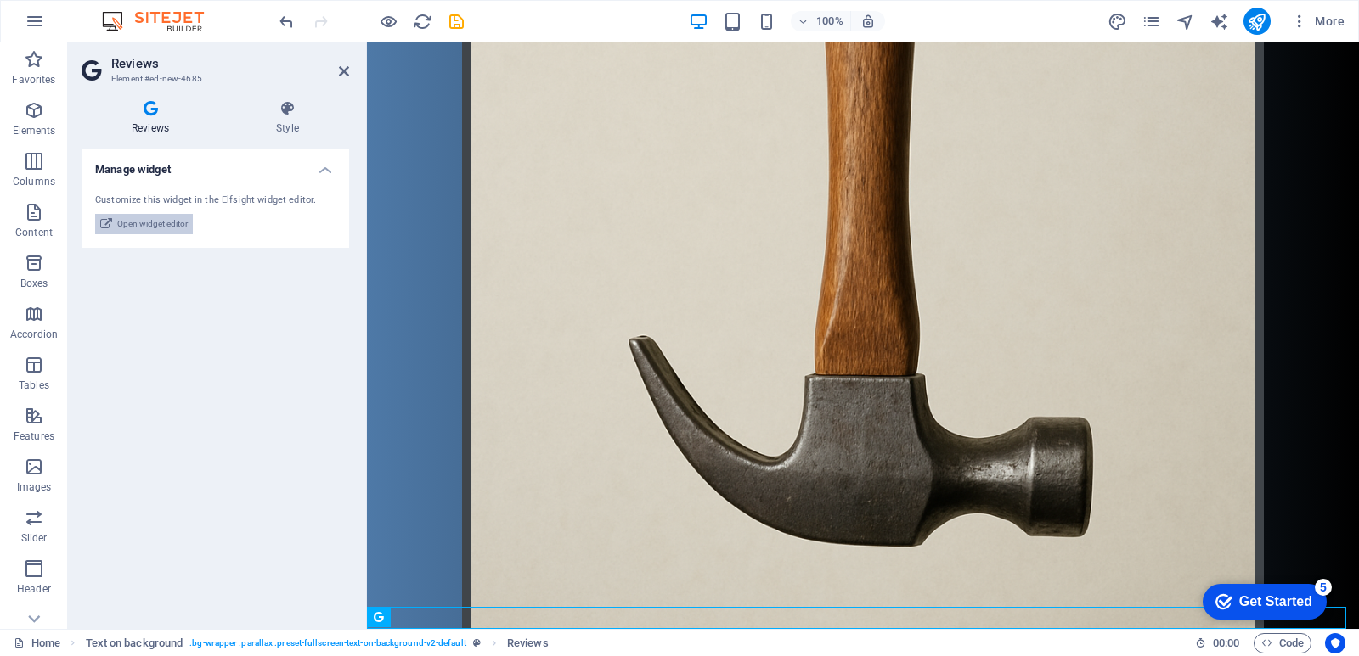
click at [168, 226] on span "Open widget editor" at bounding box center [152, 224] width 70 height 20
click at [149, 229] on span "Open widget editor" at bounding box center [152, 224] width 70 height 20
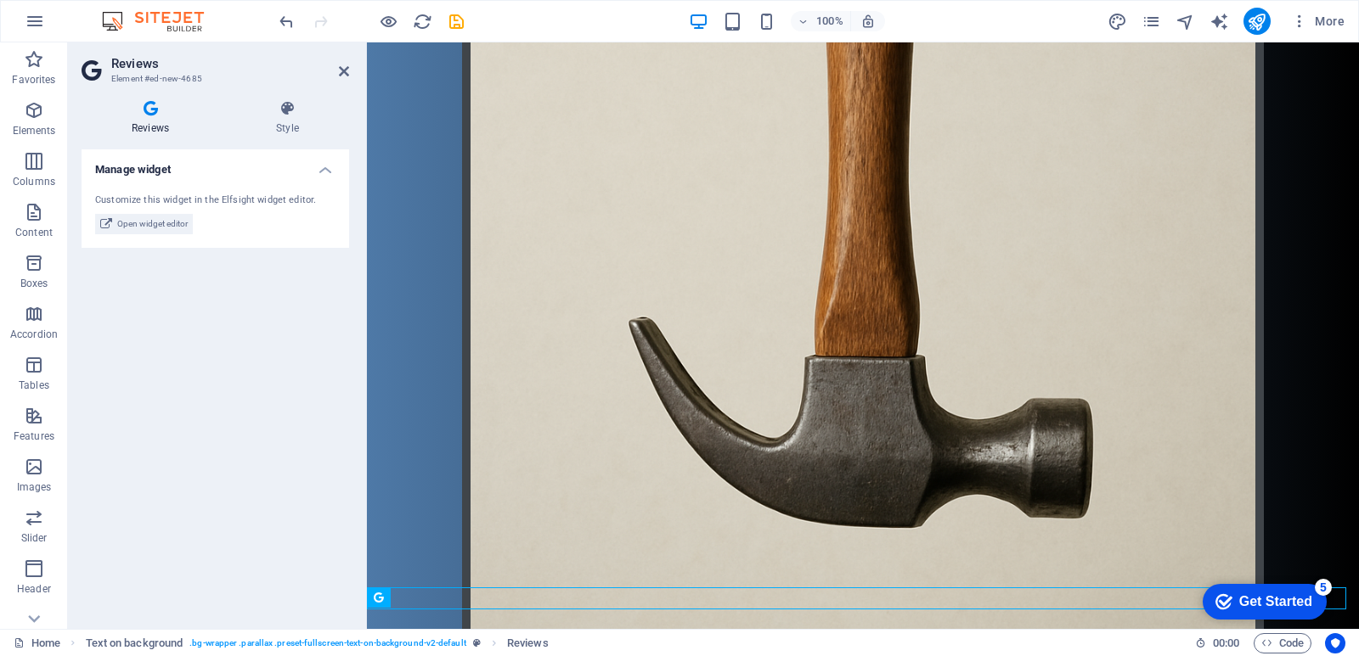
scroll to position [750, 0]
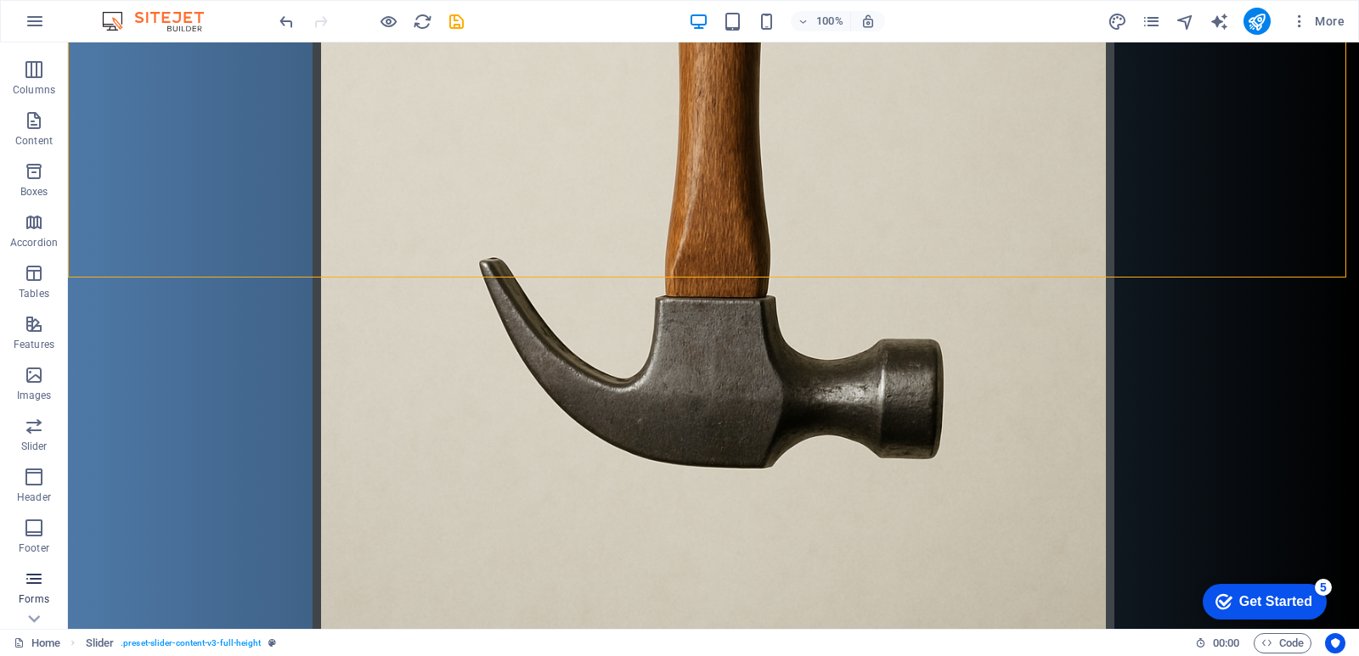
scroll to position [177, 0]
click at [46, 590] on span "Collections" at bounding box center [34, 605] width 68 height 41
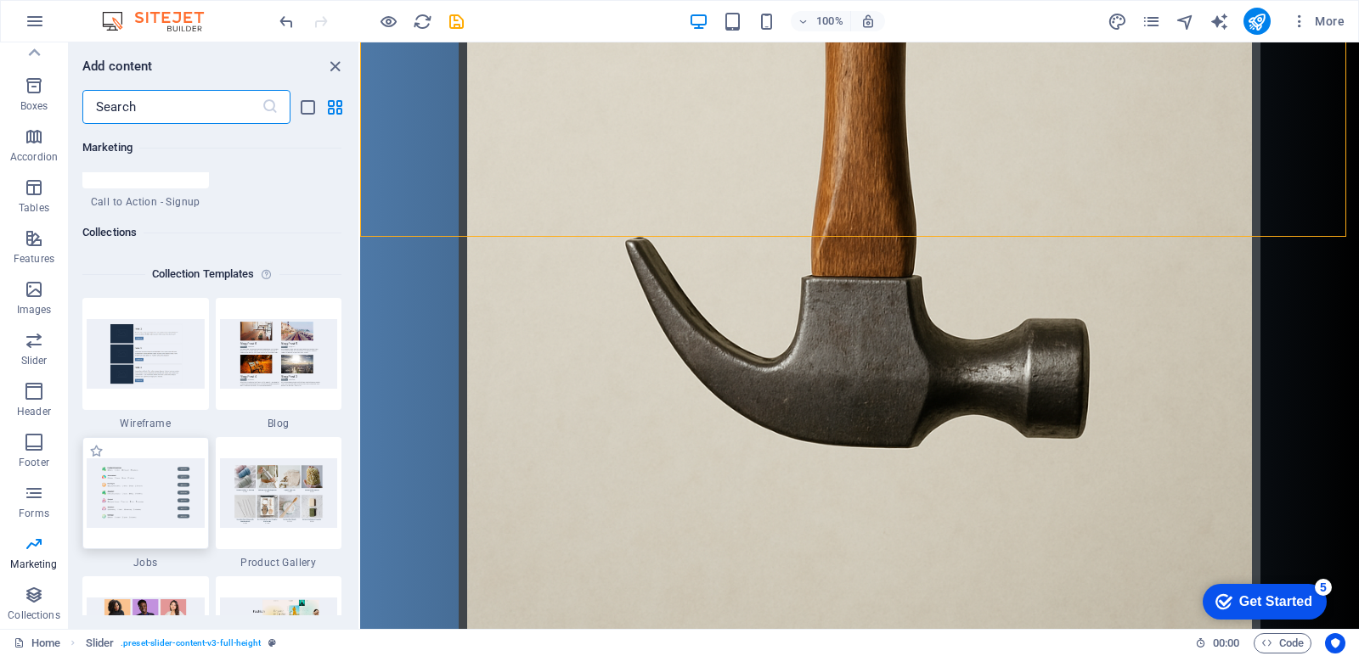
scroll to position [15798, 0]
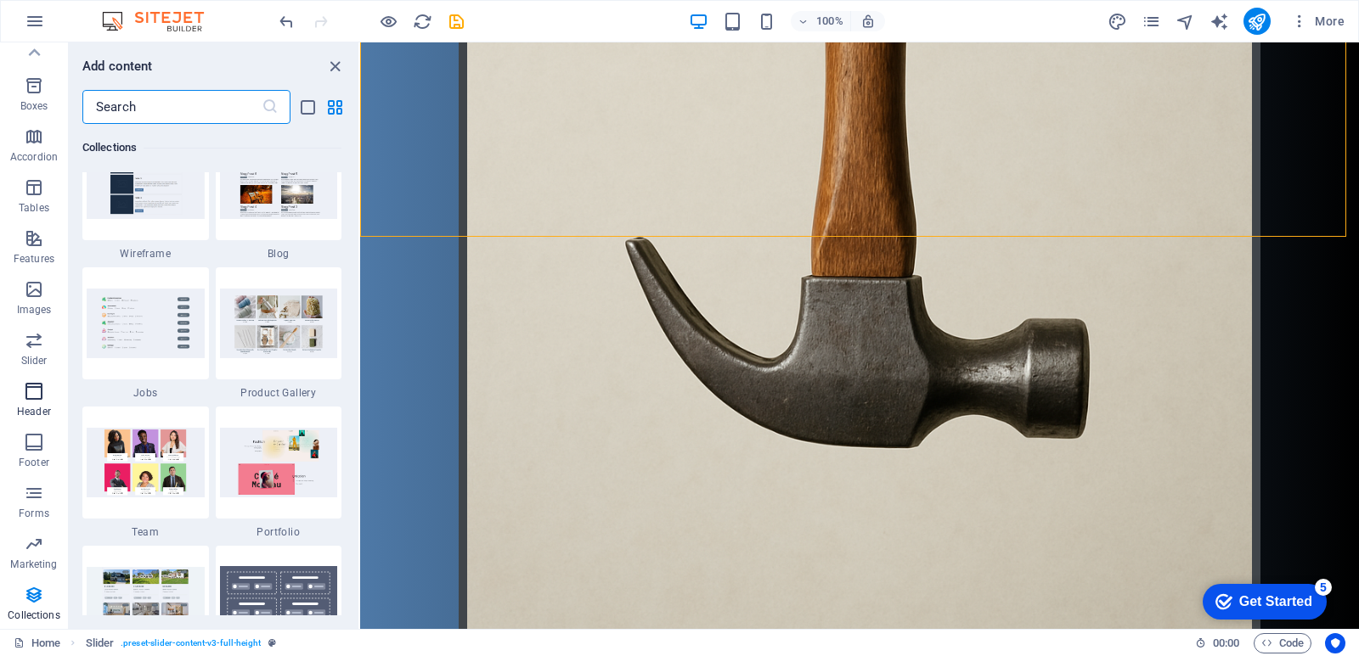
click at [49, 375] on button "Header" at bounding box center [34, 399] width 68 height 51
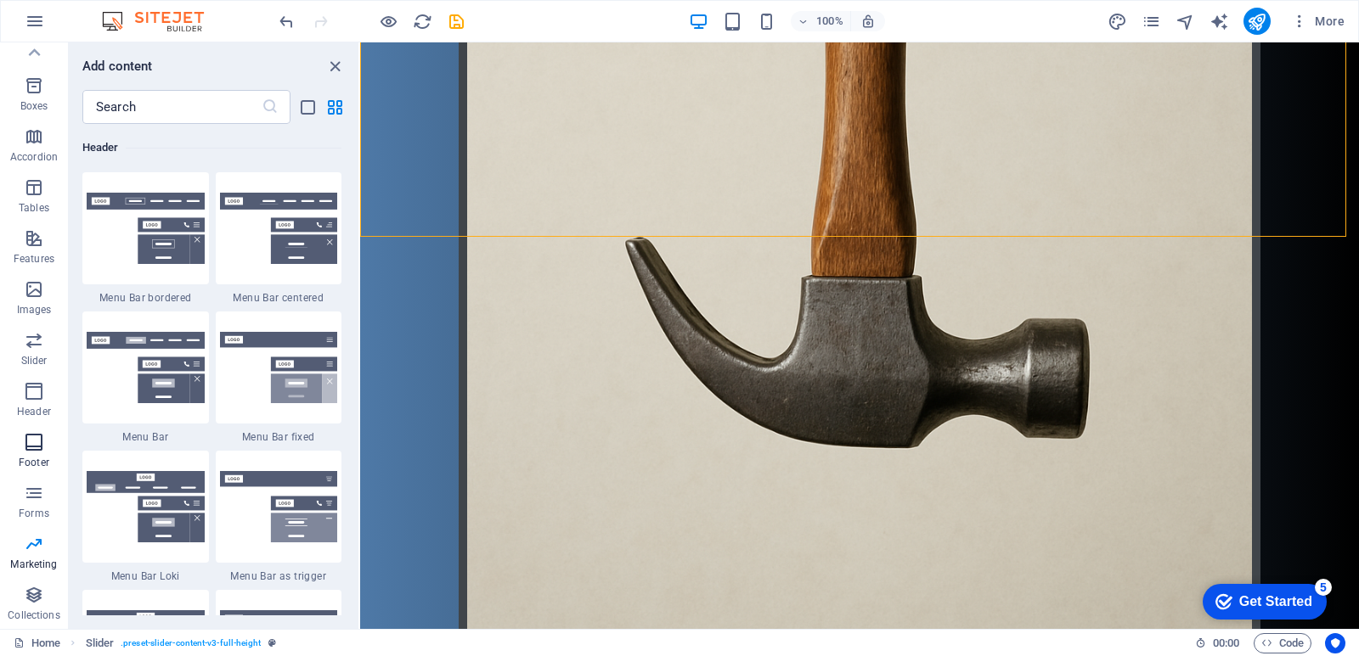
click at [39, 433] on icon "button" at bounding box center [34, 442] width 20 height 20
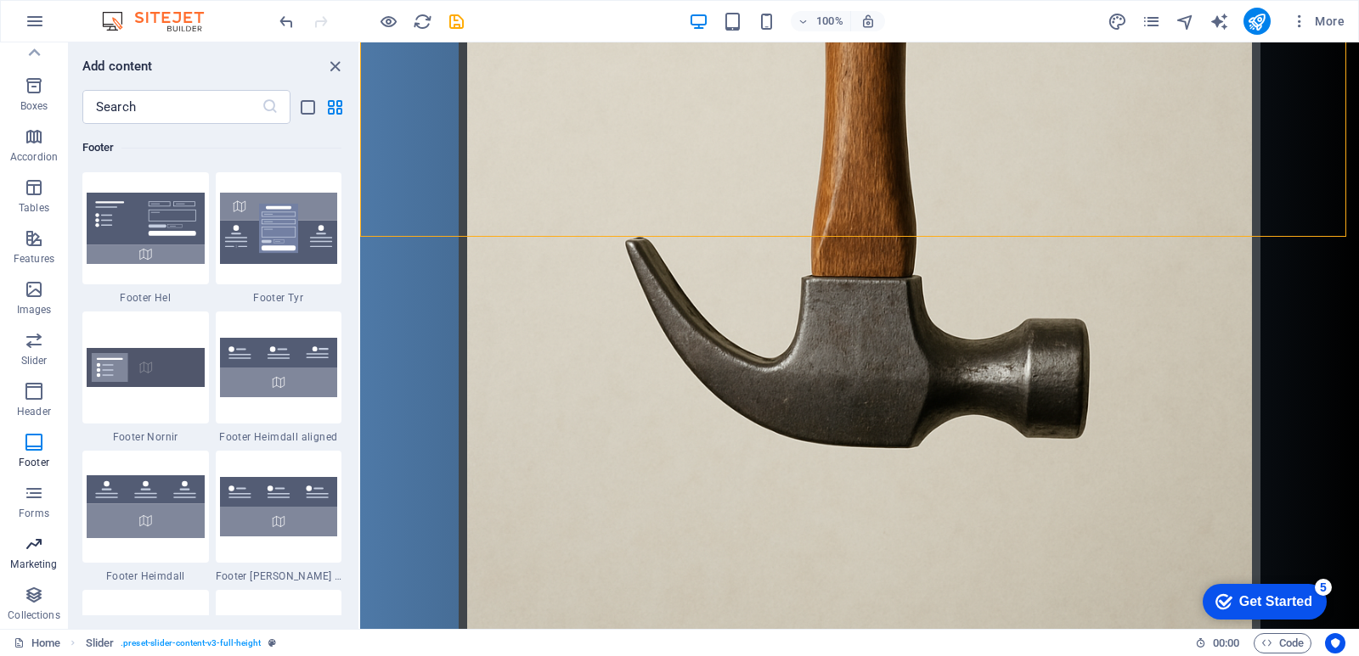
click at [47, 528] on button "Marketing" at bounding box center [34, 552] width 68 height 51
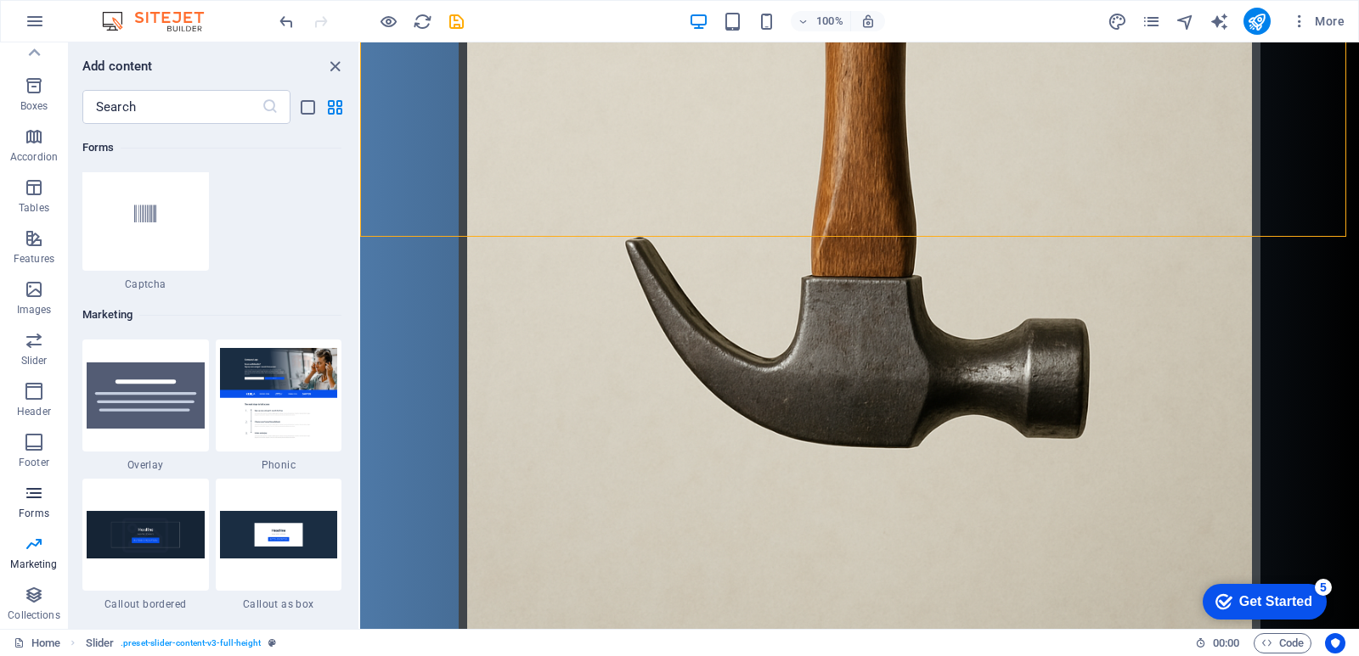
click at [51, 503] on span "Forms" at bounding box center [34, 503] width 68 height 41
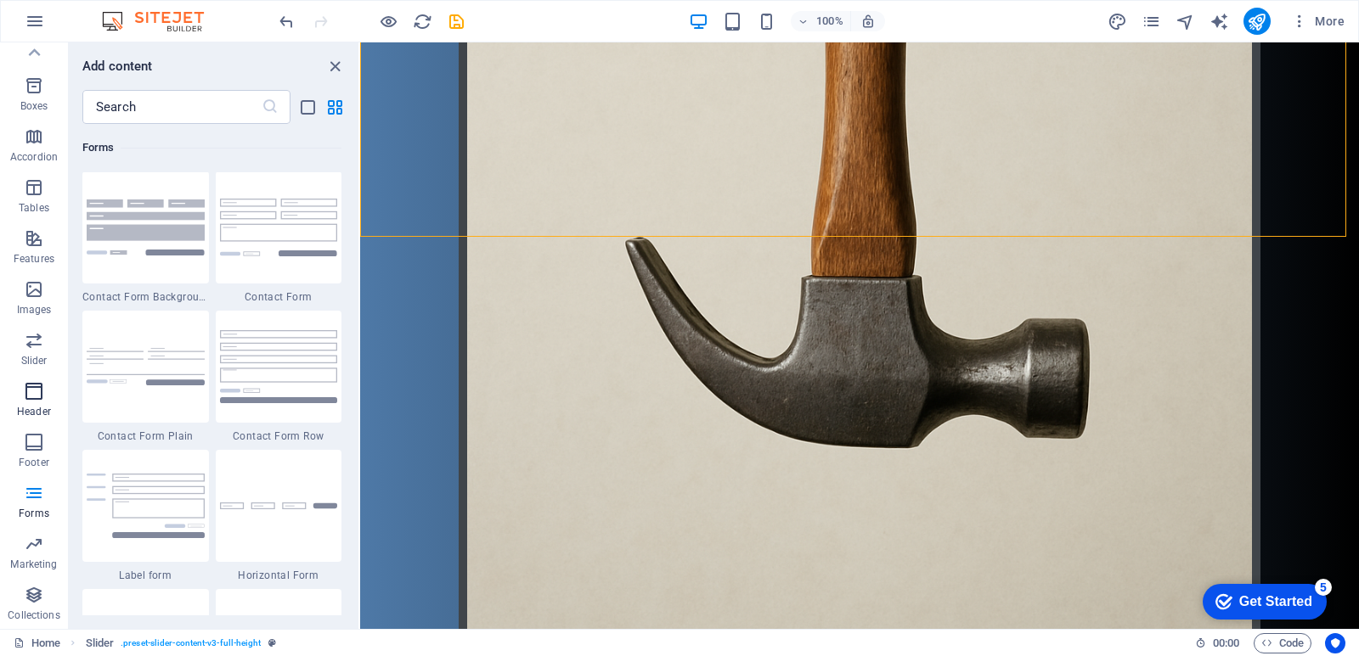
scroll to position [12396, 0]
click at [39, 532] on button "Marketing" at bounding box center [34, 552] width 68 height 51
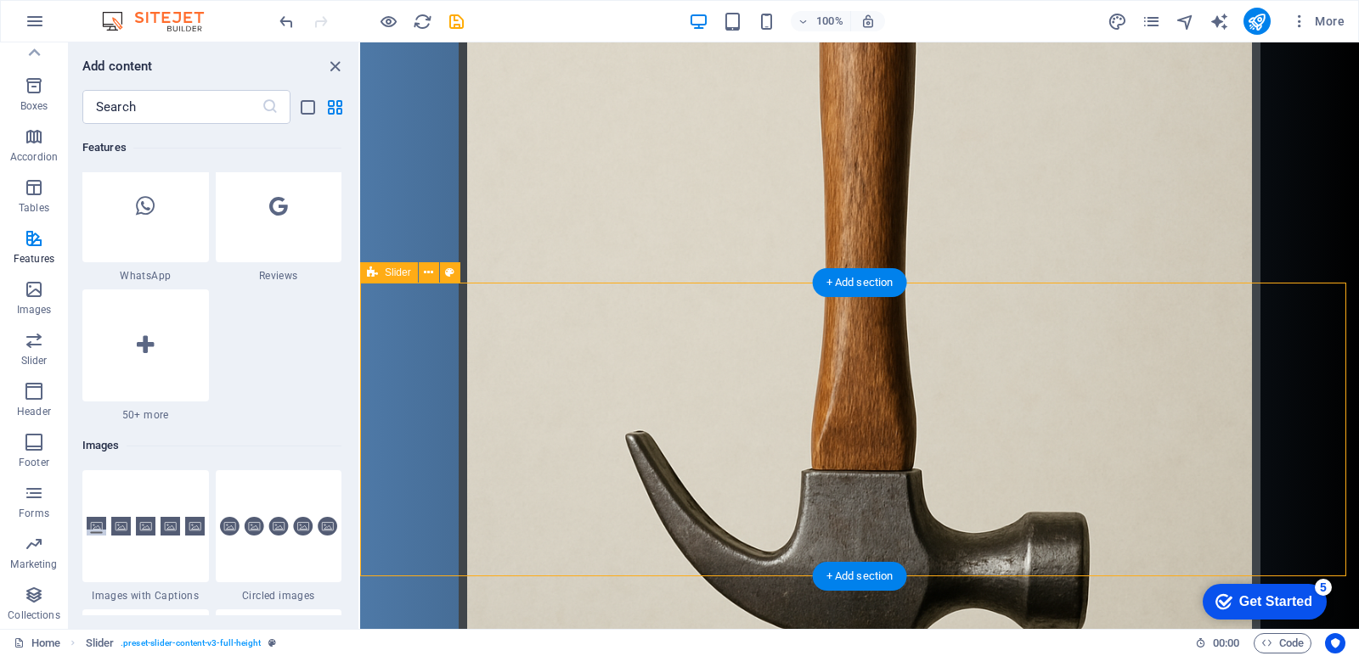
scroll to position [743, 0]
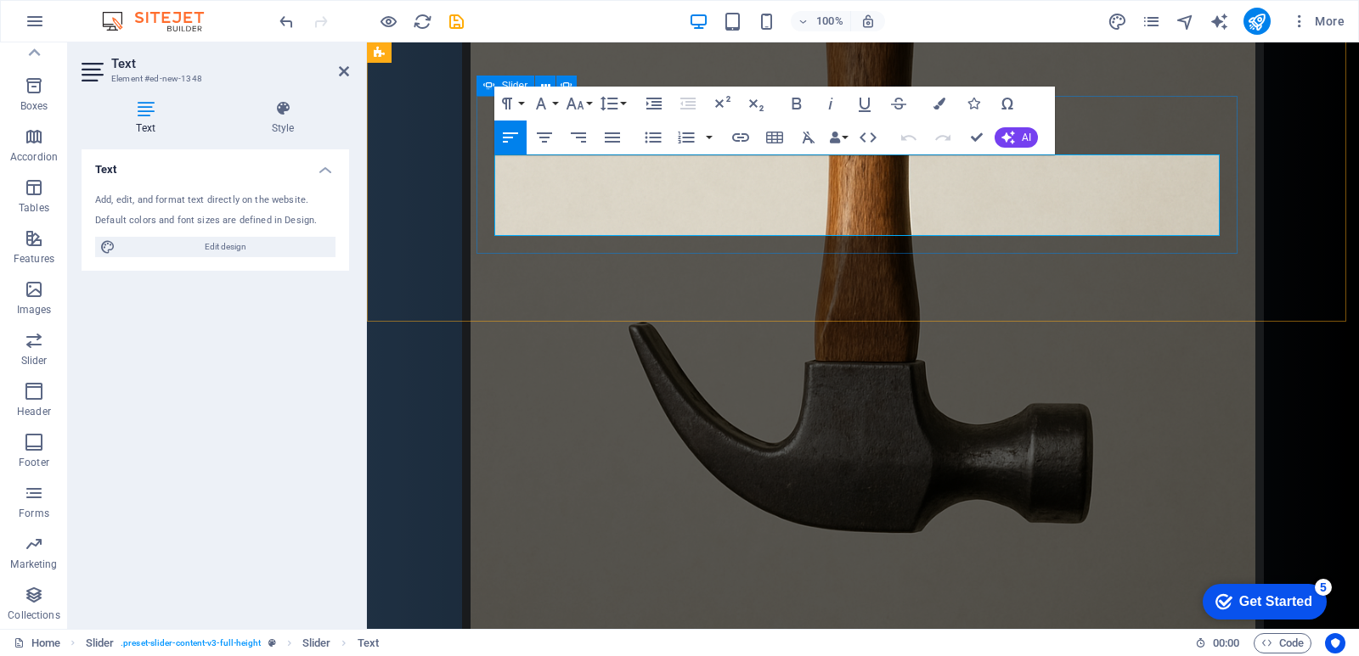
drag, startPoint x: 497, startPoint y: 165, endPoint x: 871, endPoint y: 240, distance: 382.0
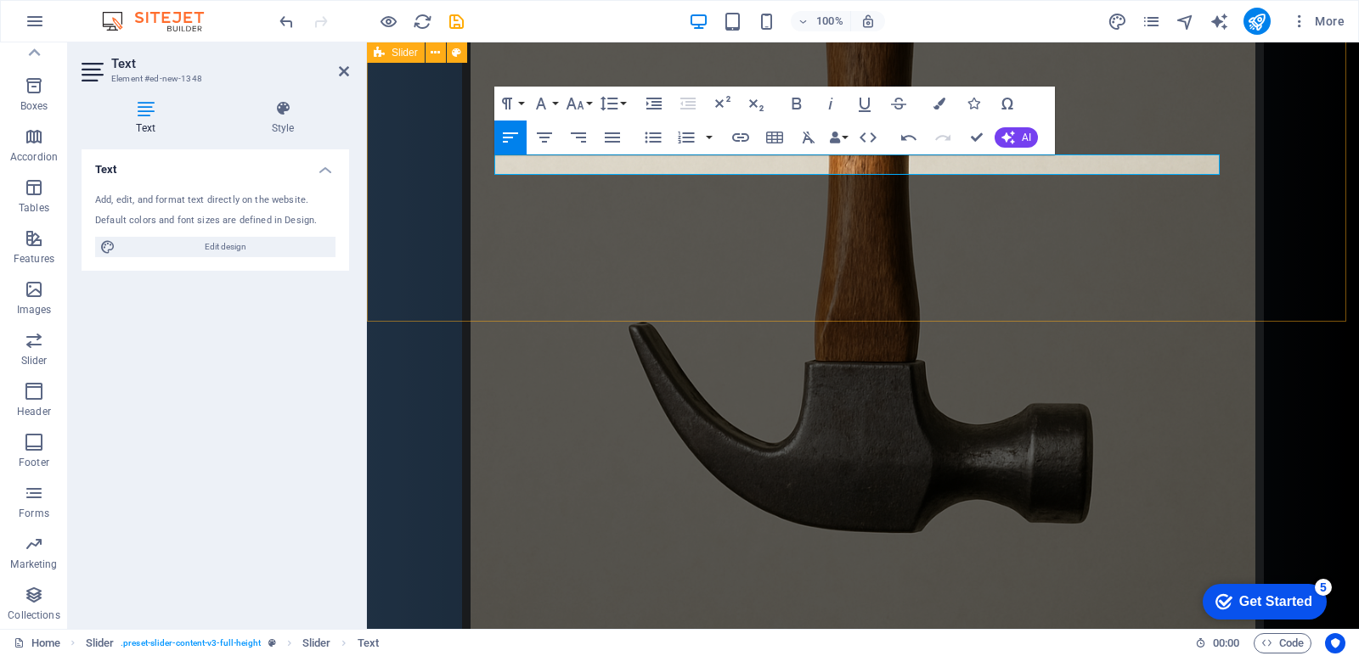
drag, startPoint x: 552, startPoint y: 160, endPoint x: 376, endPoint y: 149, distance: 176.1
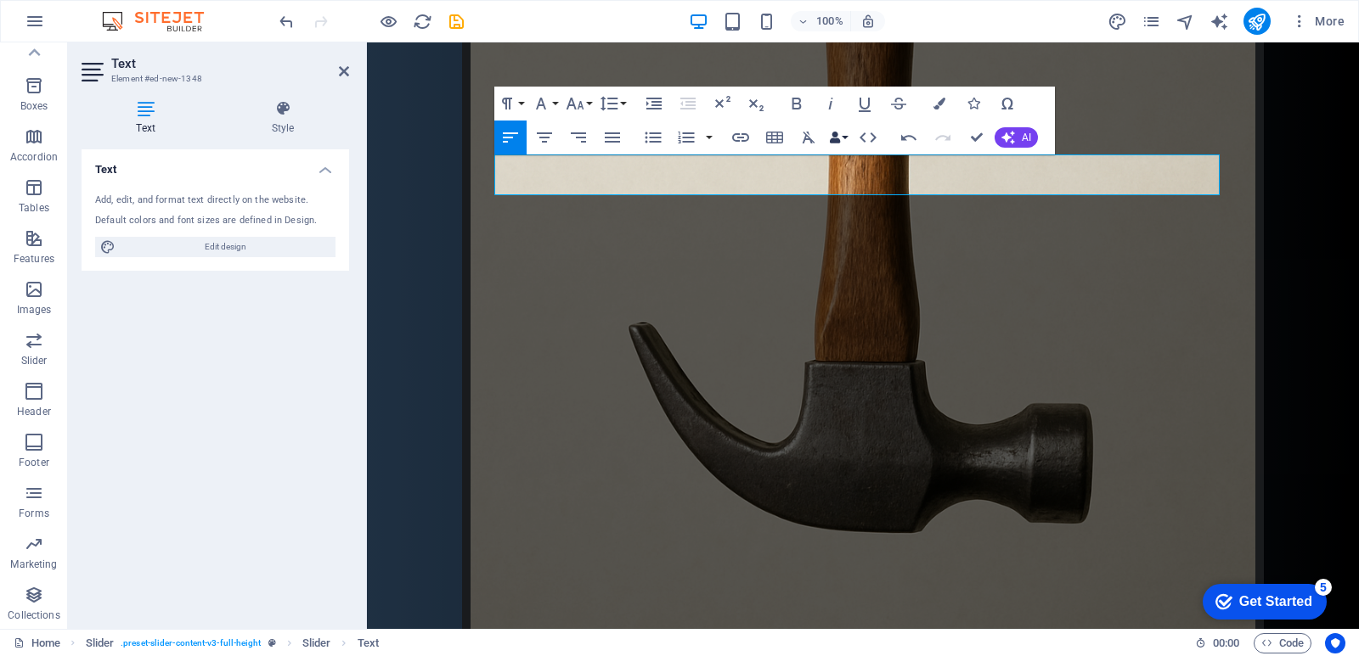
click at [831, 138] on icon "button" at bounding box center [835, 138] width 12 height 12
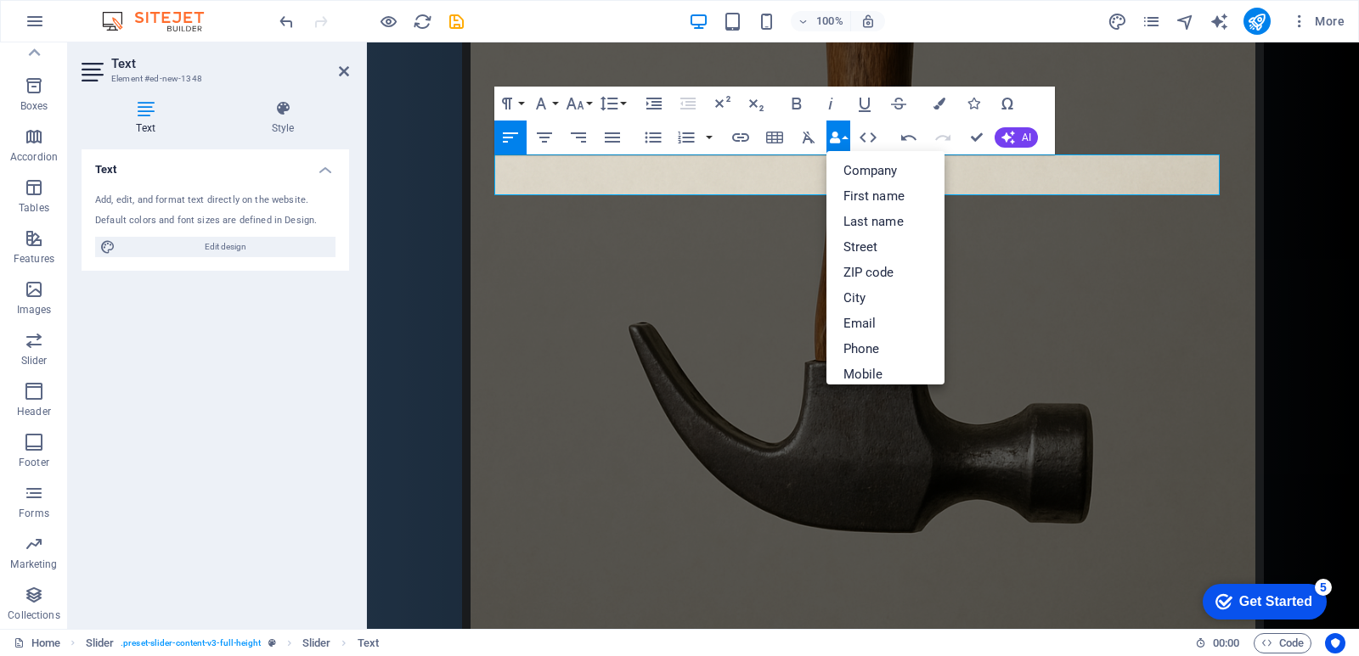
click at [836, 133] on icon "button" at bounding box center [835, 138] width 12 height 12
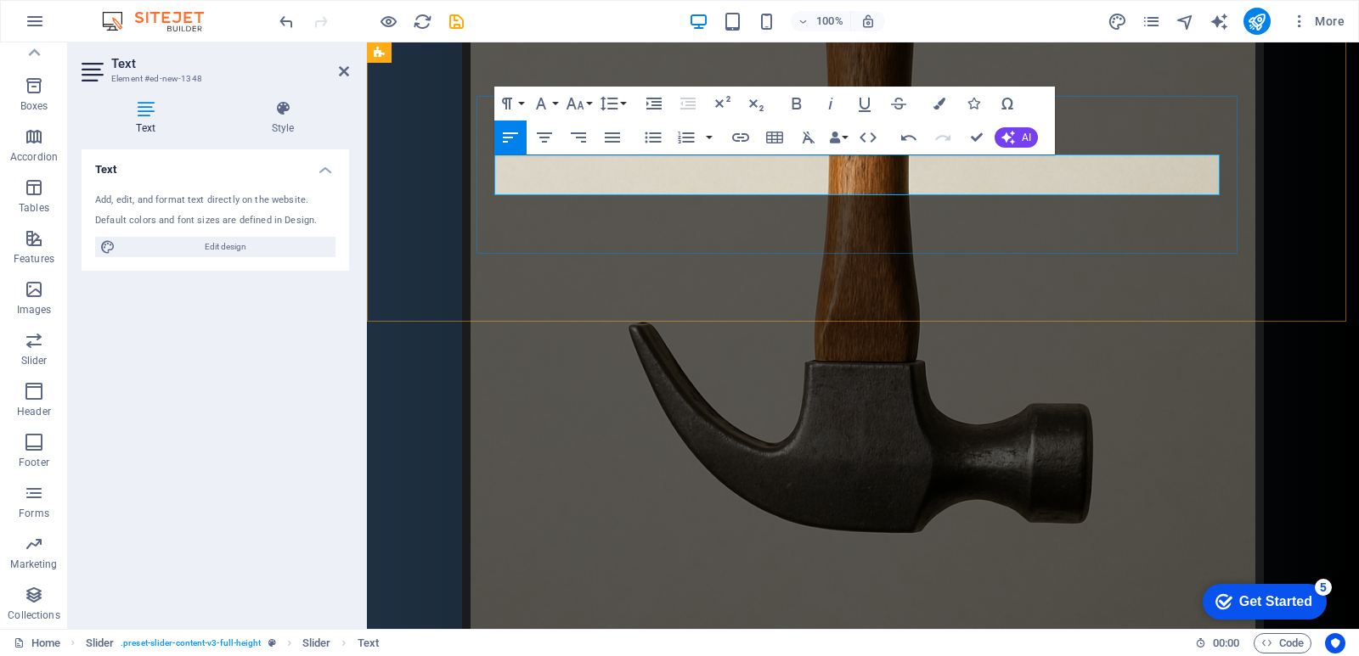
drag, startPoint x: 700, startPoint y: 188, endPoint x: 232, endPoint y: 84, distance: 480.2
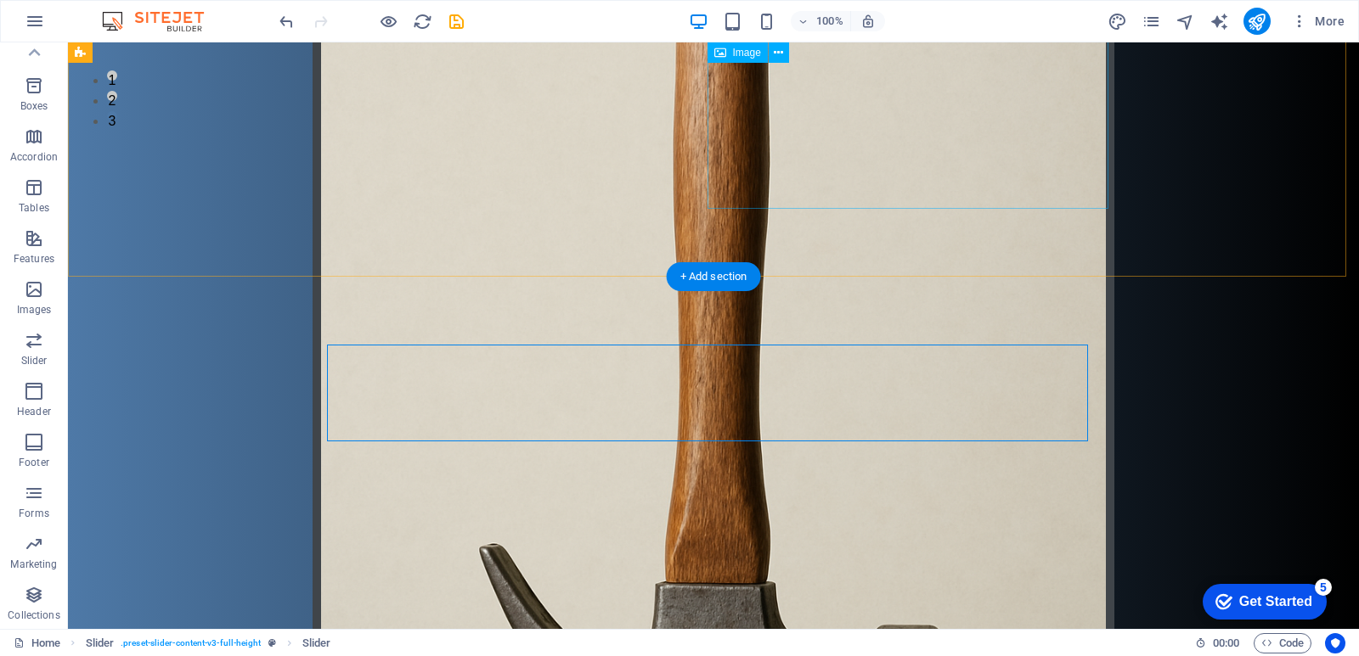
scroll to position [471, 0]
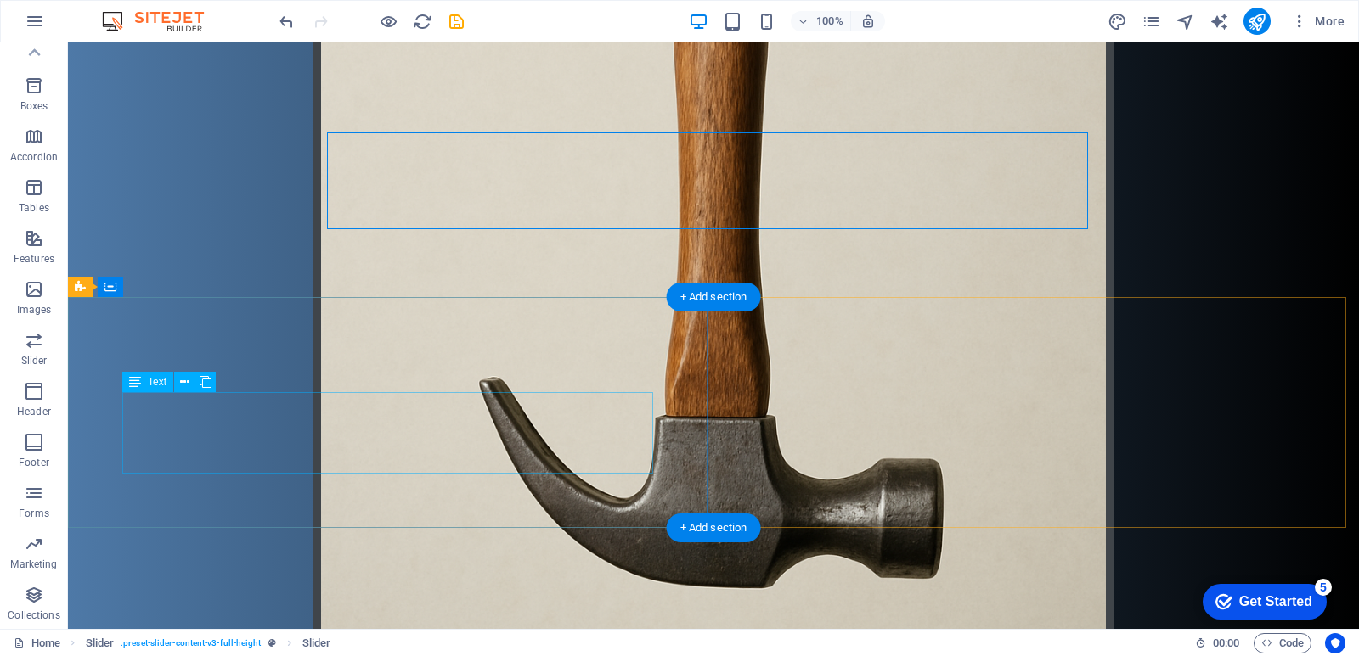
scroll to position [726, 0]
